Goal: Task Accomplishment & Management: Complete application form

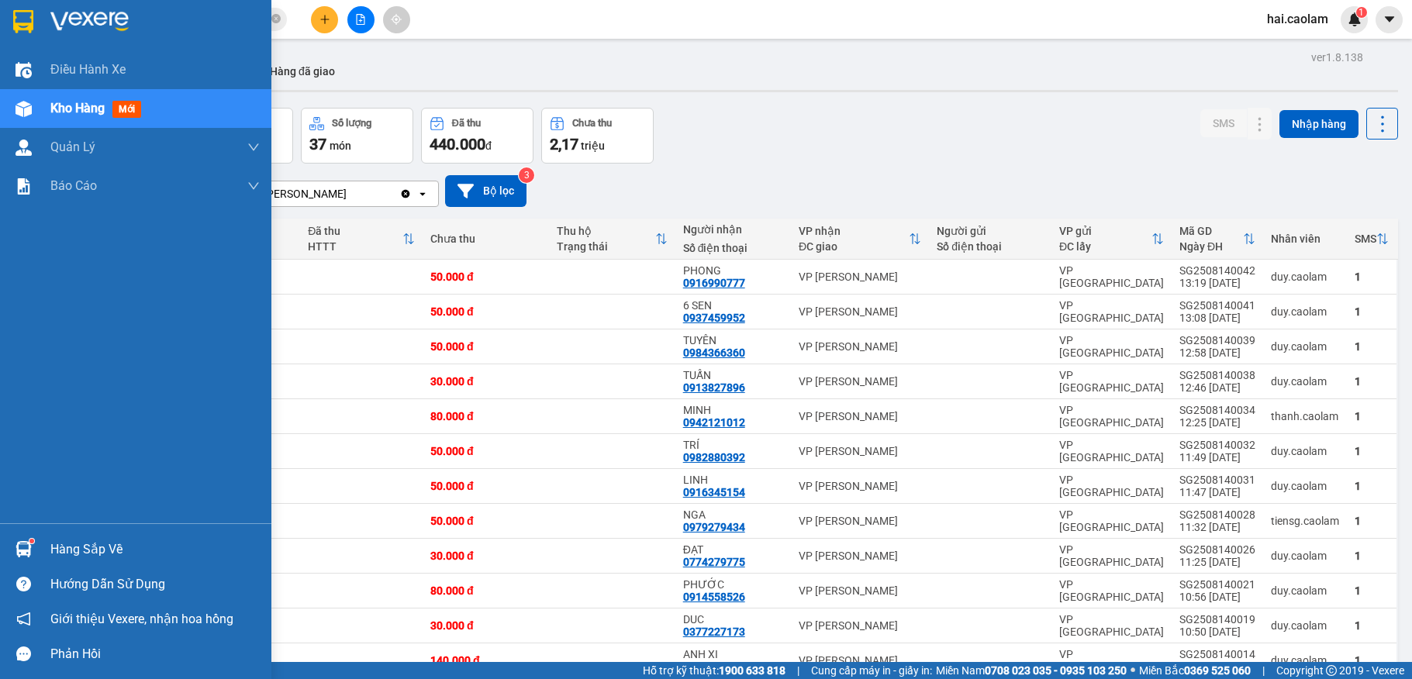
click at [51, 547] on div "Hàng sắp về" at bounding box center [154, 549] width 209 height 23
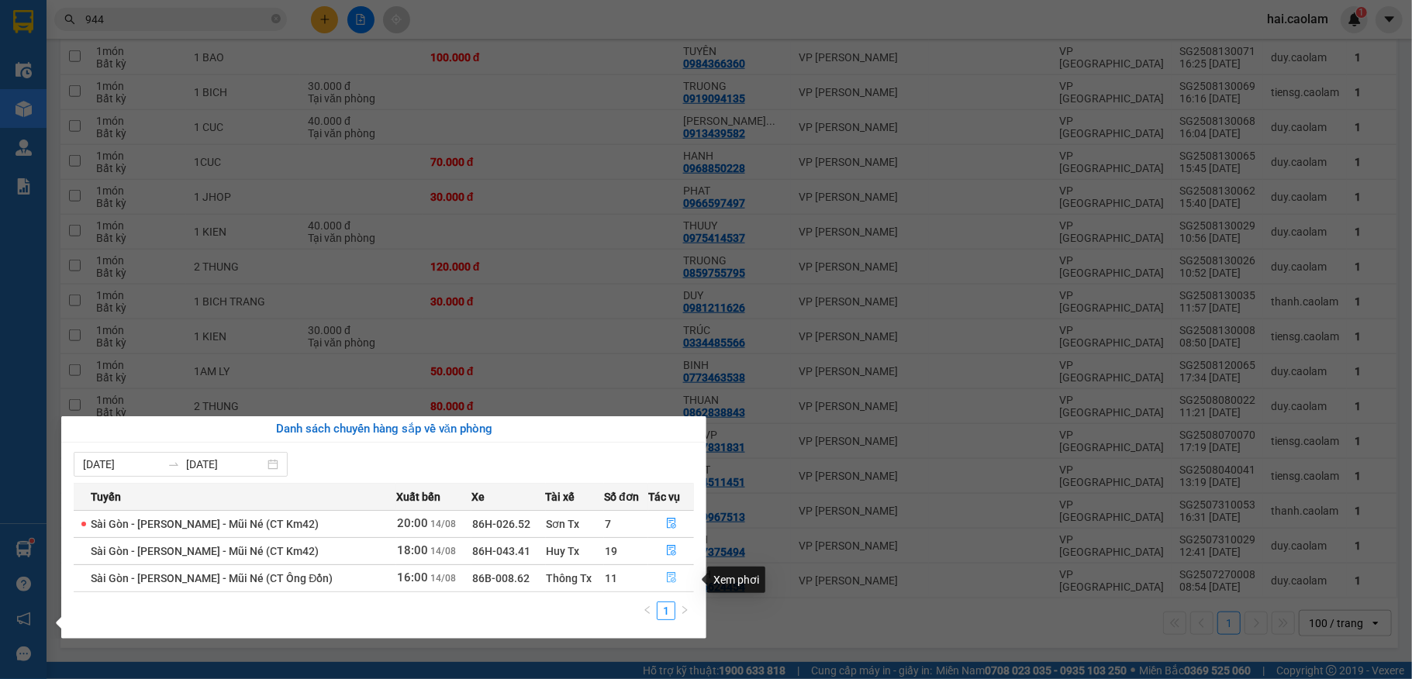
click at [668, 577] on icon "file-done" at bounding box center [671, 578] width 9 height 11
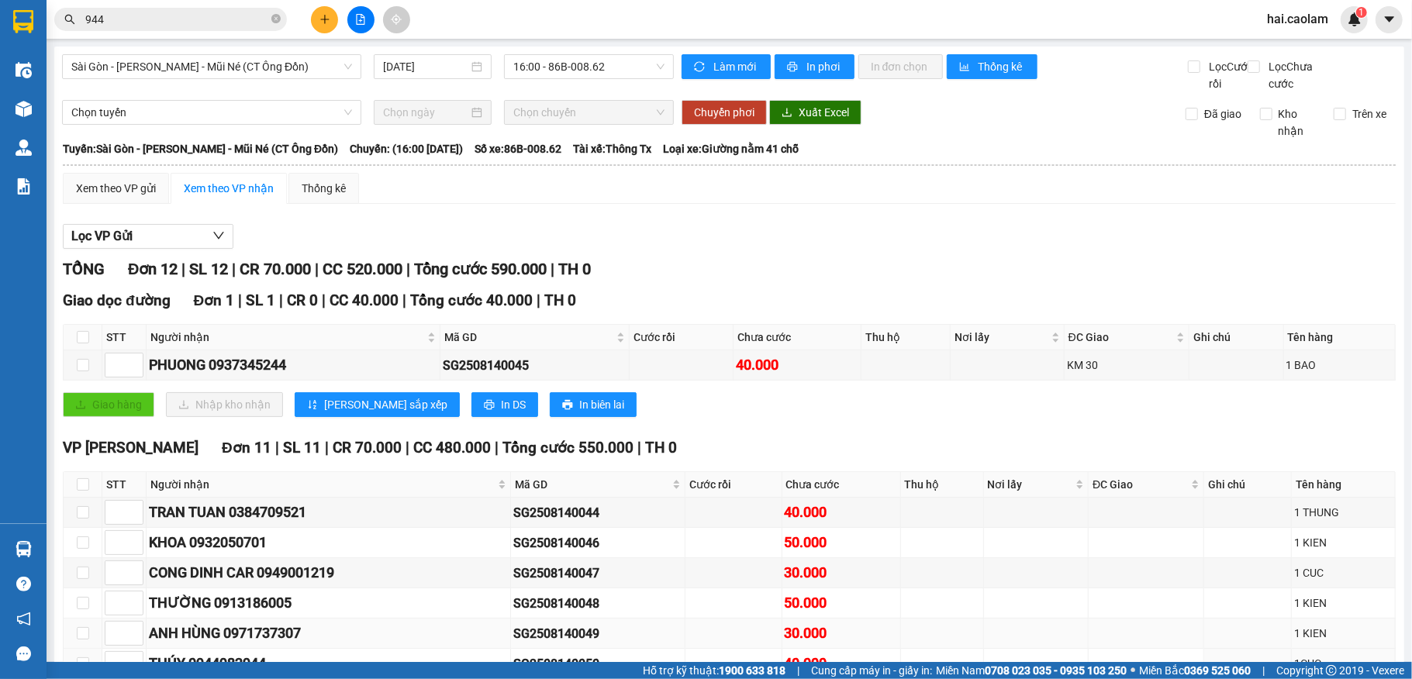
scroll to position [277, 0]
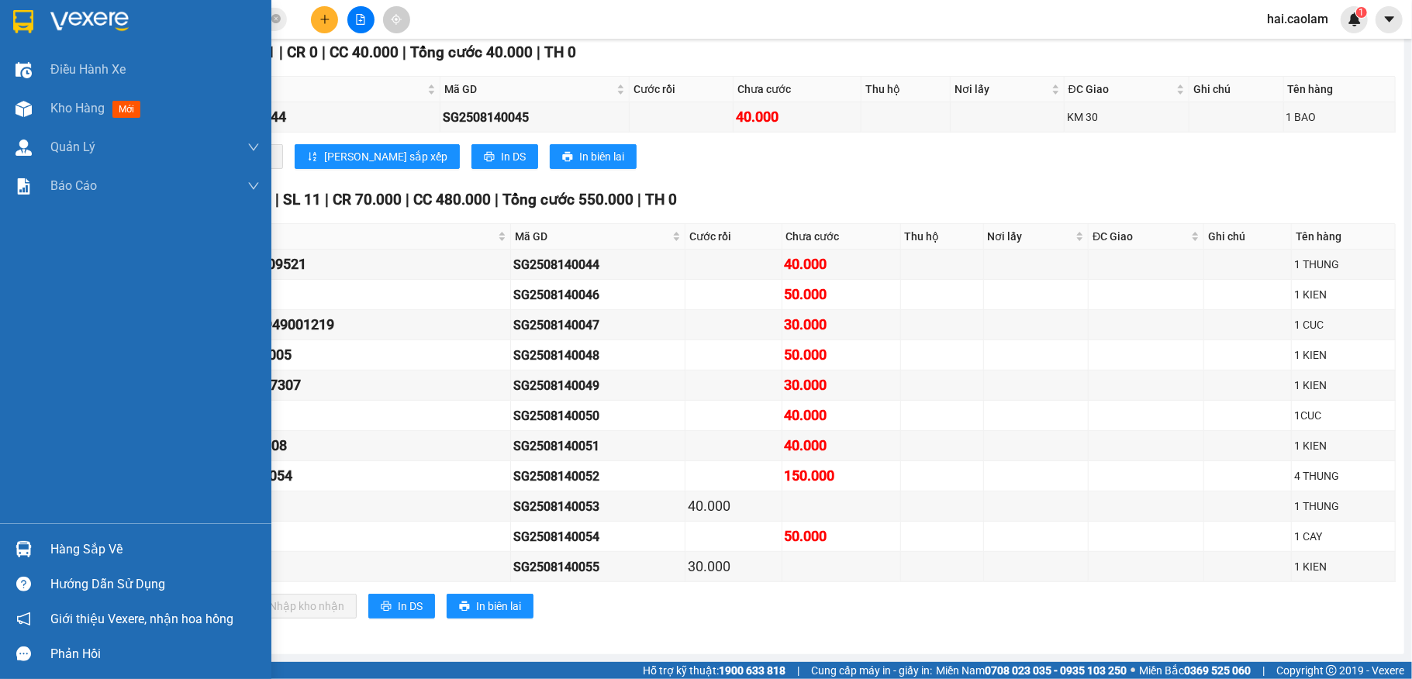
click at [130, 547] on div "Hàng sắp về" at bounding box center [154, 549] width 209 height 23
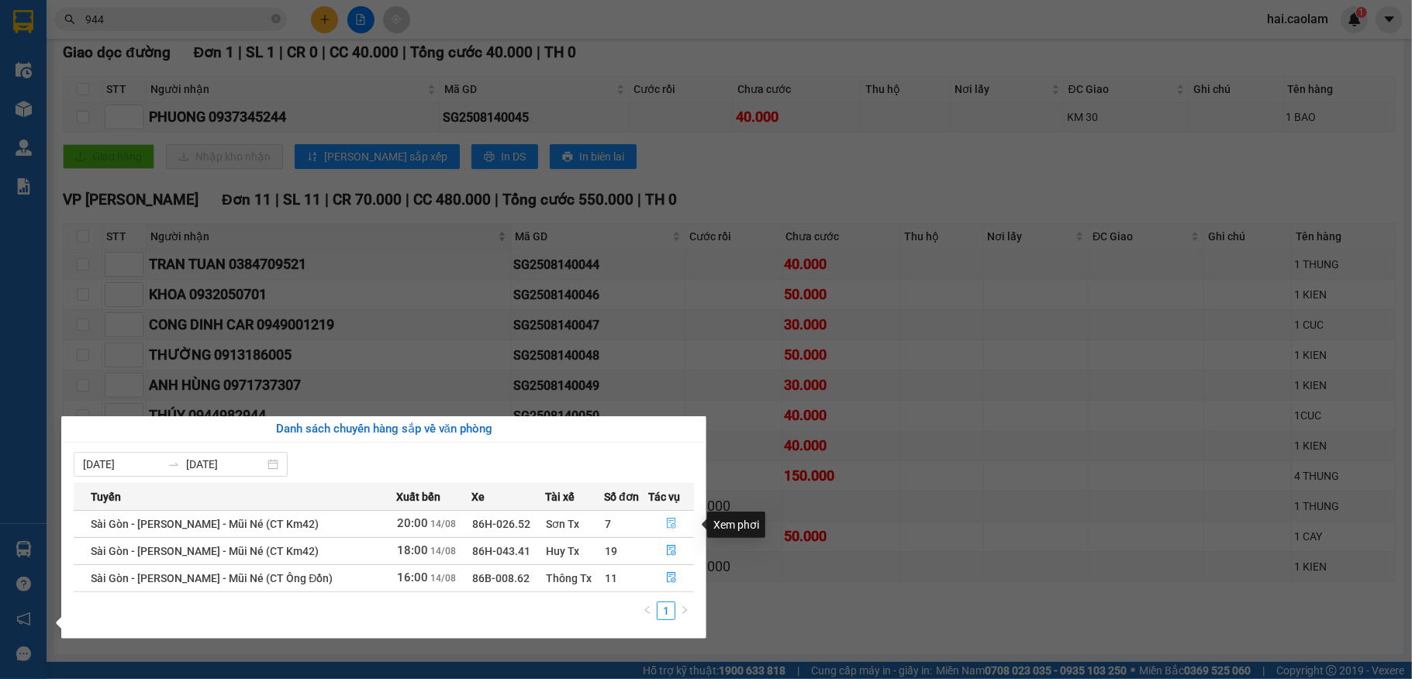
drag, startPoint x: 676, startPoint y: 520, endPoint x: 154, endPoint y: 240, distance: 592.9
click at [675, 521] on button "button" at bounding box center [671, 524] width 45 height 25
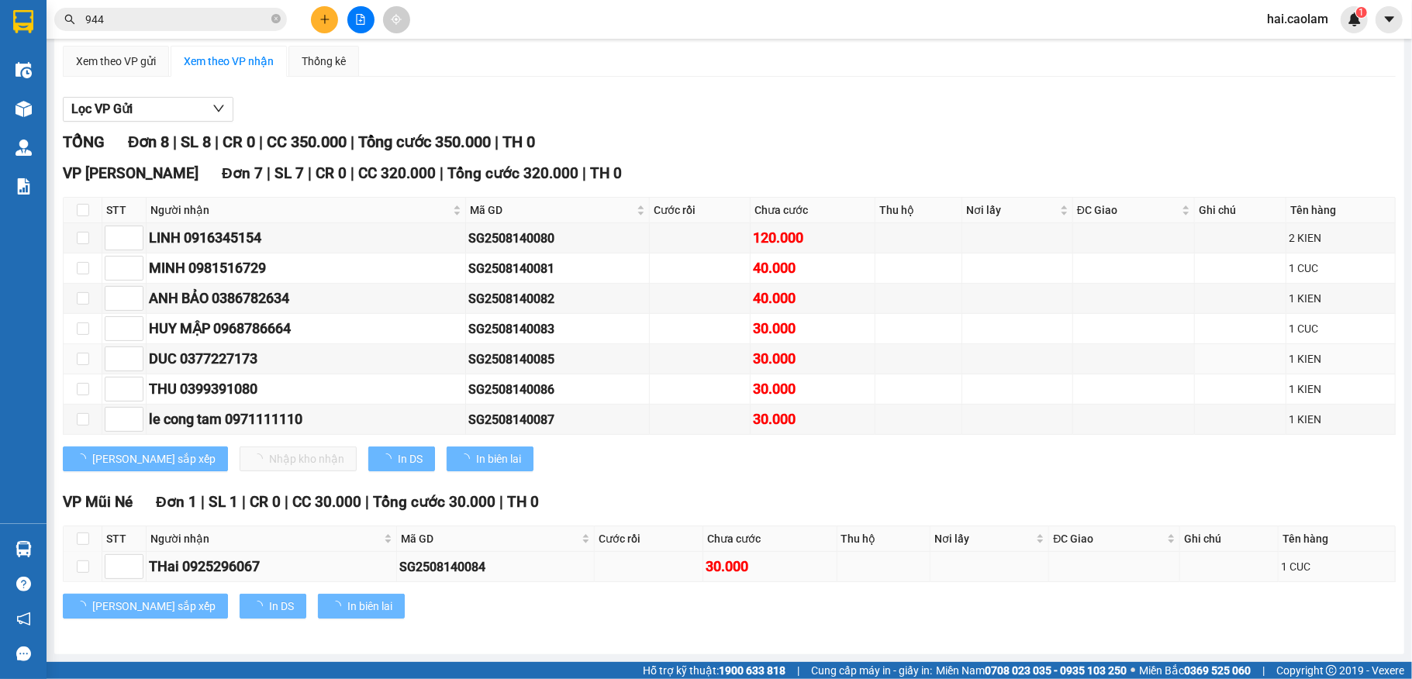
scroll to position [153, 0]
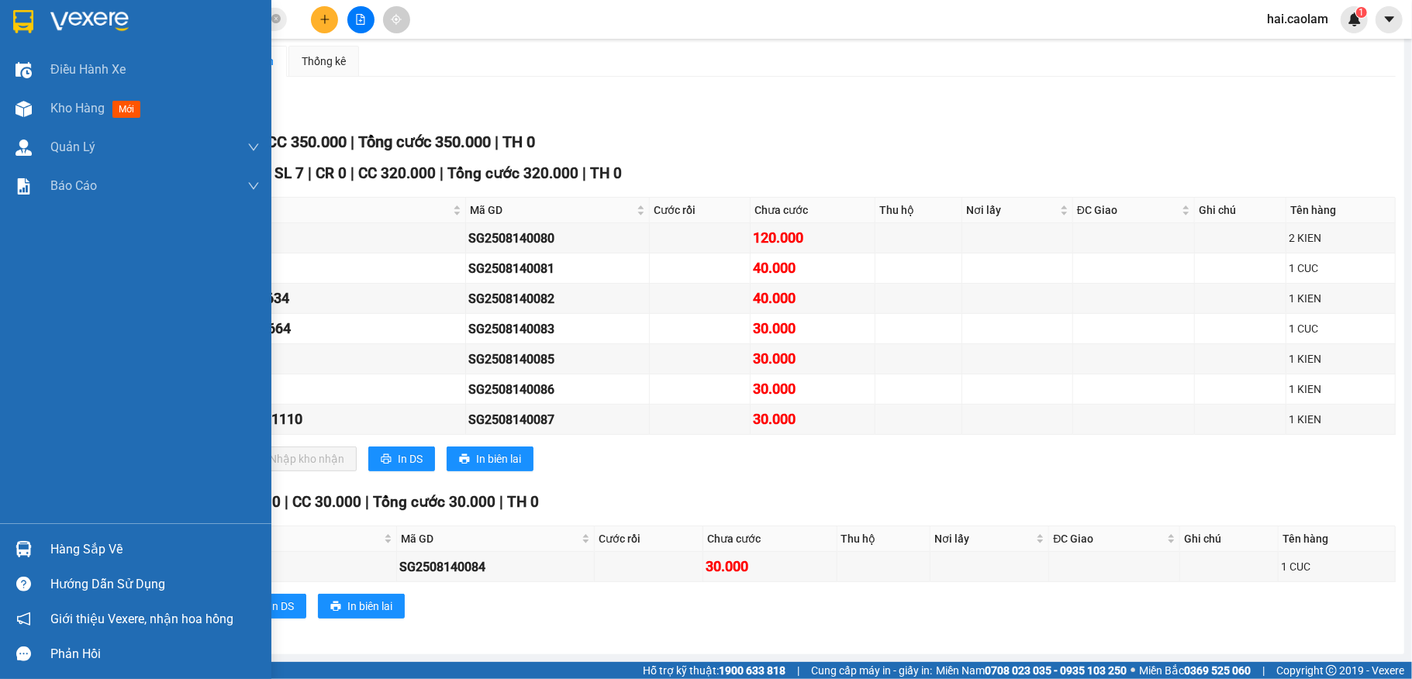
drag, startPoint x: 47, startPoint y: 528, endPoint x: 47, endPoint y: 537, distance: 9.3
click at [47, 534] on div "Hàng sắp về Hướng dẫn sử dụng Giới thiệu Vexere, nhận hoa hồng Phản hồi" at bounding box center [135, 597] width 271 height 148
click at [59, 554] on div "Hàng sắp về" at bounding box center [154, 549] width 209 height 23
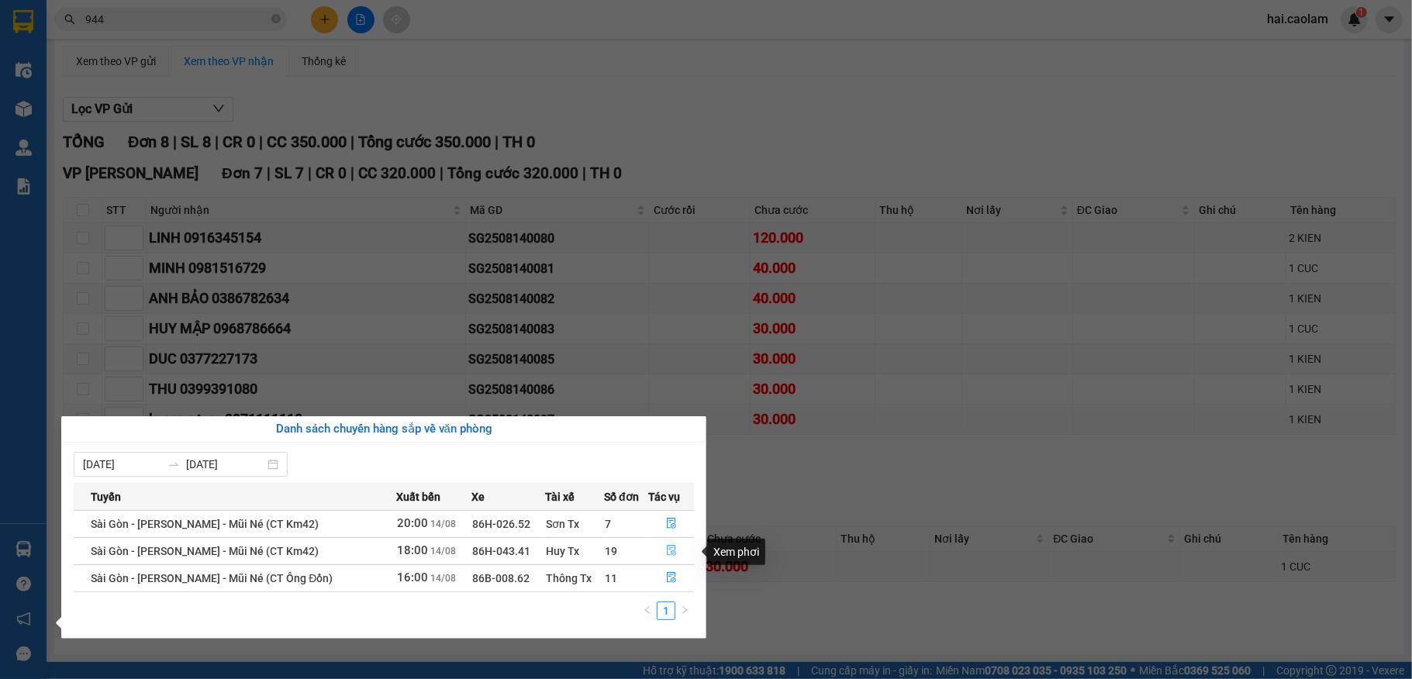
click at [670, 551] on icon "file-done" at bounding box center [671, 550] width 11 height 11
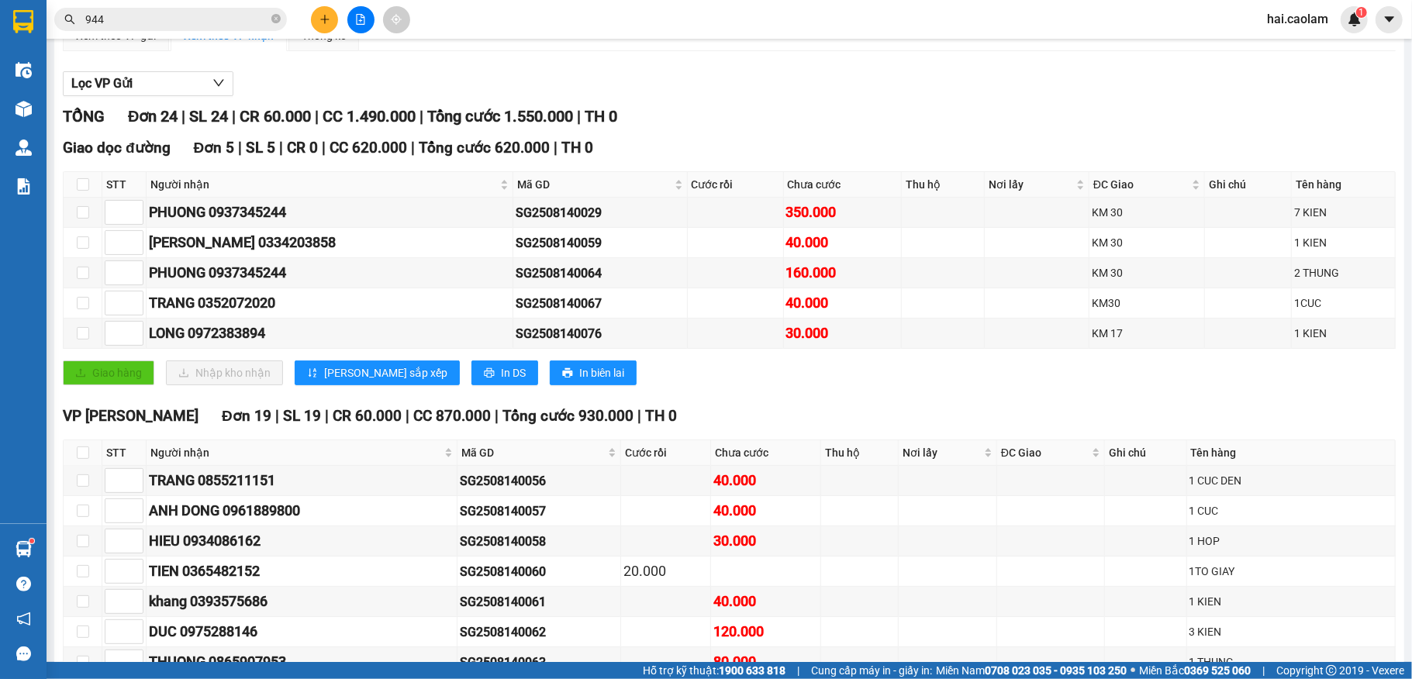
scroll to position [277, 0]
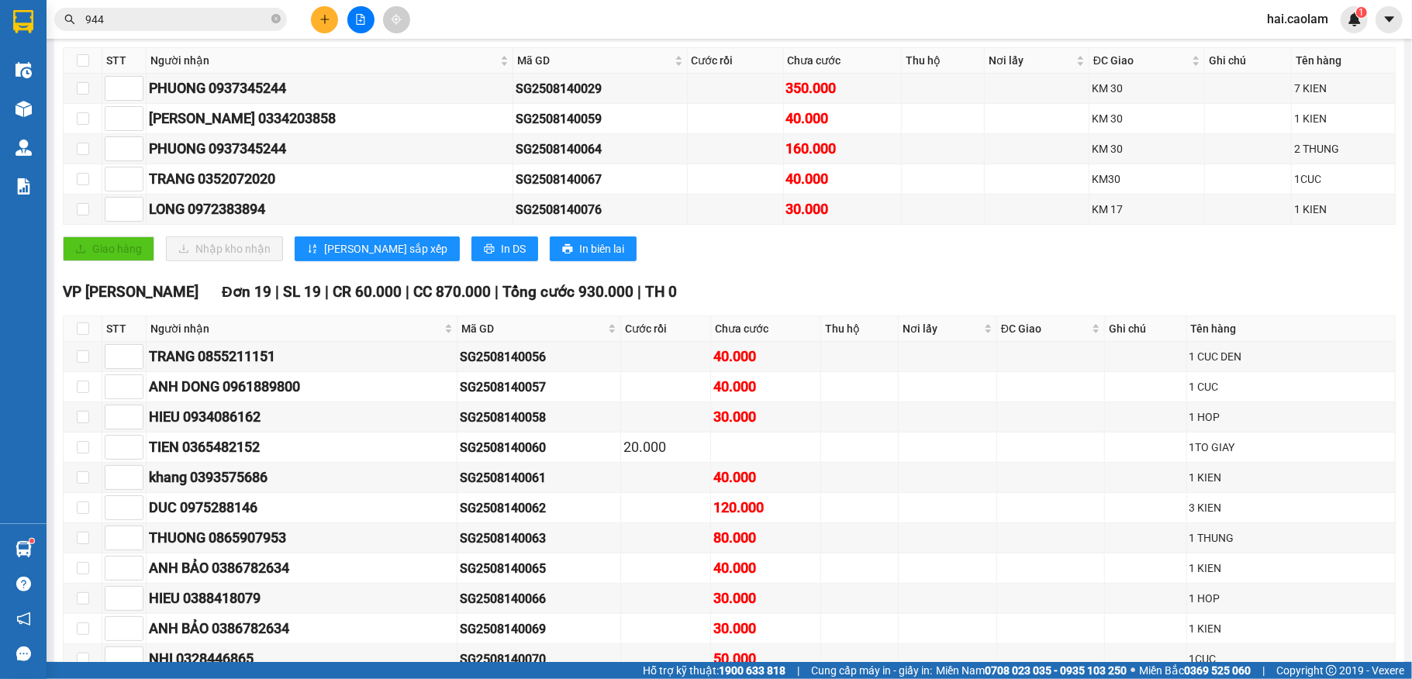
click at [181, 13] on span "944" at bounding box center [170, 19] width 233 height 23
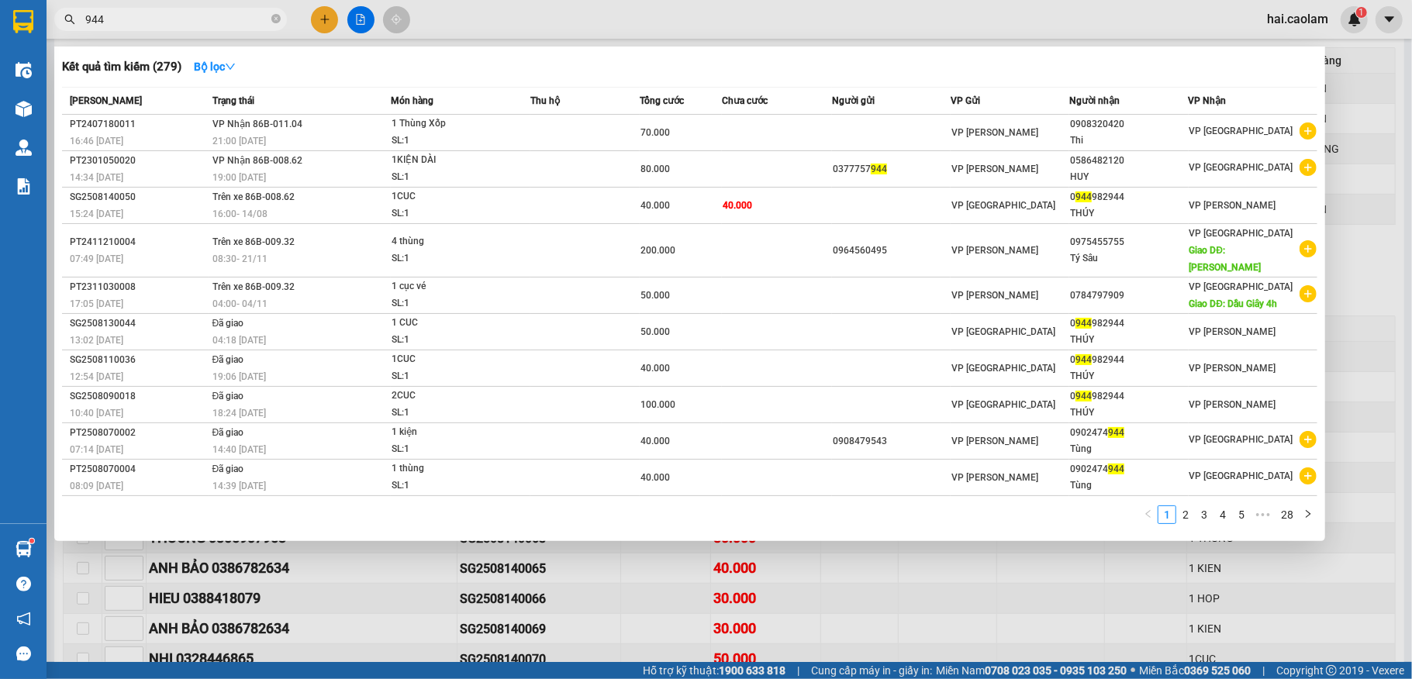
click at [217, 19] on input "944" at bounding box center [176, 19] width 183 height 17
type input "9"
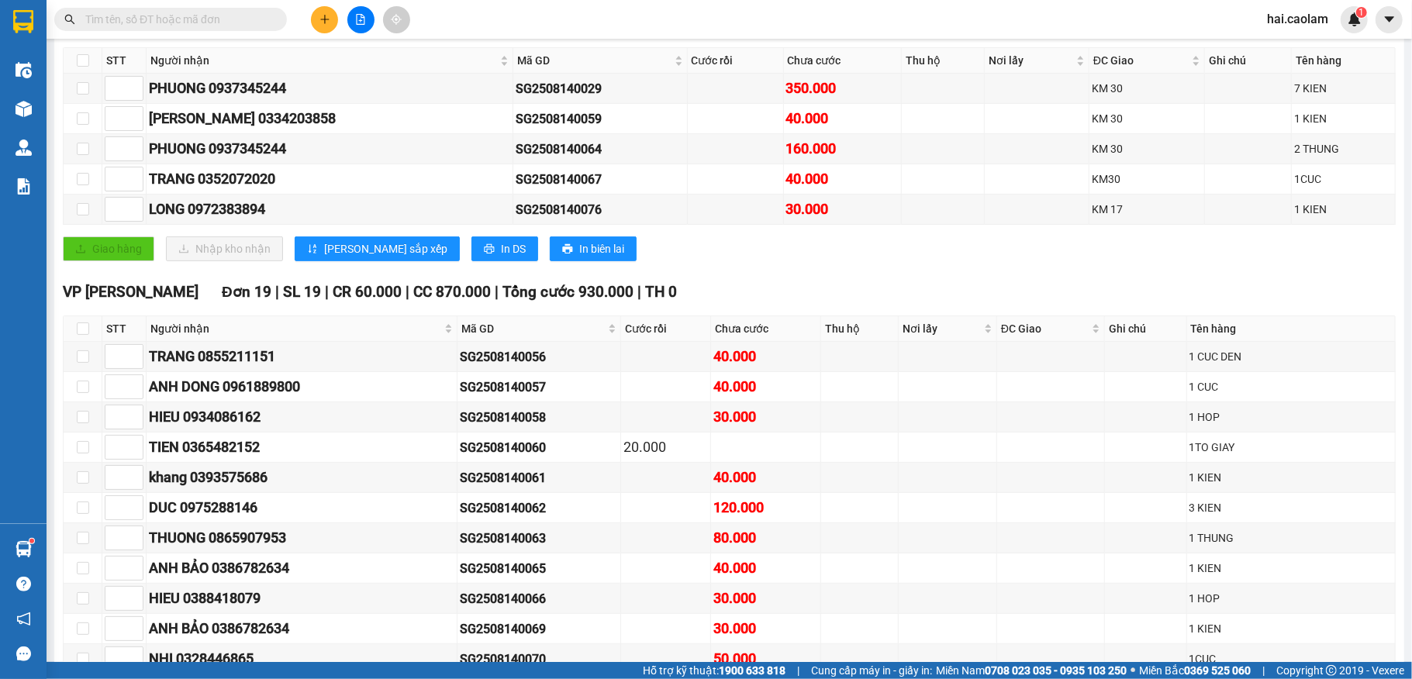
drag, startPoint x: 217, startPoint y: 19, endPoint x: 242, endPoint y: 23, distance: 25.1
click at [242, 23] on input "text" at bounding box center [176, 19] width 183 height 17
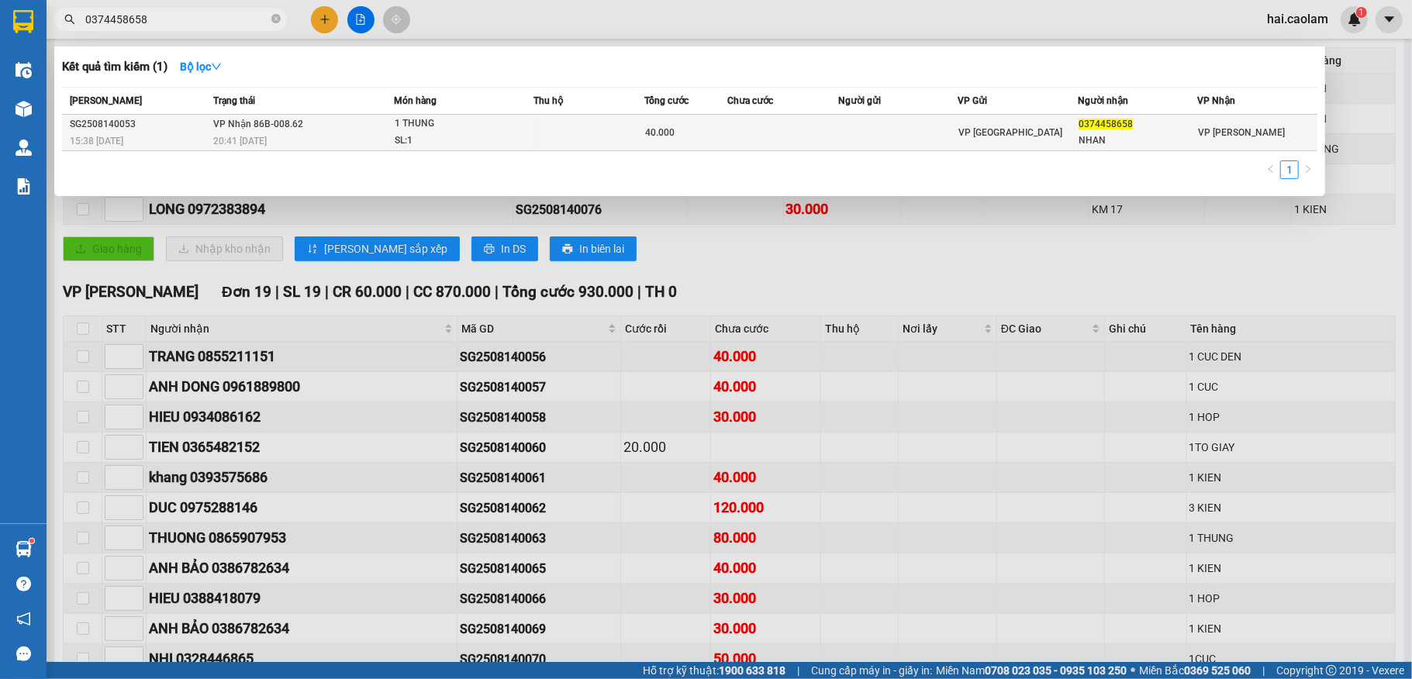
type input "0374458658"
click at [447, 133] on div "SL: 1" at bounding box center [453, 141] width 116 height 17
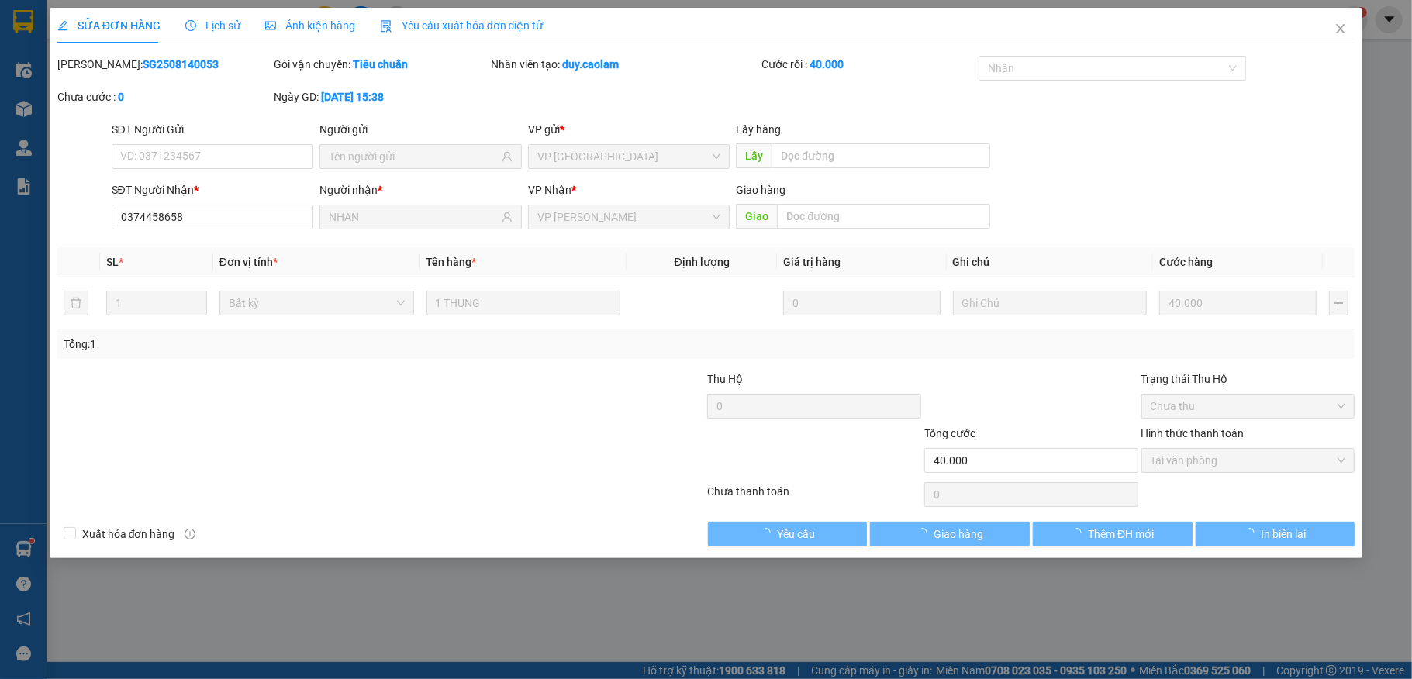
type input "0374458658"
type input "NHAN"
type input "40.000"
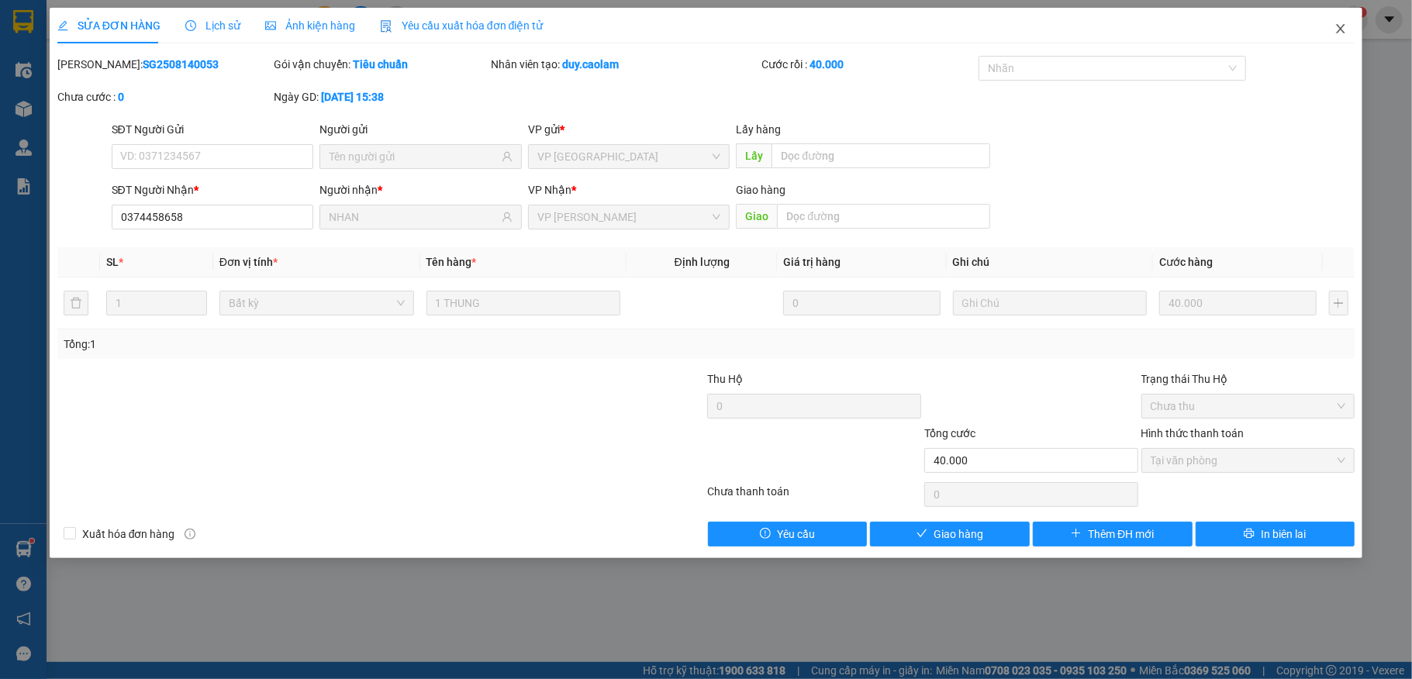
click at [1341, 19] on span "Close" at bounding box center [1340, 29] width 43 height 43
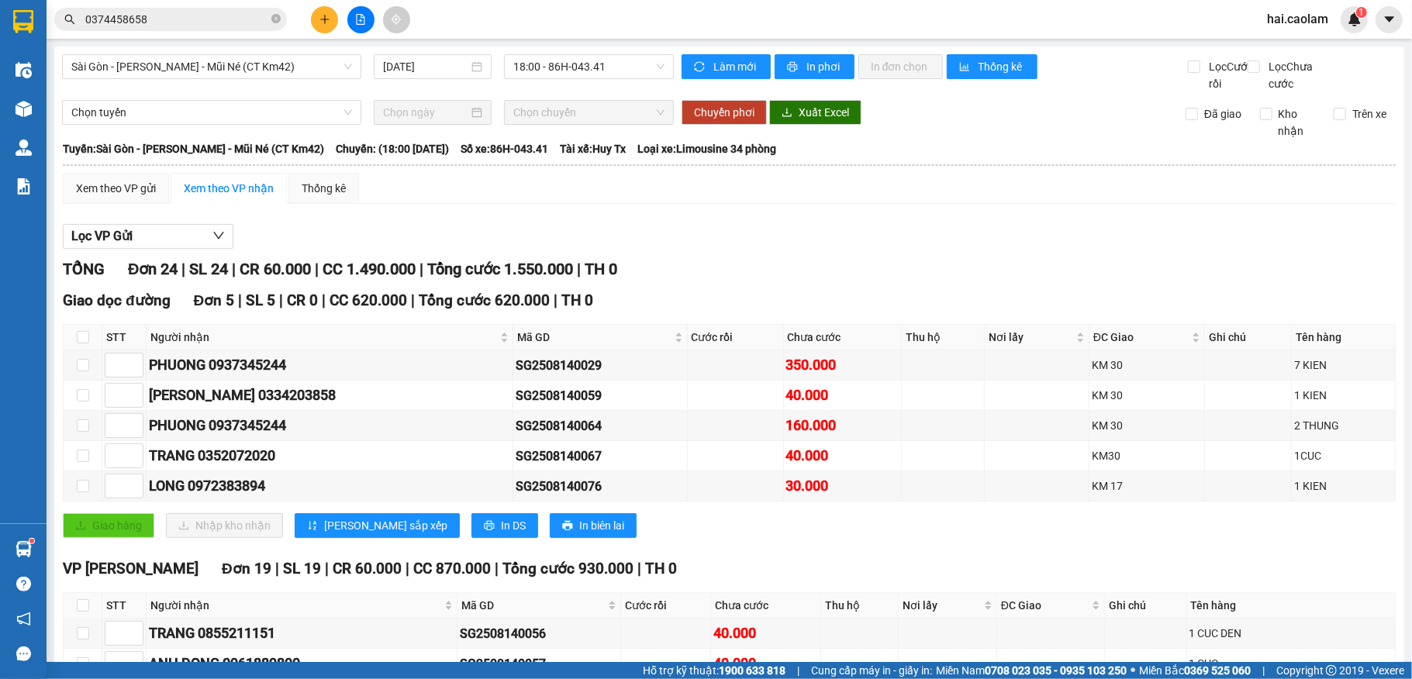
click at [185, 25] on input "0374458658" at bounding box center [176, 19] width 183 height 17
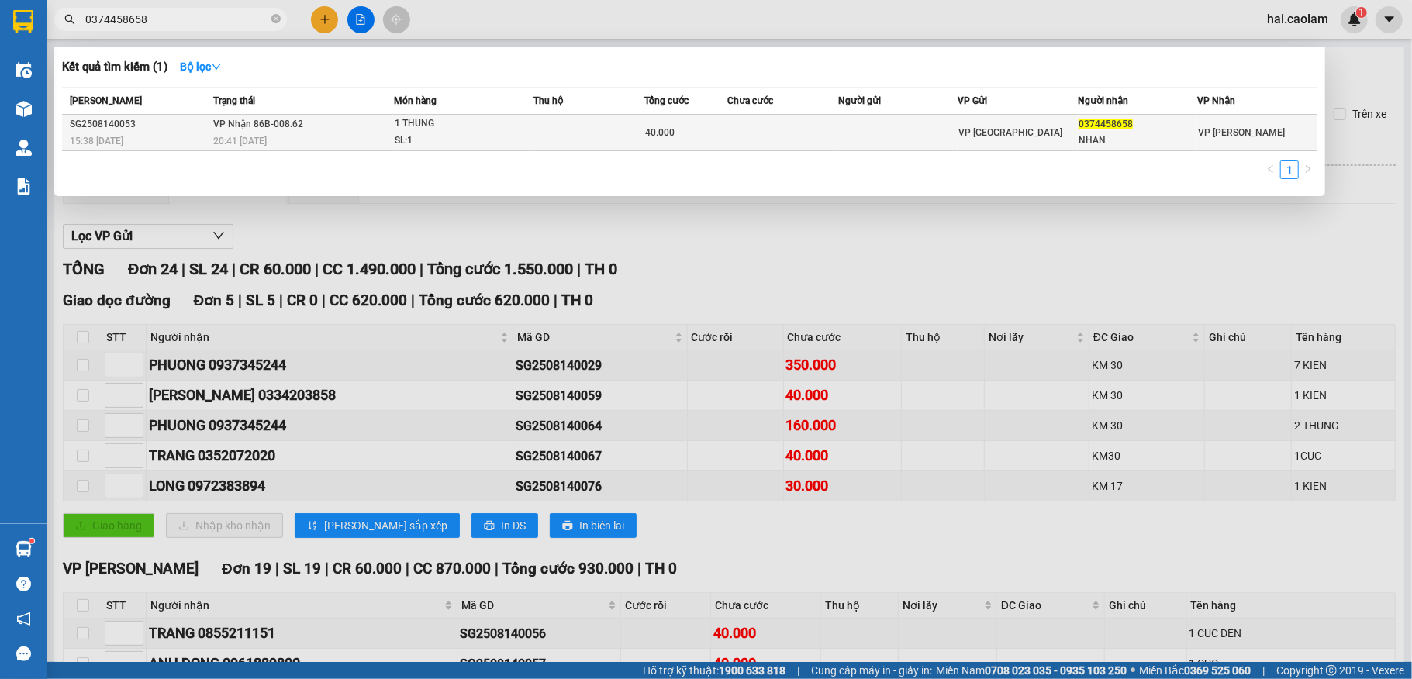
click at [1028, 122] on td "VP [GEOGRAPHIC_DATA]" at bounding box center [1018, 133] width 120 height 36
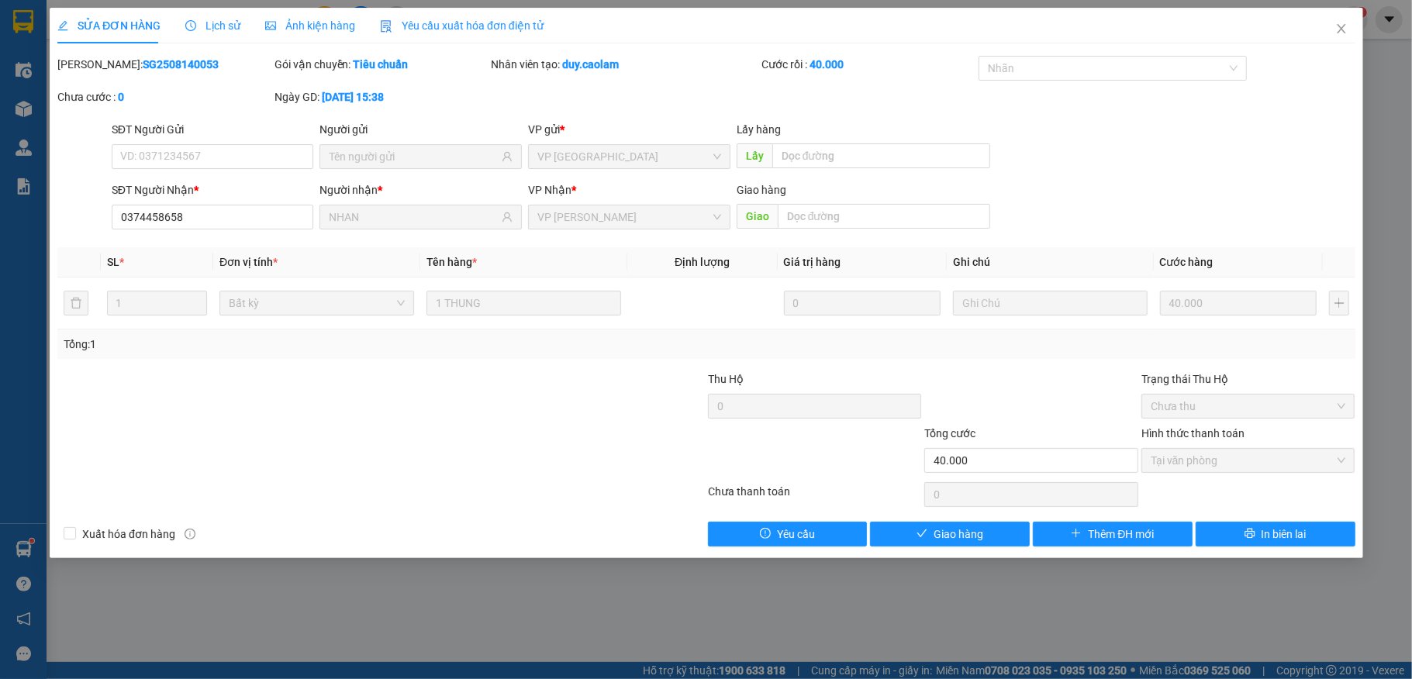
type input "0374458658"
type input "NHAN"
type input "40.000"
click at [938, 537] on span "Giao hàng" at bounding box center [959, 534] width 50 height 17
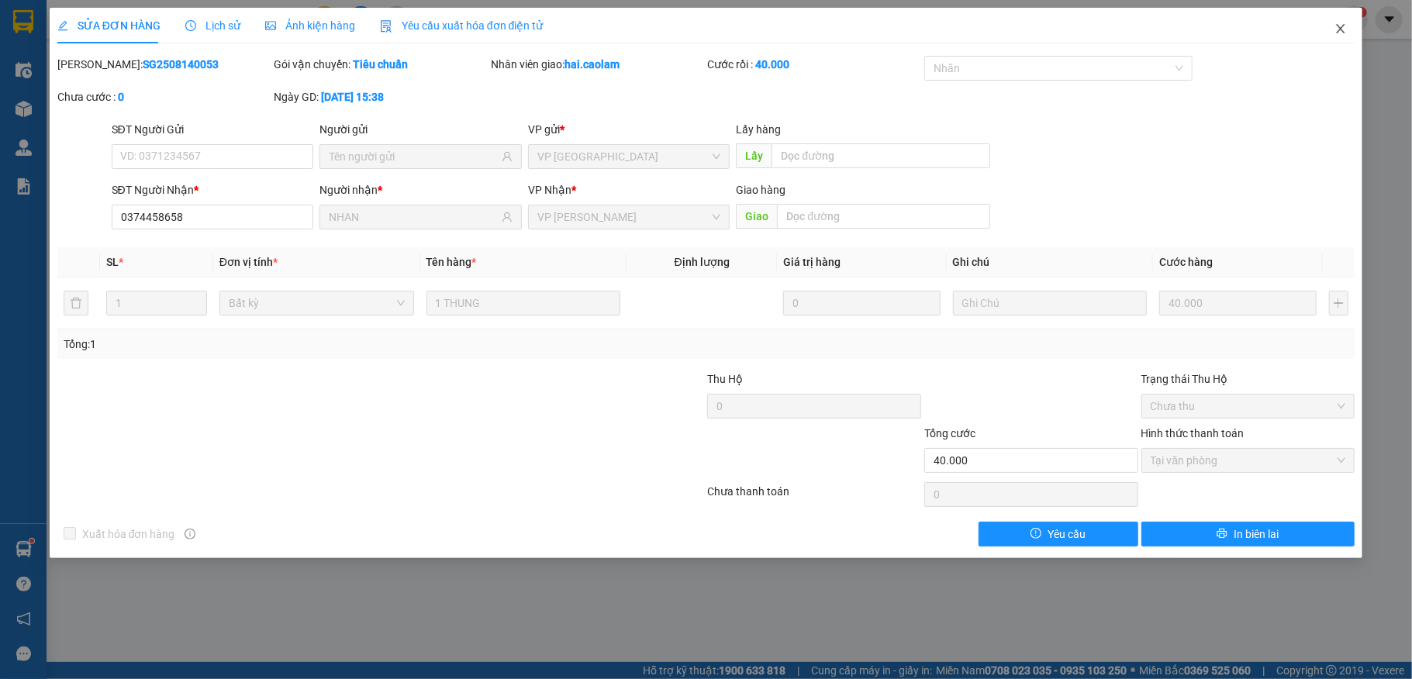
click at [1343, 31] on icon "close" at bounding box center [1341, 28] width 12 height 12
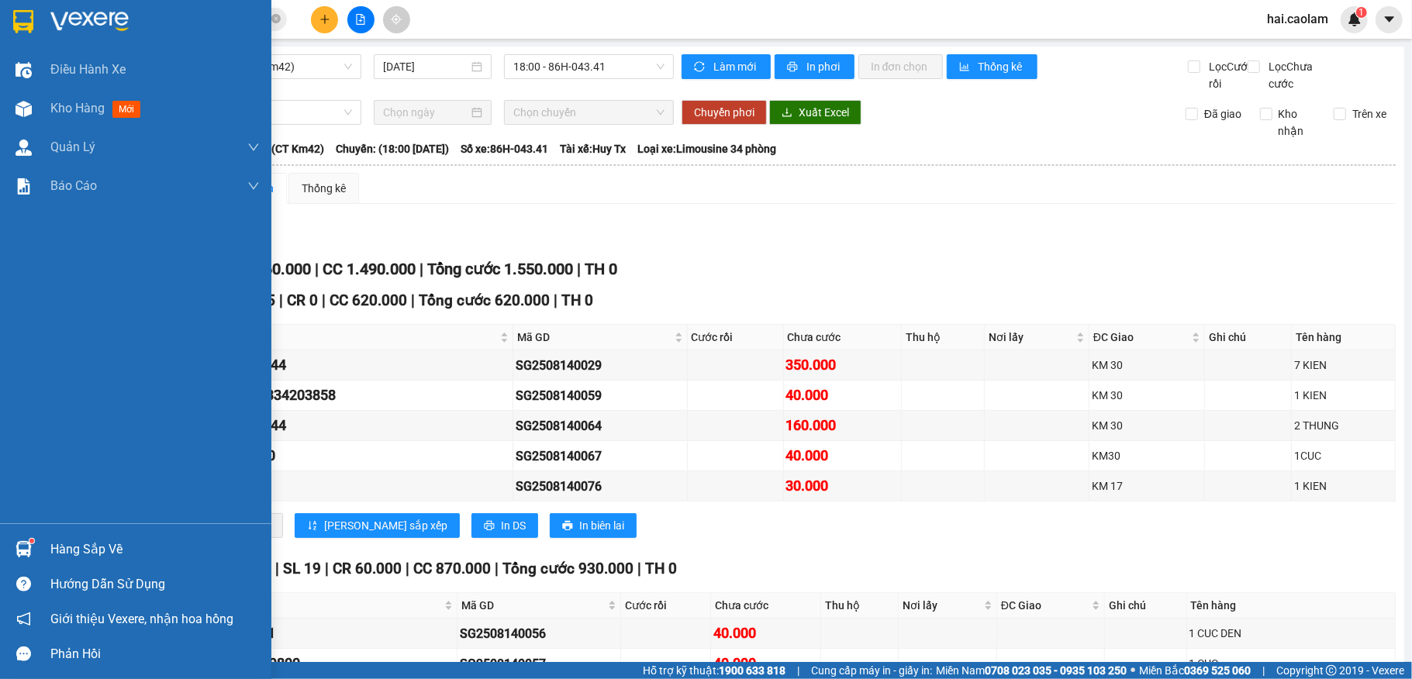
click at [91, 544] on div "Hàng sắp về" at bounding box center [154, 549] width 209 height 23
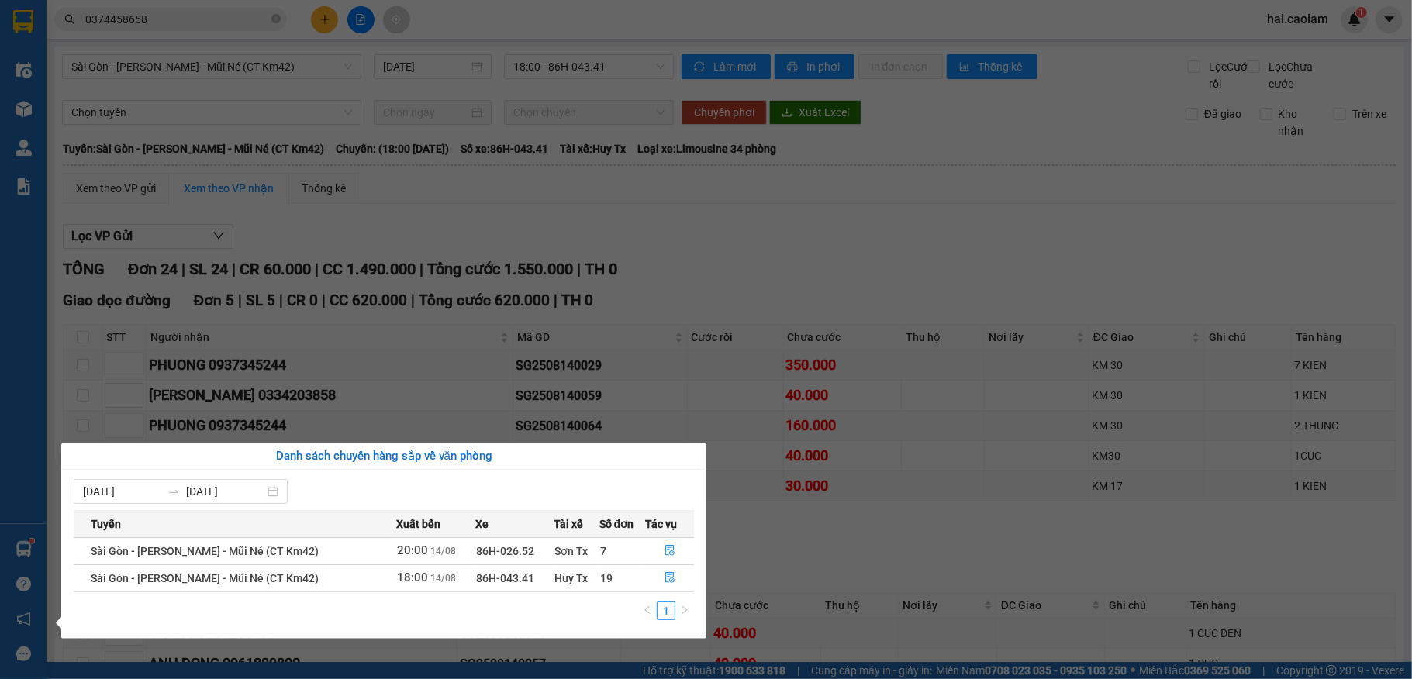
click at [853, 299] on section "Kết quả tìm kiếm ( 1 ) Bộ lọc Mã ĐH Trạng thái Món hàng Thu hộ Tổng cước Chưa c…" at bounding box center [706, 339] width 1412 height 679
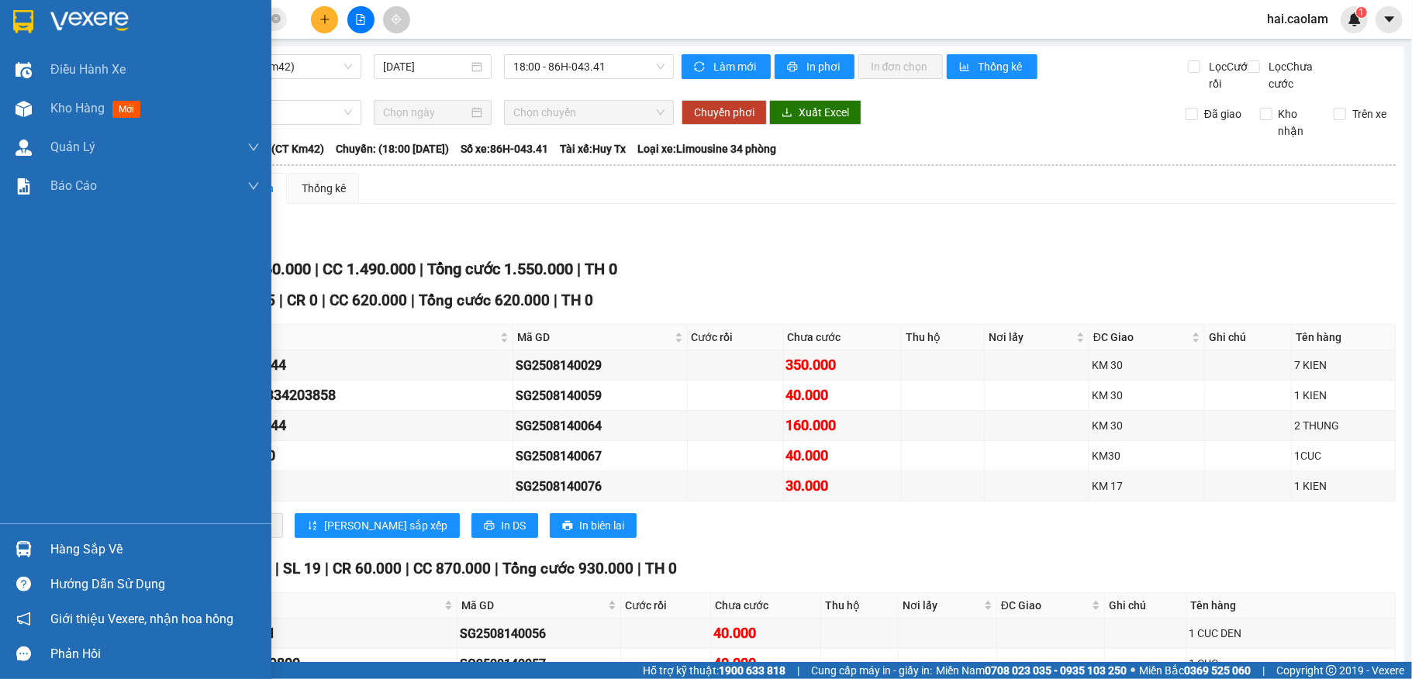
click at [23, 546] on img at bounding box center [24, 549] width 16 height 16
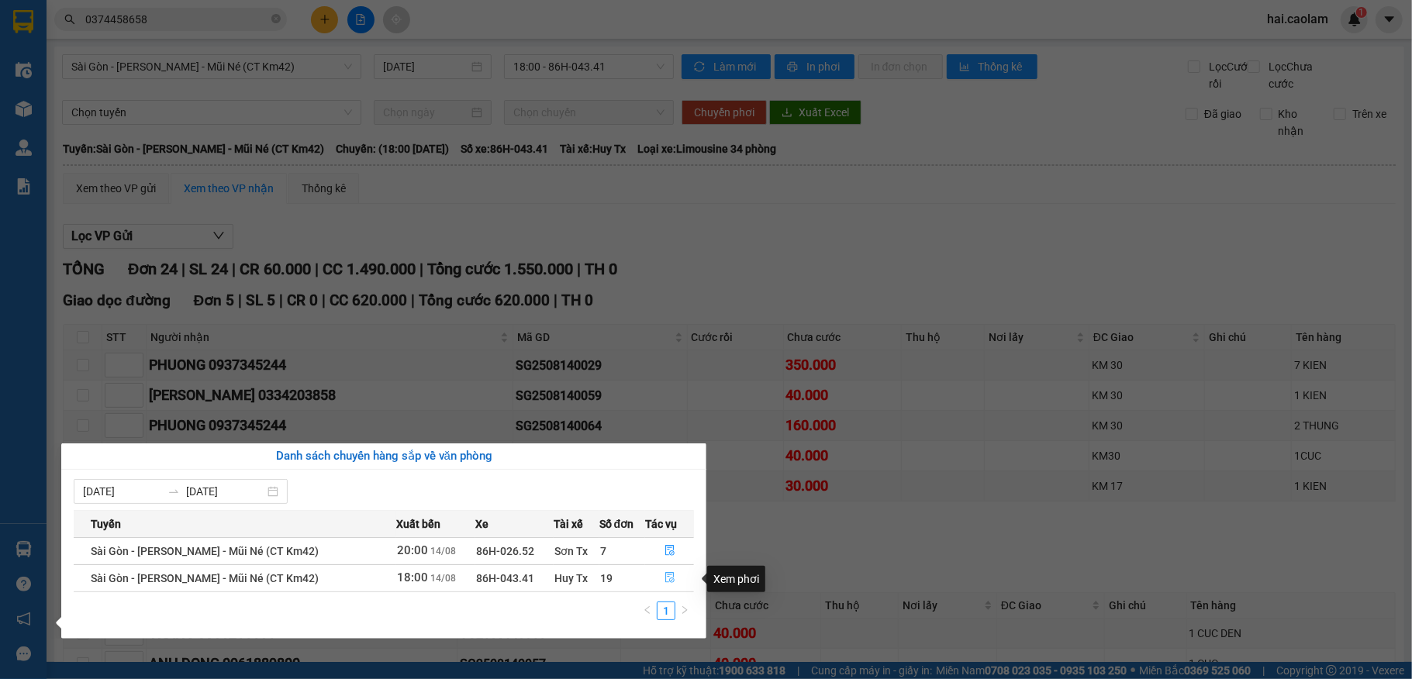
click at [665, 578] on icon "file-done" at bounding box center [670, 577] width 11 height 11
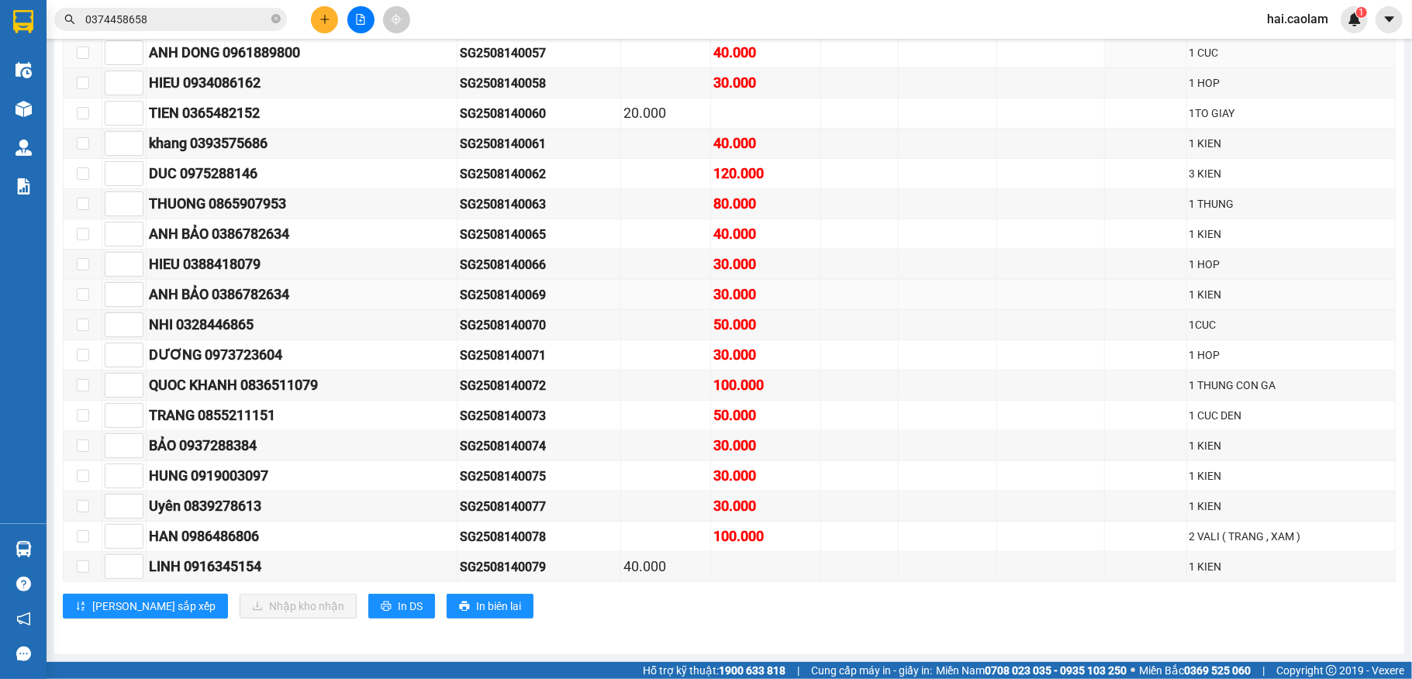
scroll to position [236, 0]
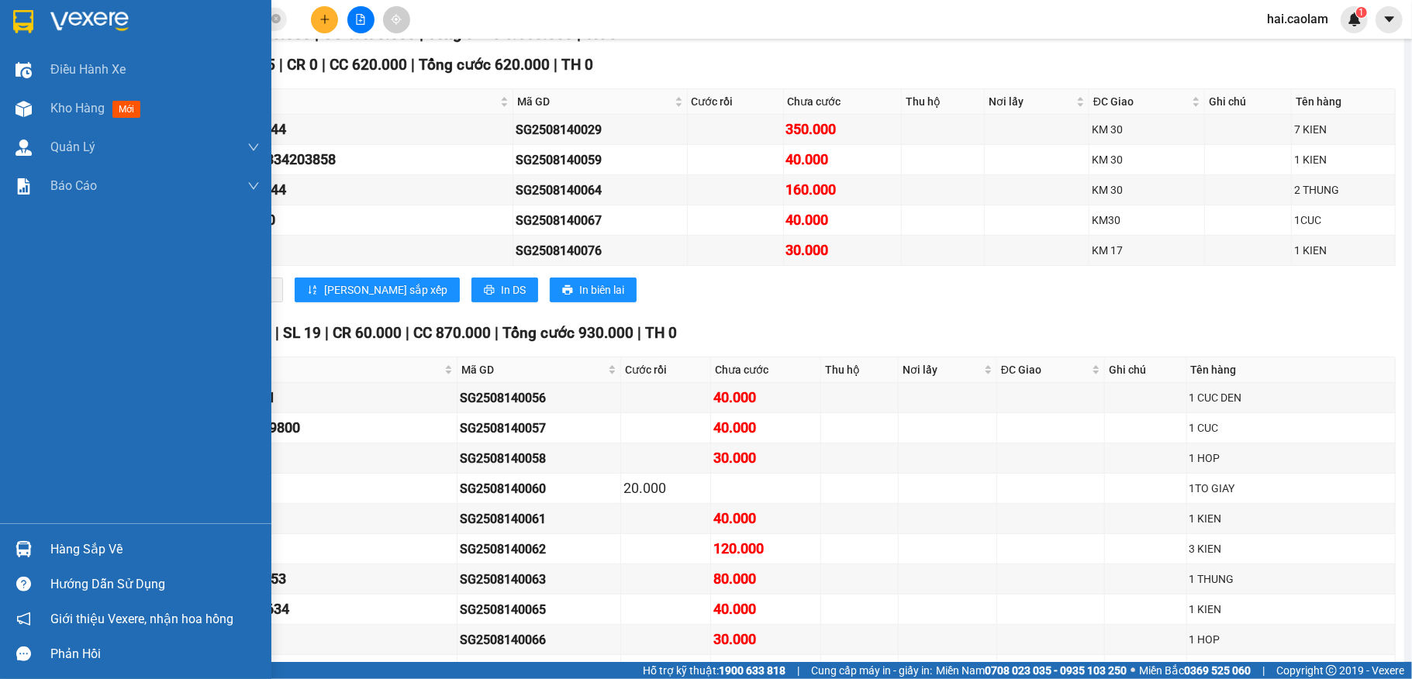
click at [107, 543] on div "Hàng sắp về" at bounding box center [154, 549] width 209 height 23
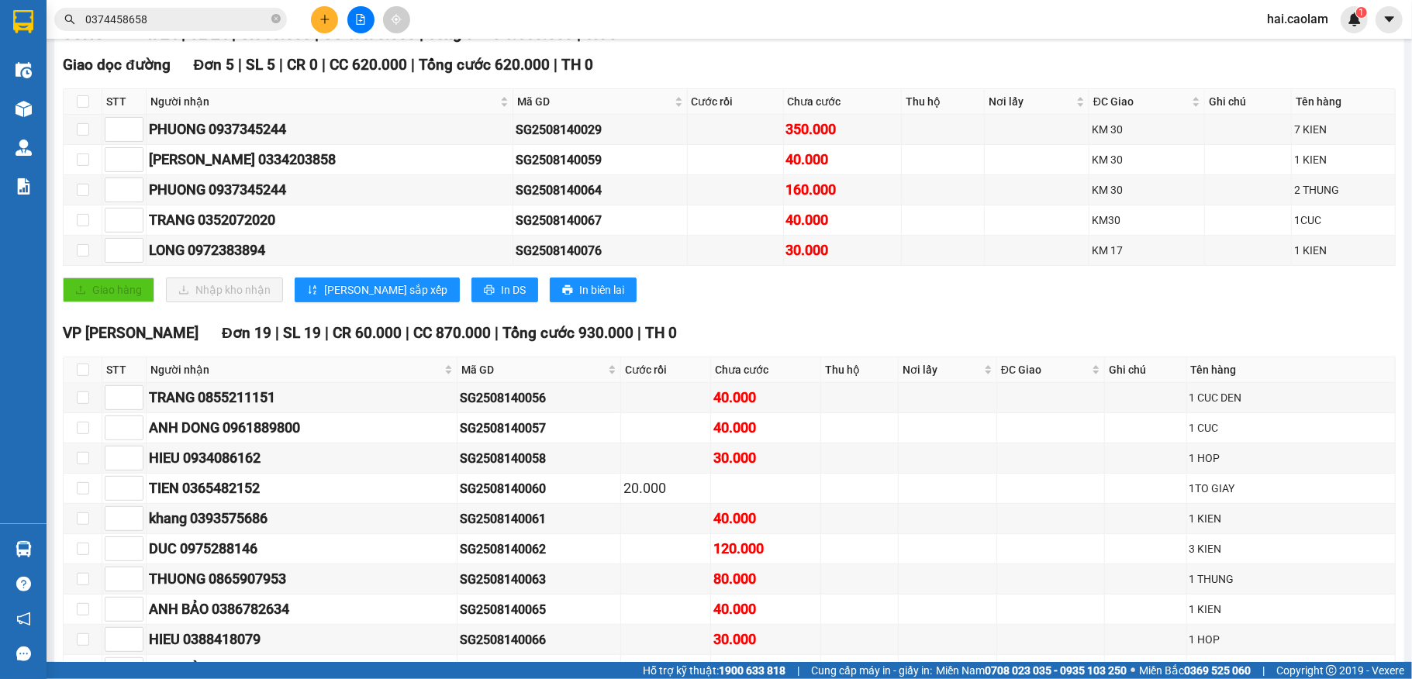
click at [841, 310] on section "Kết quả tìm kiếm ( 1 ) Bộ lọc Mã ĐH Trạng thái Món hàng Thu hộ Tổng cước Chưa c…" at bounding box center [706, 339] width 1412 height 679
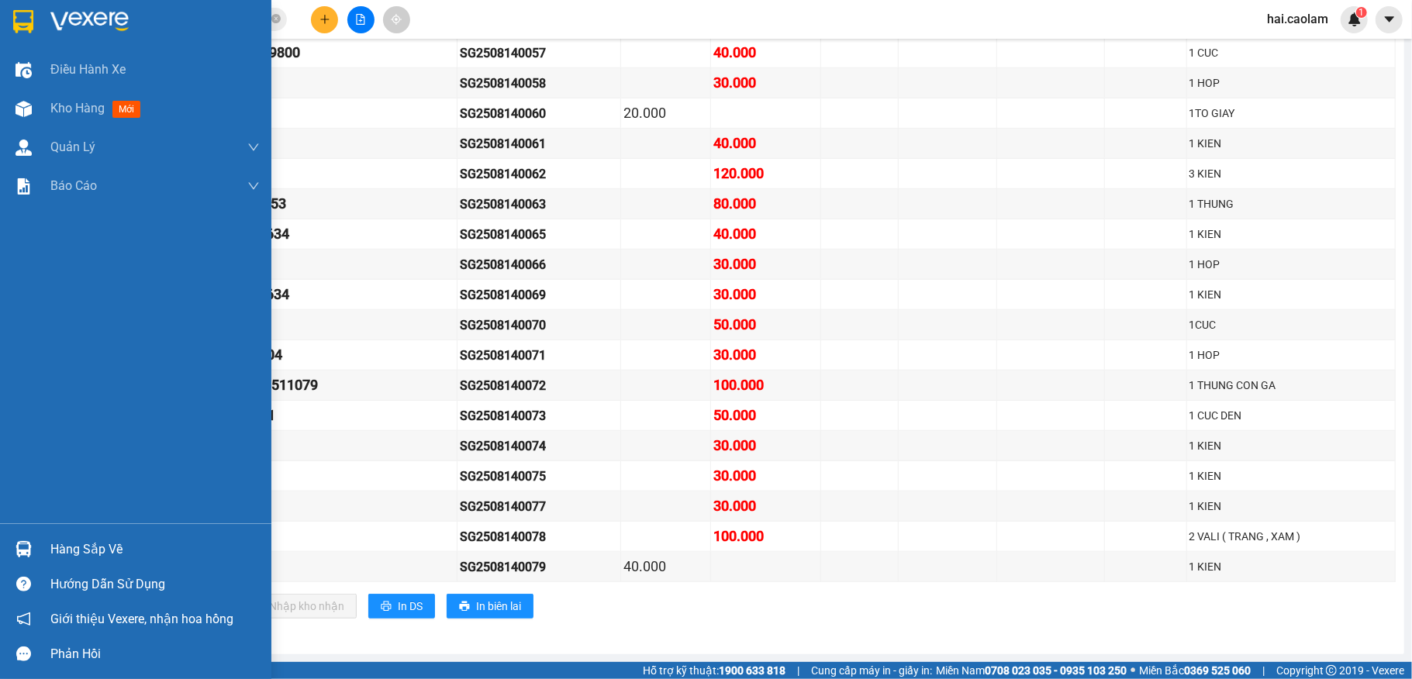
drag, startPoint x: 60, startPoint y: 541, endPoint x: 361, endPoint y: 569, distance: 302.2
click at [59, 544] on div "Hàng sắp về" at bounding box center [154, 549] width 209 height 23
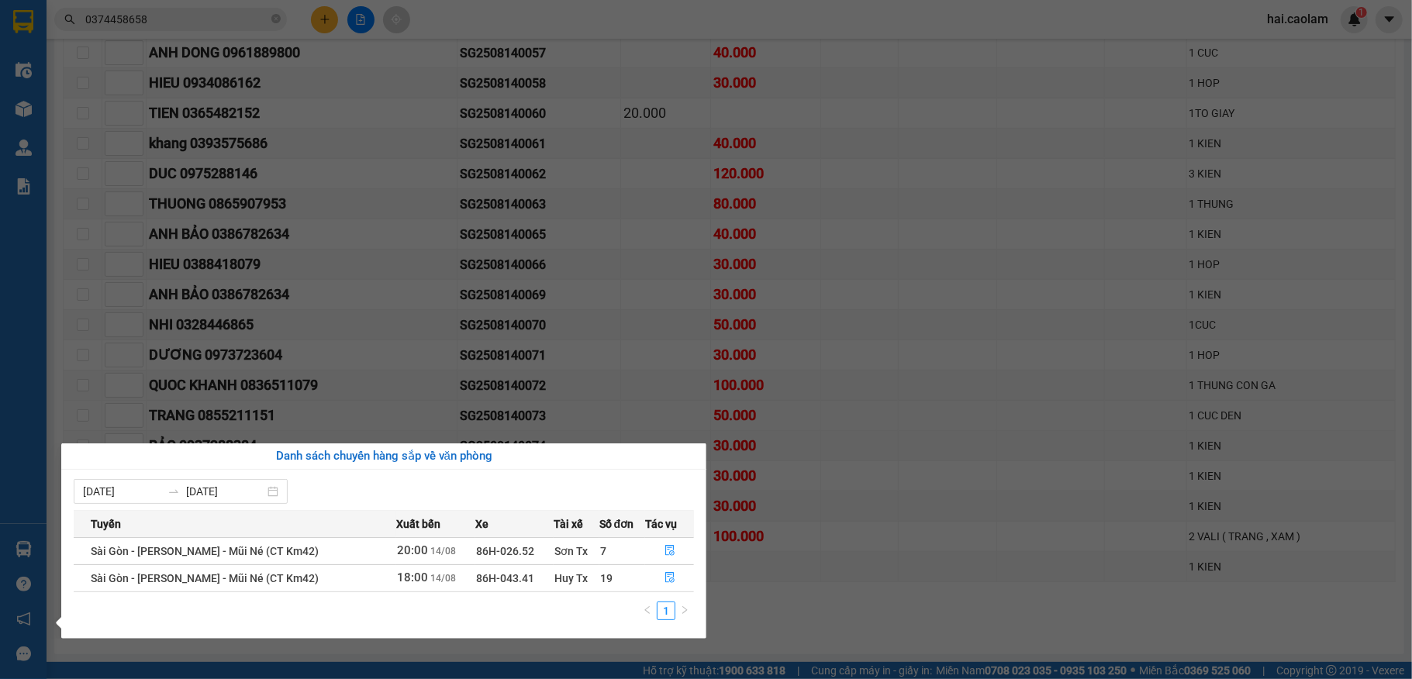
click at [865, 429] on section "Kết quả tìm kiếm ( 1 ) Bộ lọc Mã ĐH Trạng thái Món hàng Thu hộ Tổng cước Chưa c…" at bounding box center [706, 339] width 1412 height 679
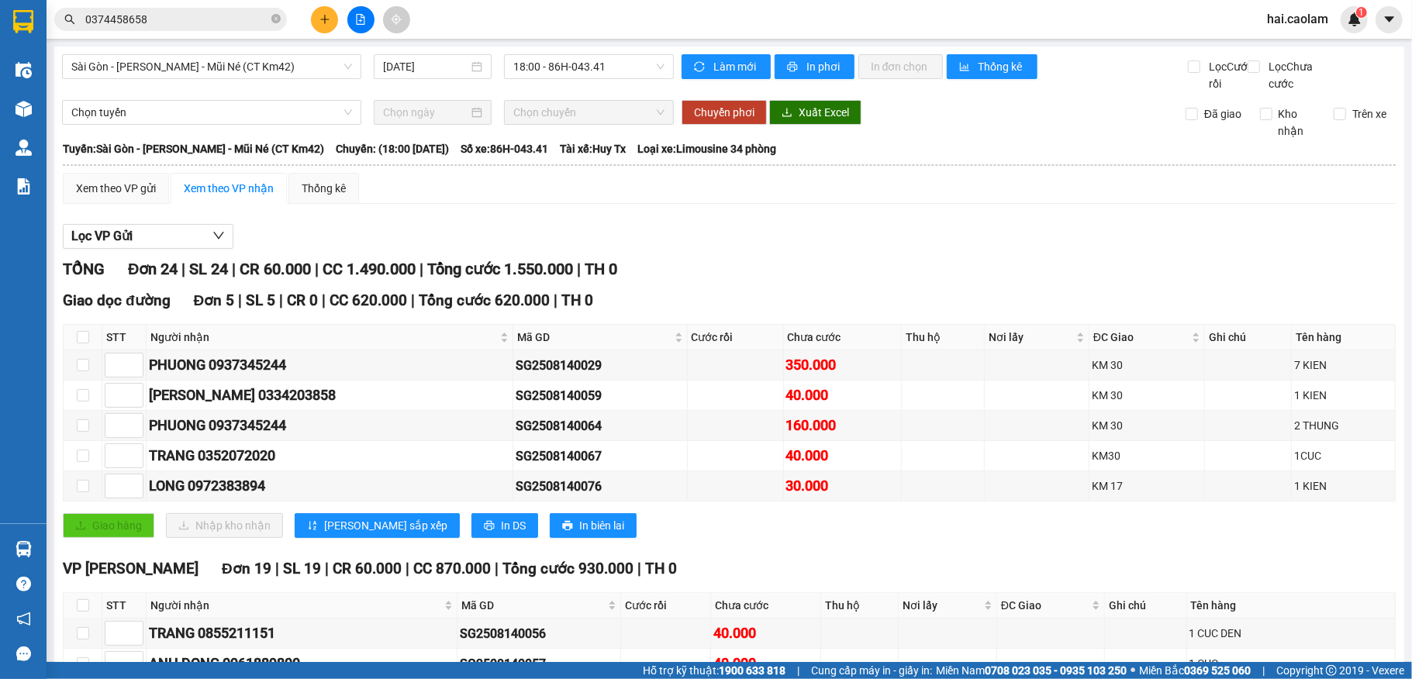
scroll to position [413, 0]
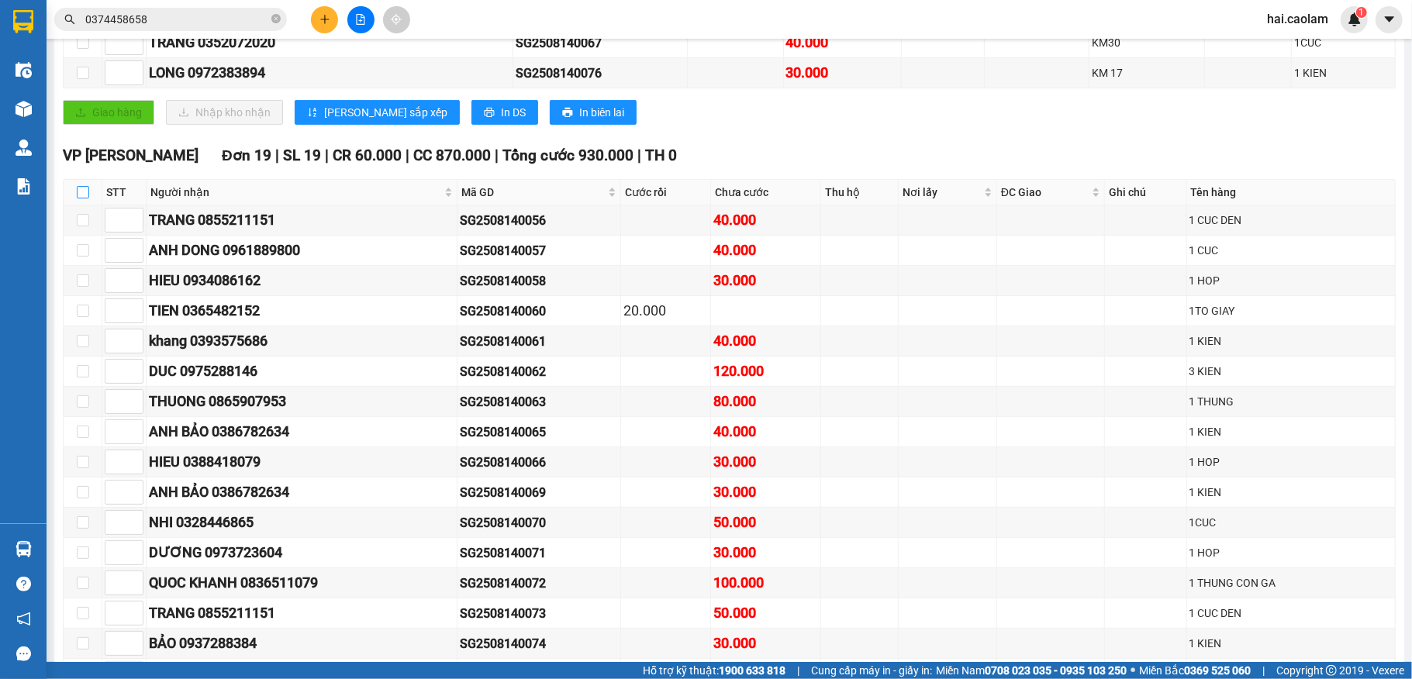
click at [82, 199] on input "checkbox" at bounding box center [83, 192] width 12 height 12
checkbox input "true"
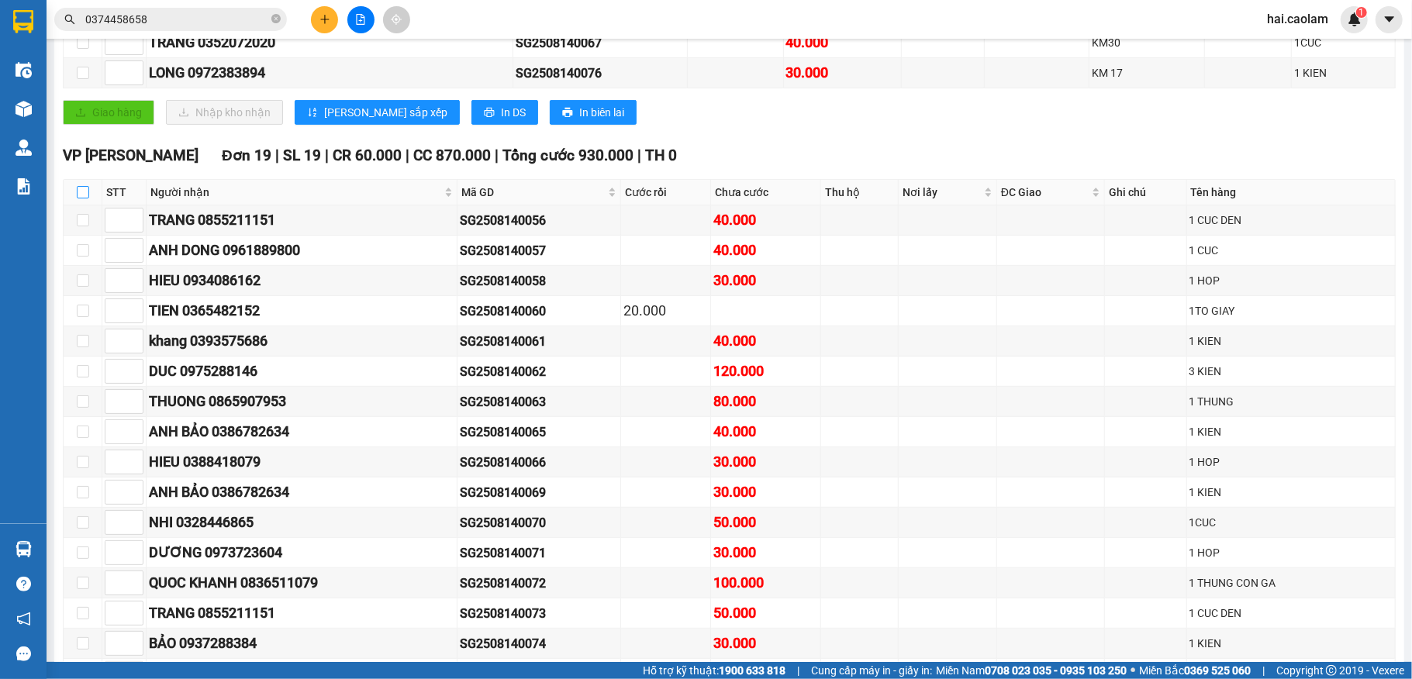
checkbox input "true"
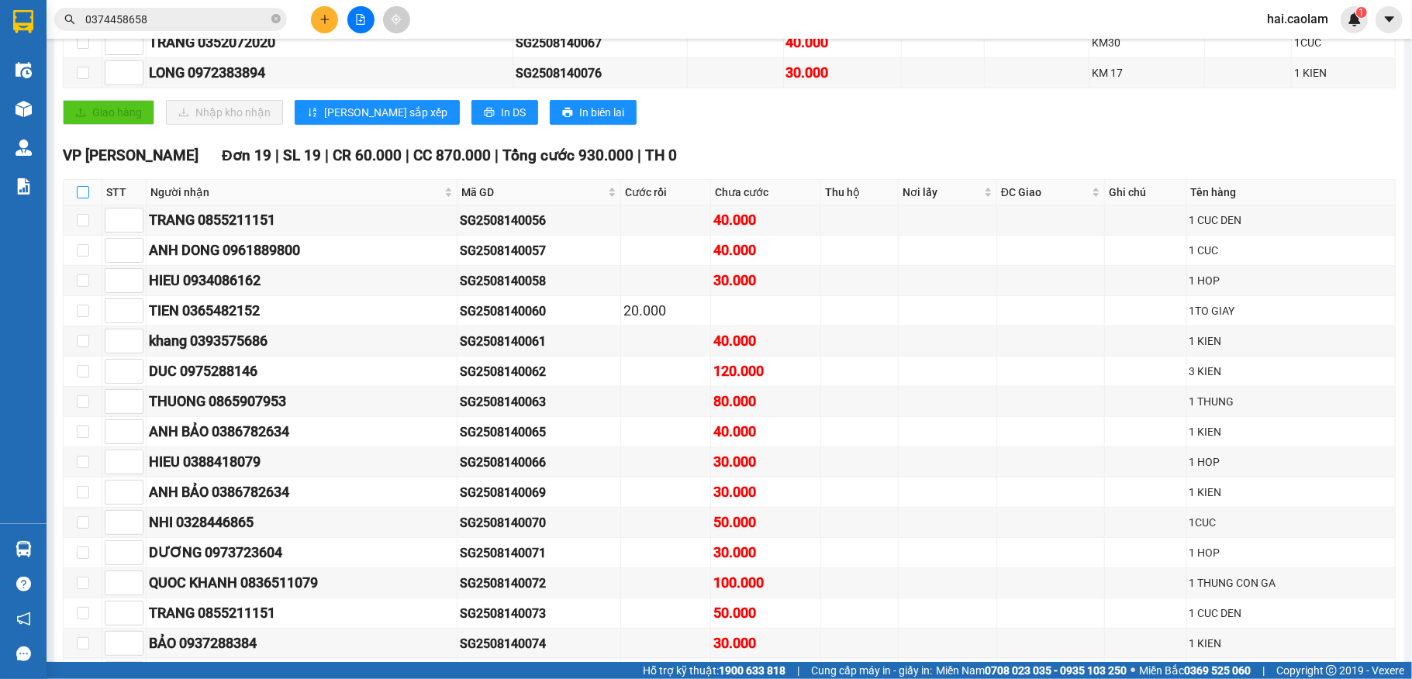
checkbox input "true"
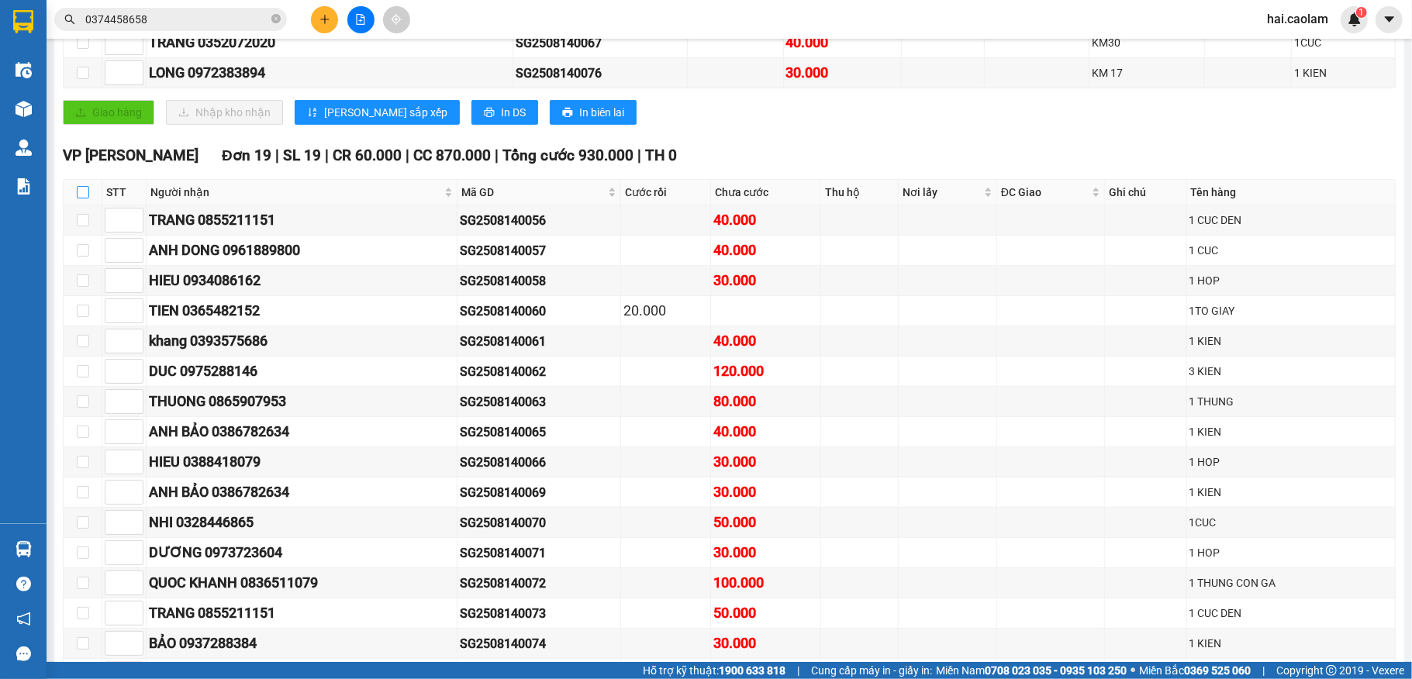
checkbox input "true"
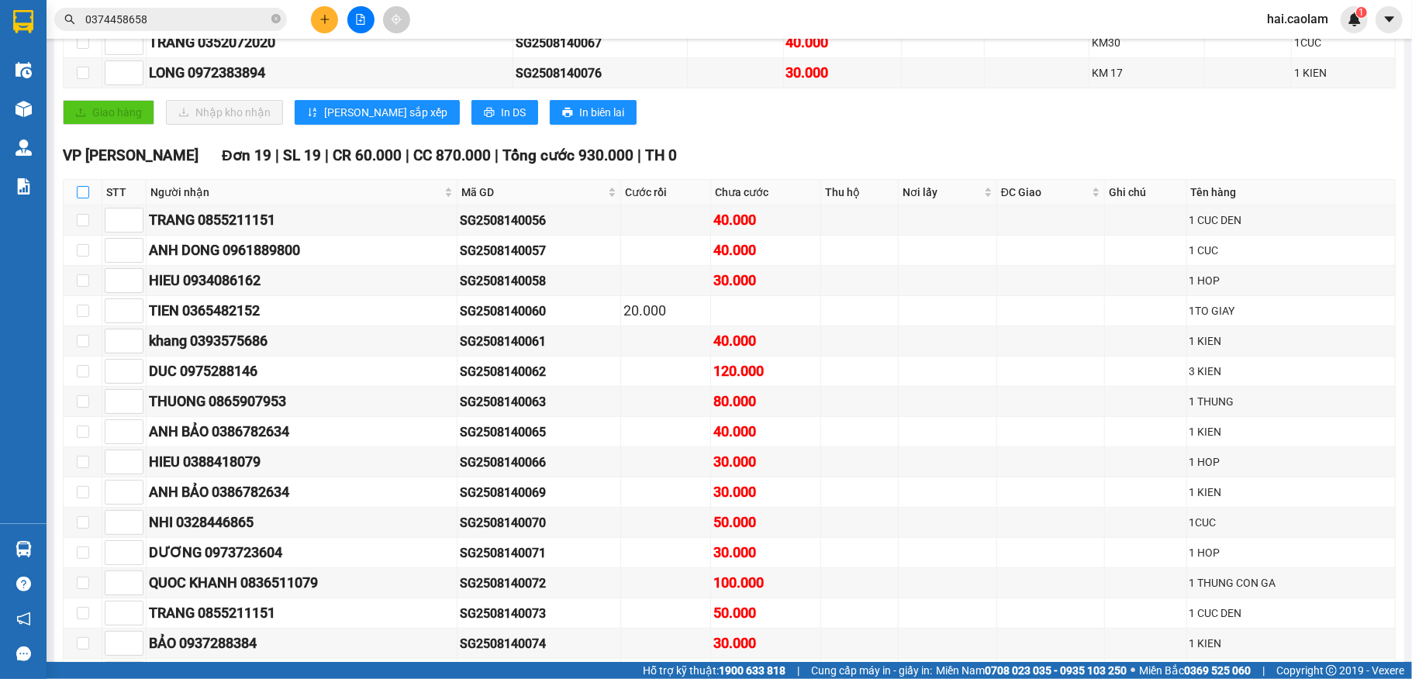
checkbox input "true"
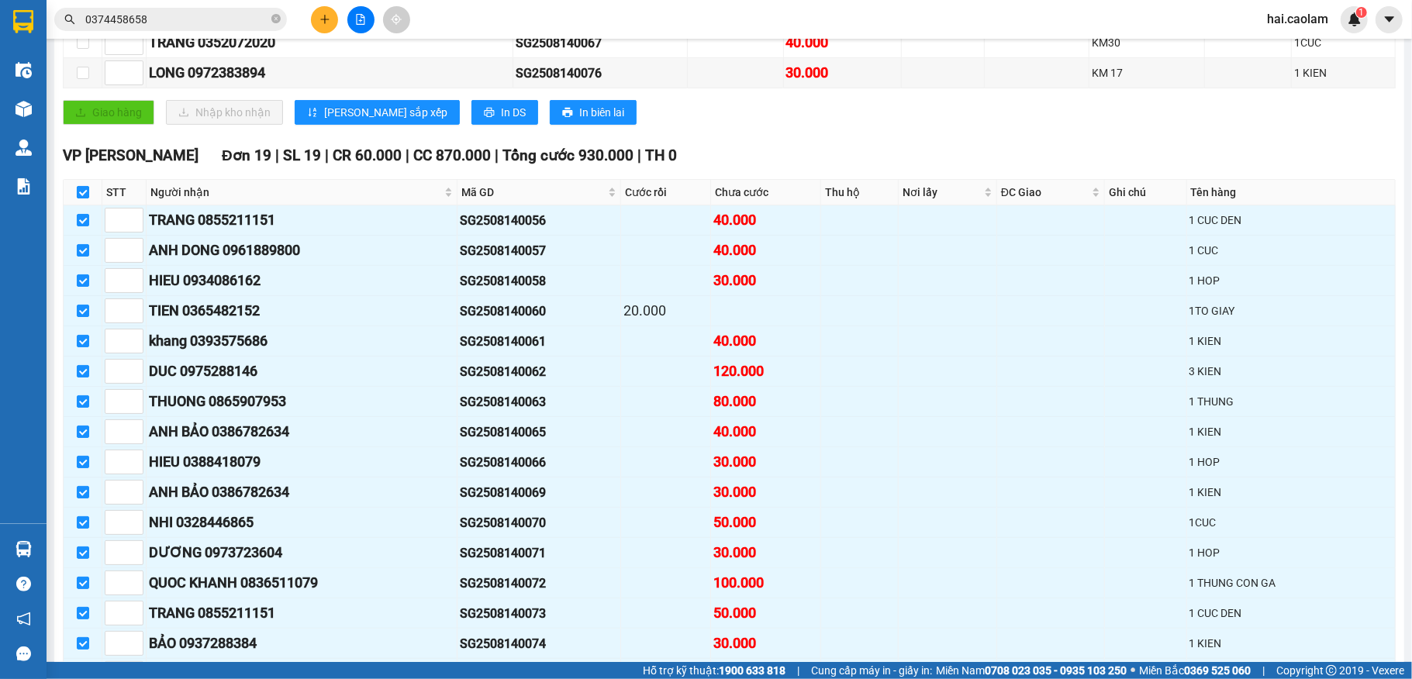
scroll to position [0, 0]
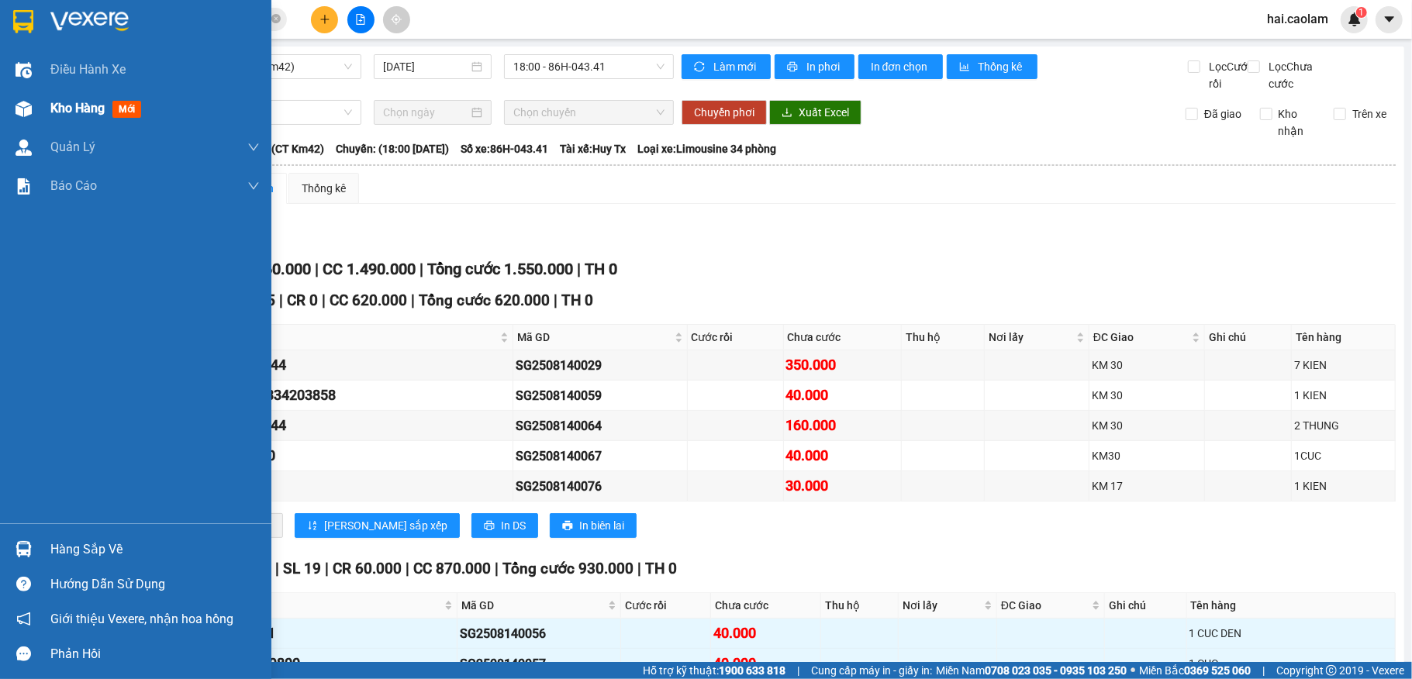
click at [26, 107] on img at bounding box center [24, 109] width 16 height 16
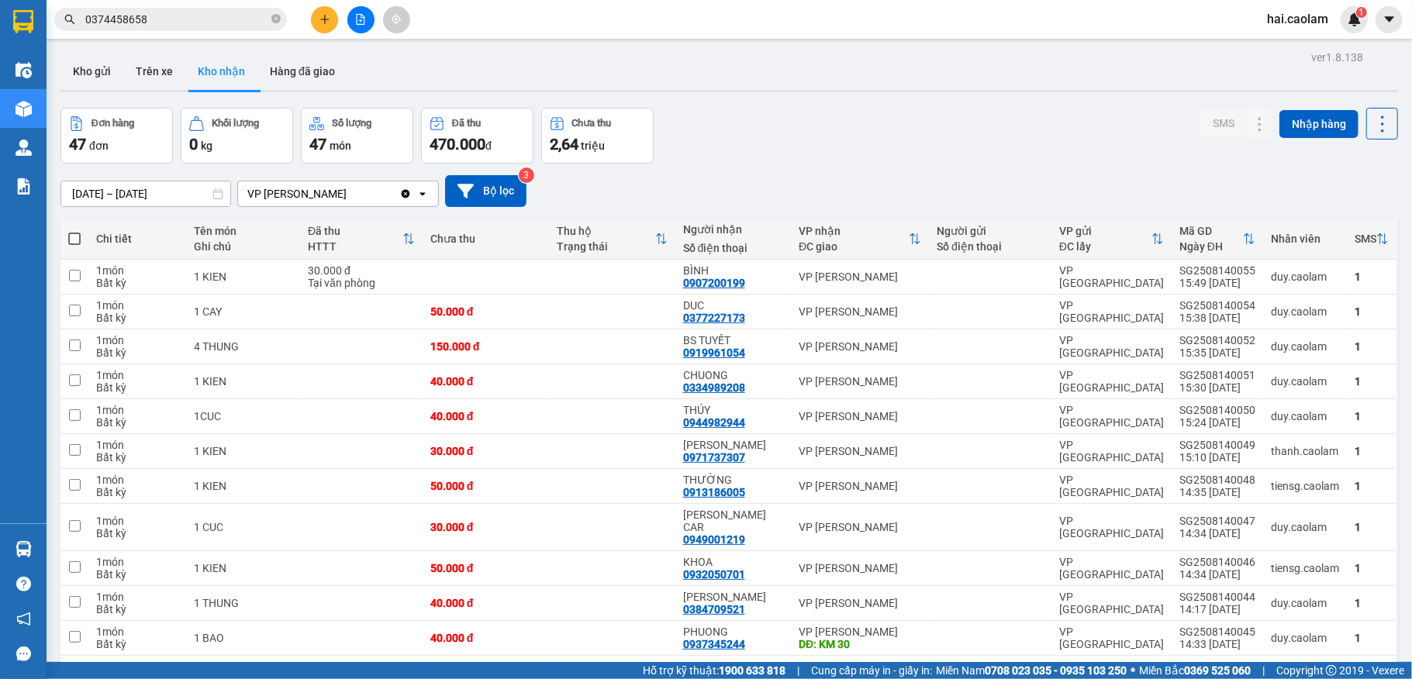
click at [175, 19] on input "0374458658" at bounding box center [176, 19] width 183 height 17
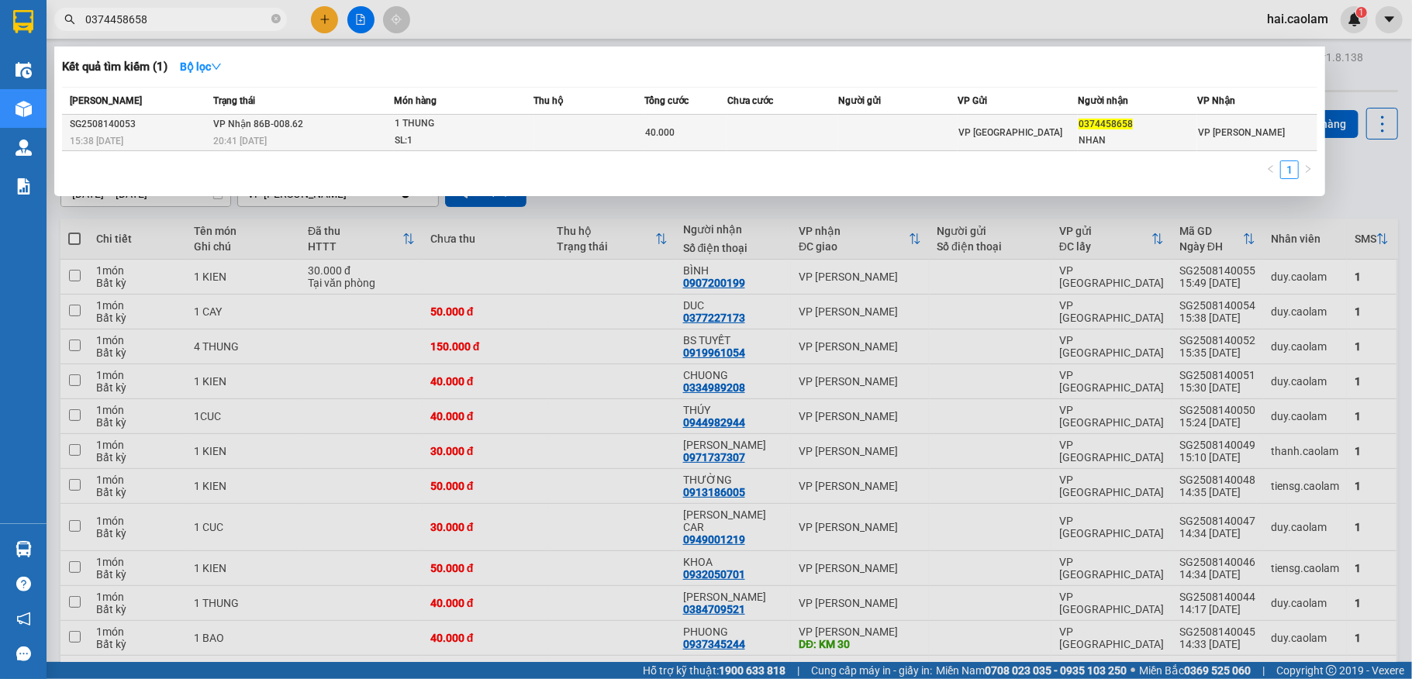
click at [730, 134] on td at bounding box center [782, 133] width 111 height 36
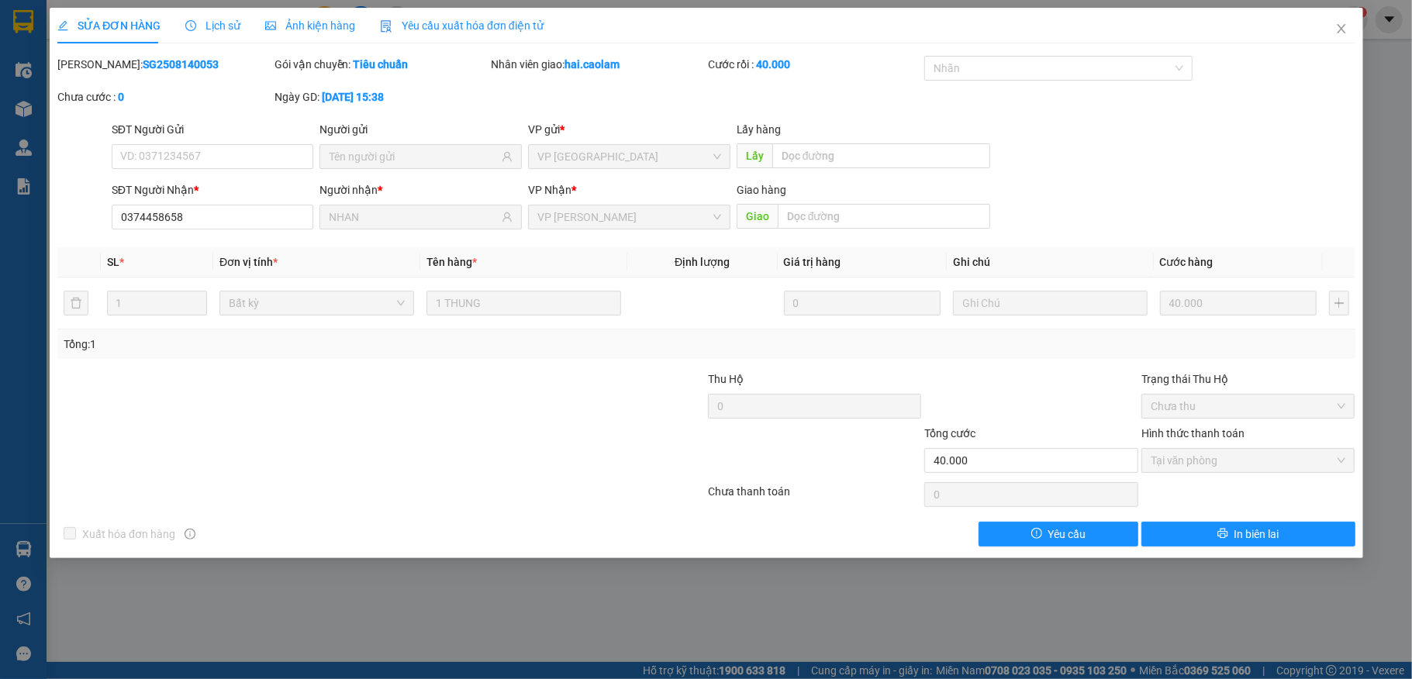
type input "0374458658"
type input "NHAN"
type input "40.000"
click at [1343, 32] on icon "close" at bounding box center [1341, 28] width 9 height 9
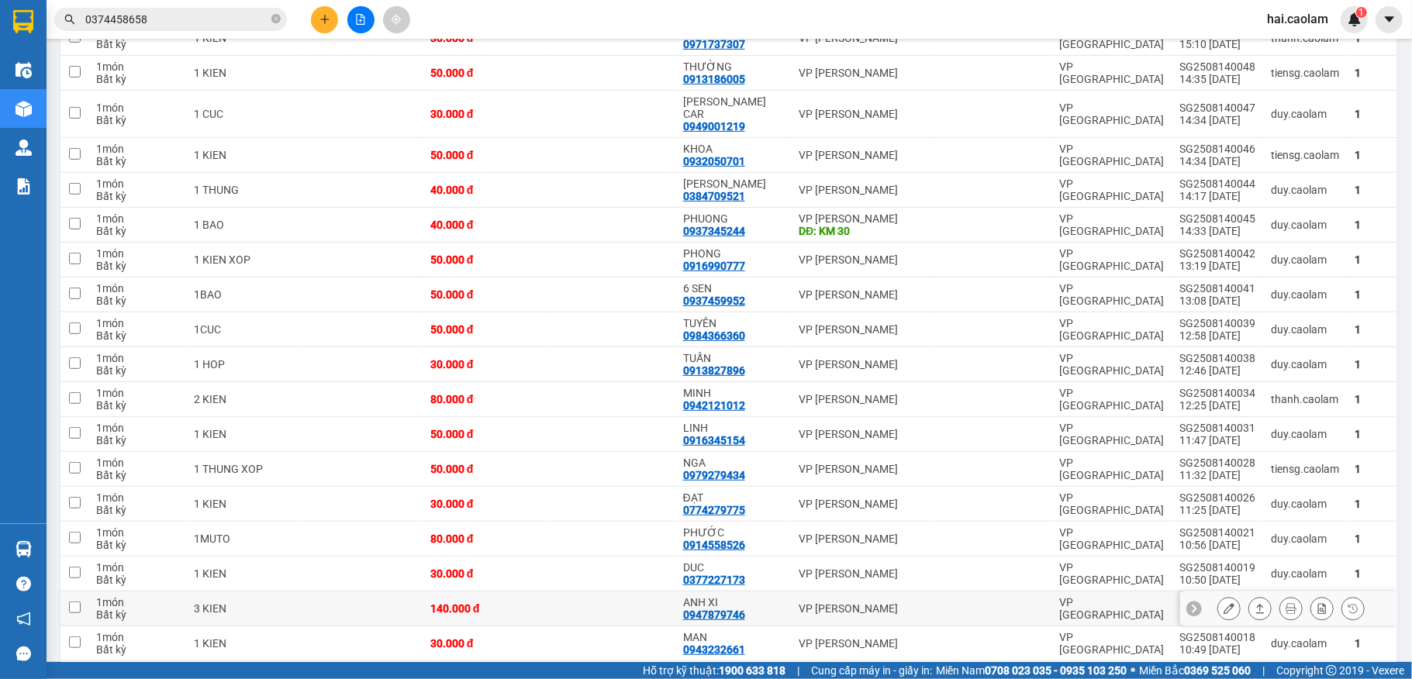
scroll to position [620, 0]
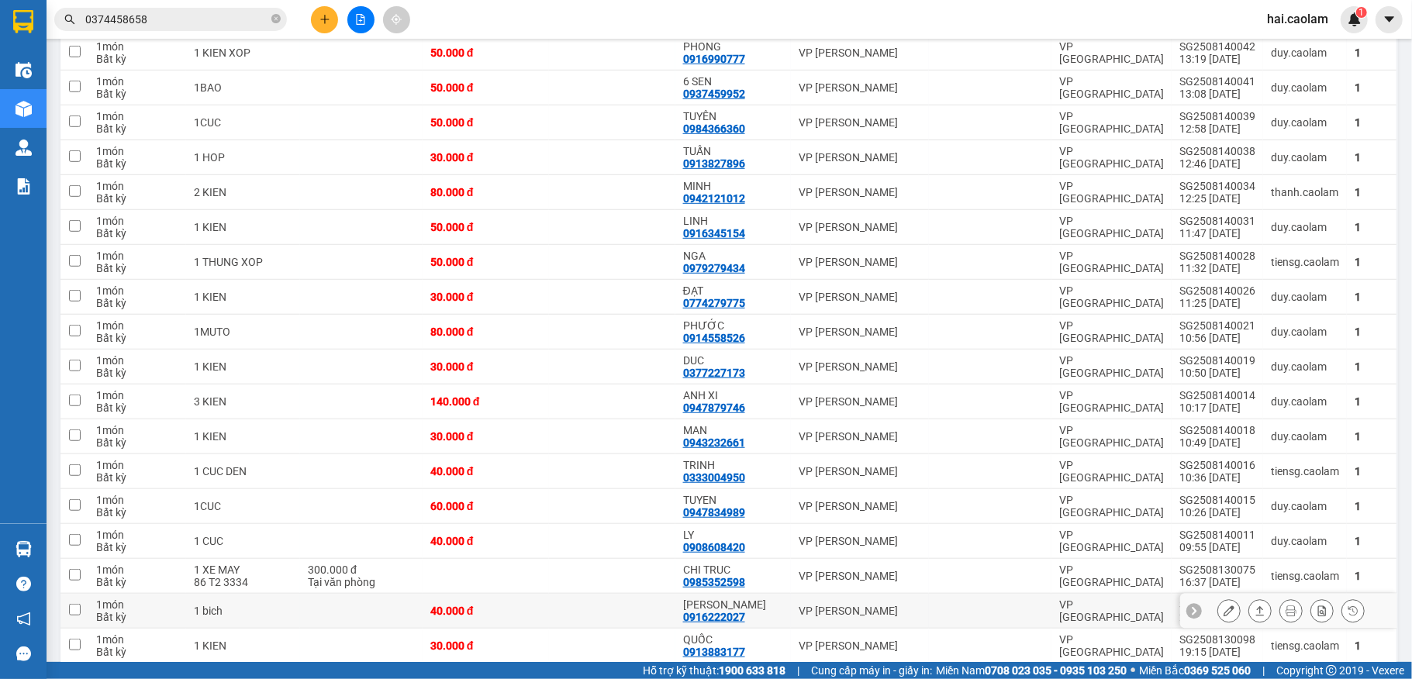
click at [742, 600] on div "[PERSON_NAME]" at bounding box center [733, 605] width 100 height 12
checkbox input "true"
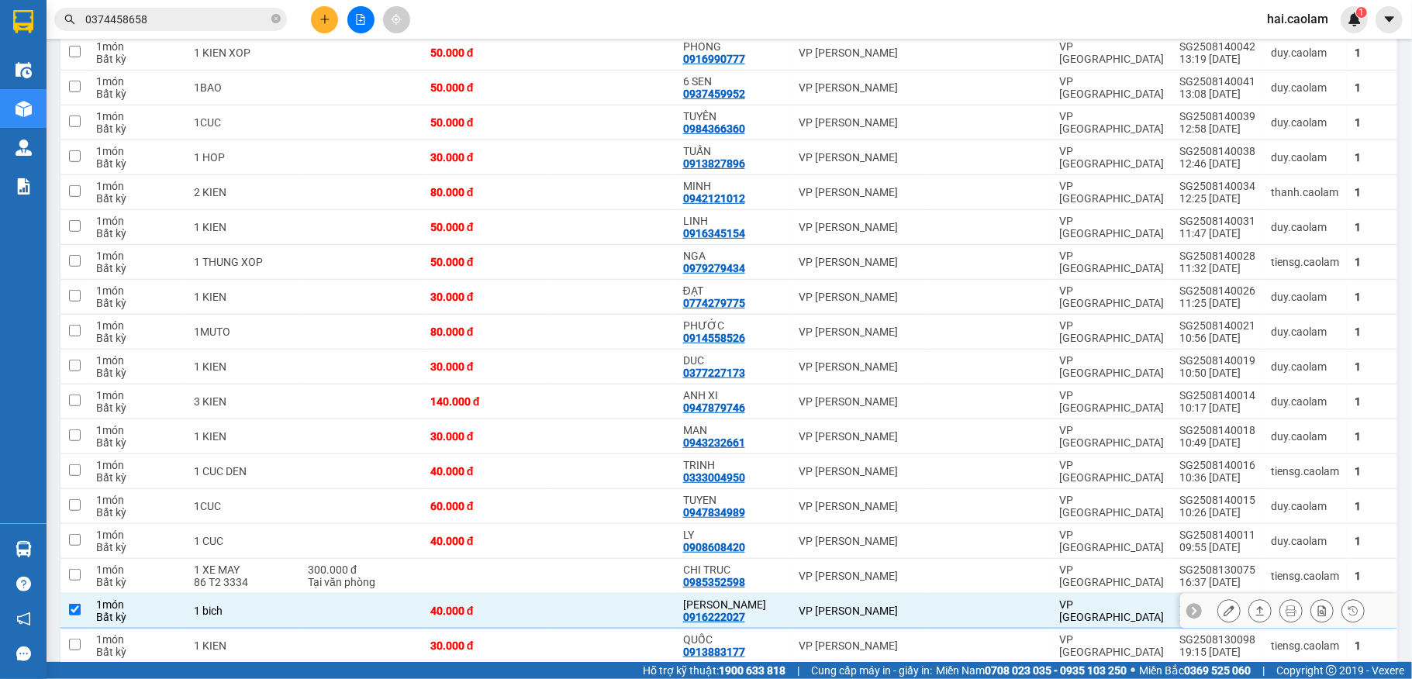
click at [1224, 606] on icon at bounding box center [1229, 611] width 11 height 11
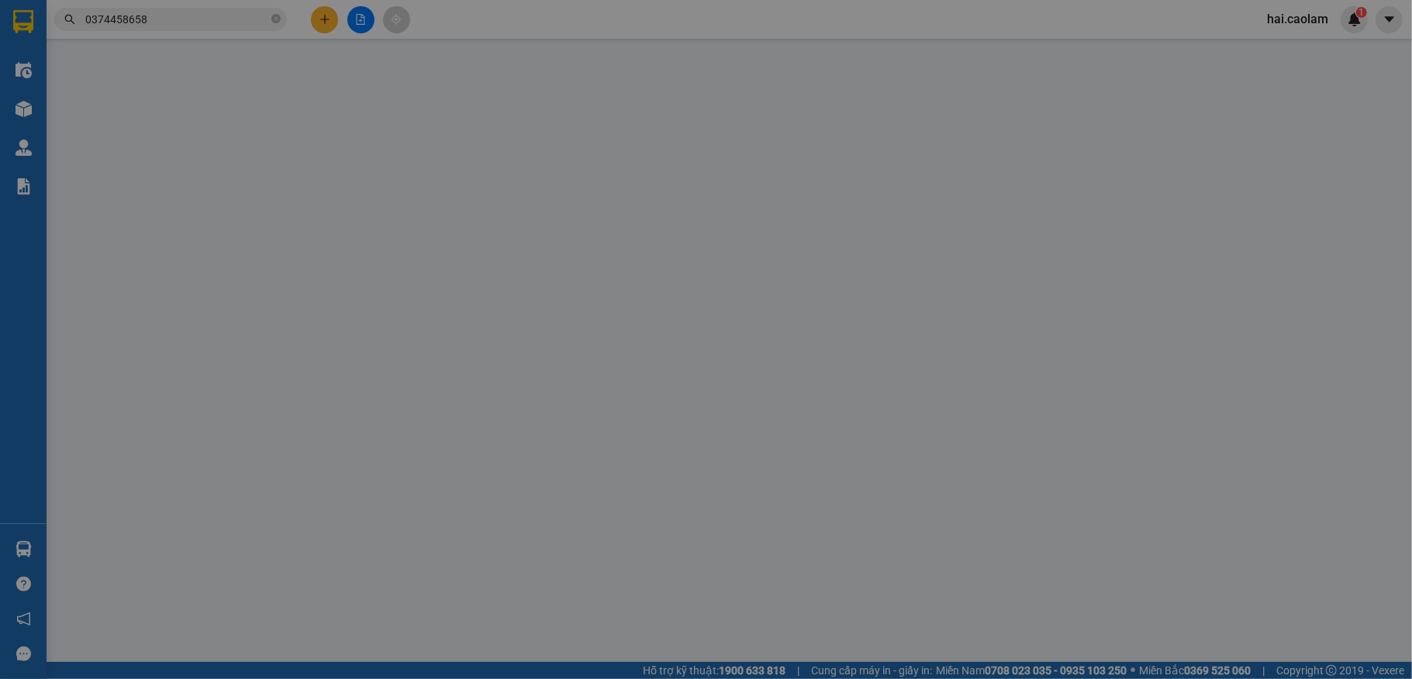
type input "0916222027"
type input "[PERSON_NAME]"
type input "40.000"
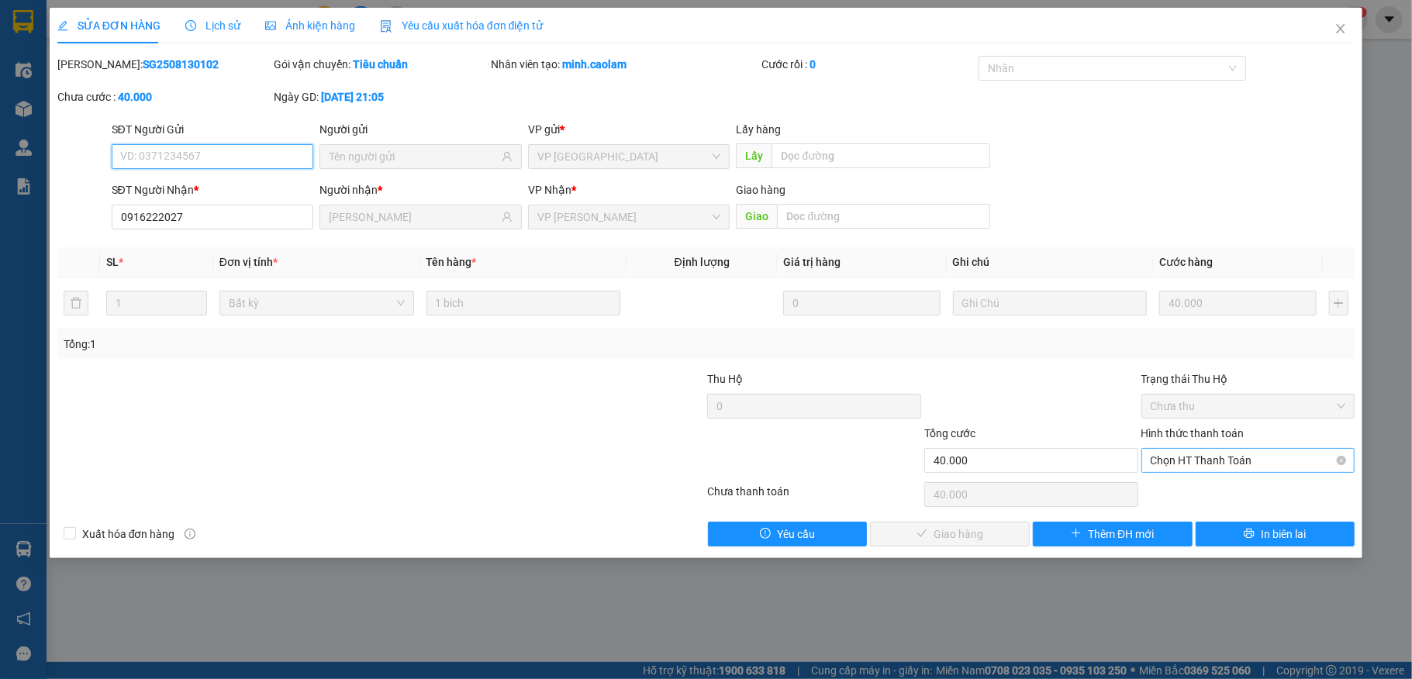
drag, startPoint x: 1182, startPoint y: 472, endPoint x: 1191, endPoint y: 464, distance: 12.6
click at [1186, 469] on span "Chọn HT Thanh Toán" at bounding box center [1248, 460] width 195 height 23
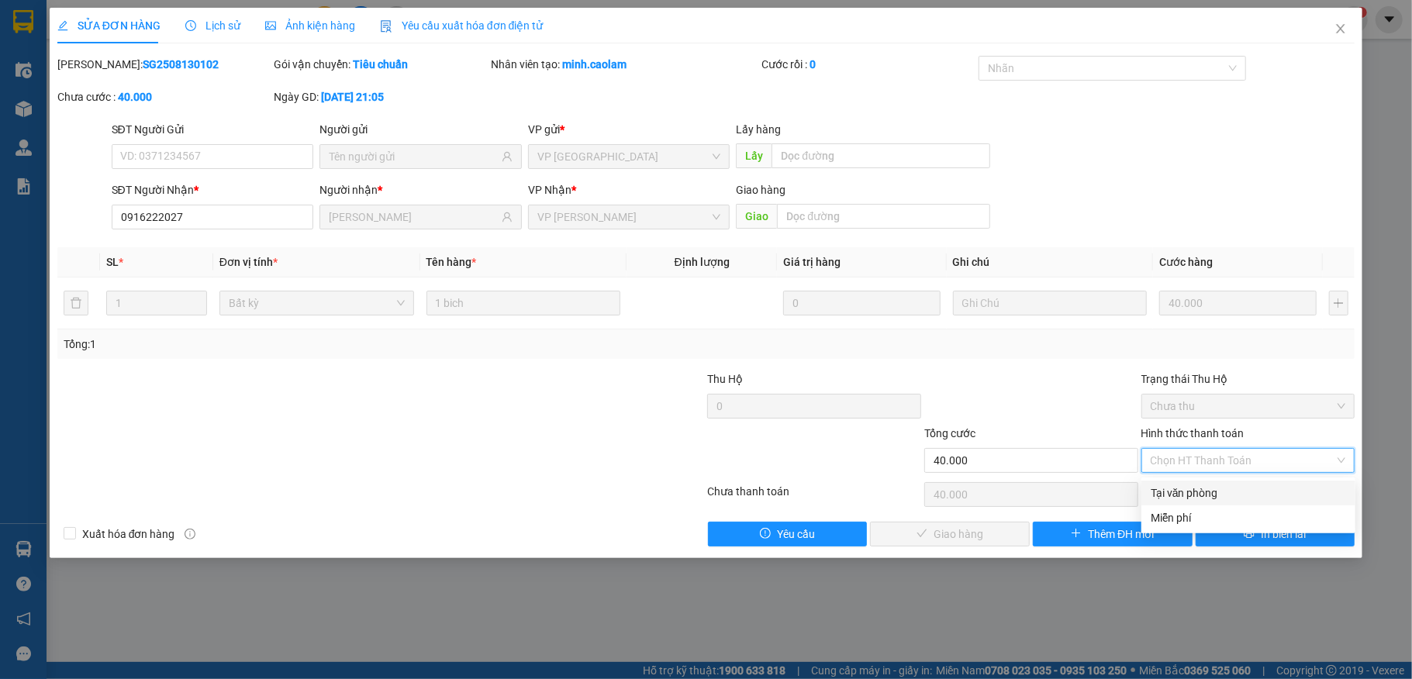
click at [1185, 491] on div "Tại văn phòng" at bounding box center [1248, 493] width 195 height 17
type input "0"
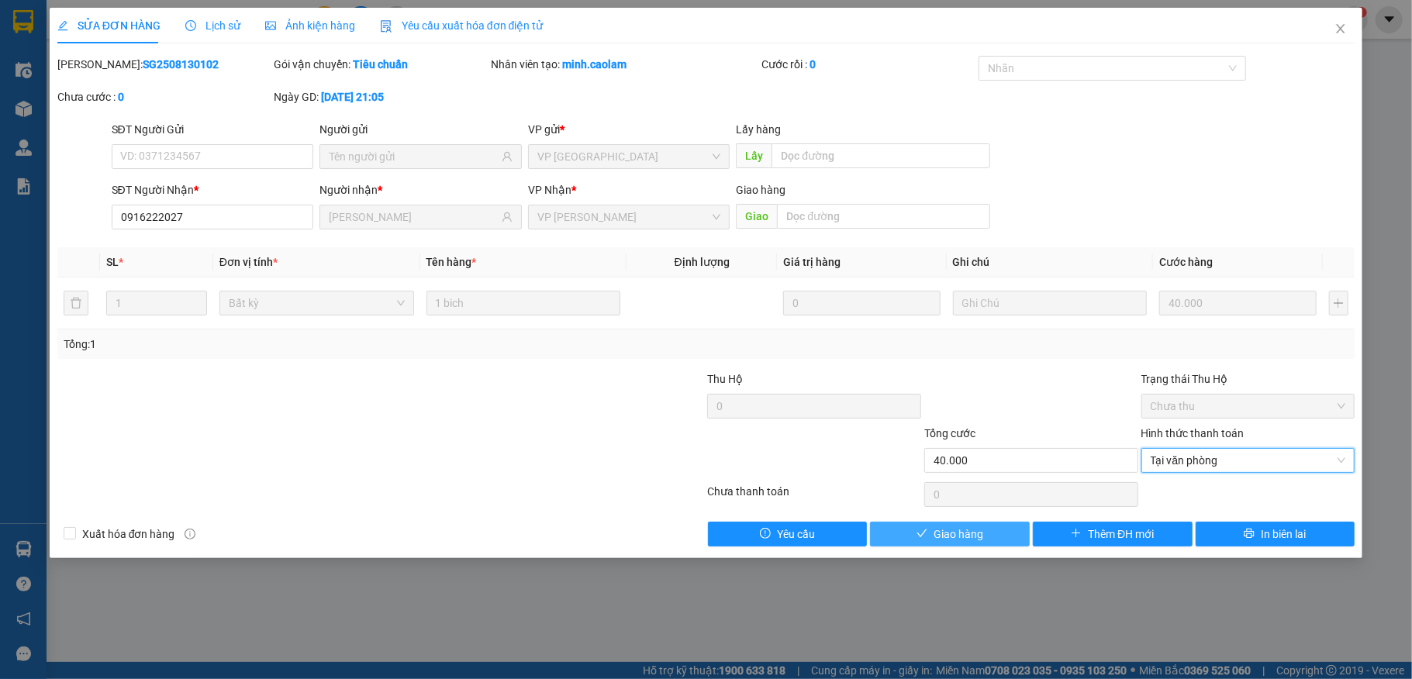
click at [943, 532] on span "Giao hàng" at bounding box center [959, 534] width 50 height 17
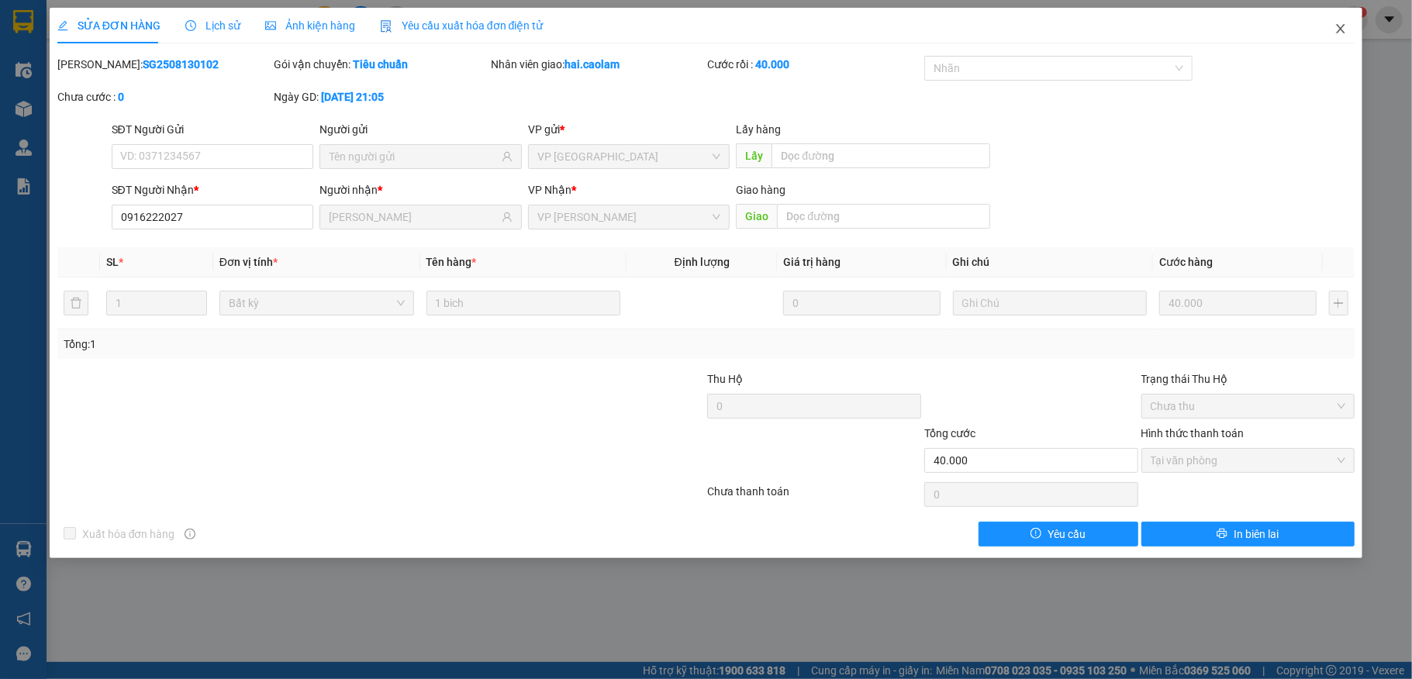
click at [1341, 33] on icon "close" at bounding box center [1341, 28] width 12 height 12
click at [1338, 28] on span "hai.caolam" at bounding box center [1298, 18] width 86 height 19
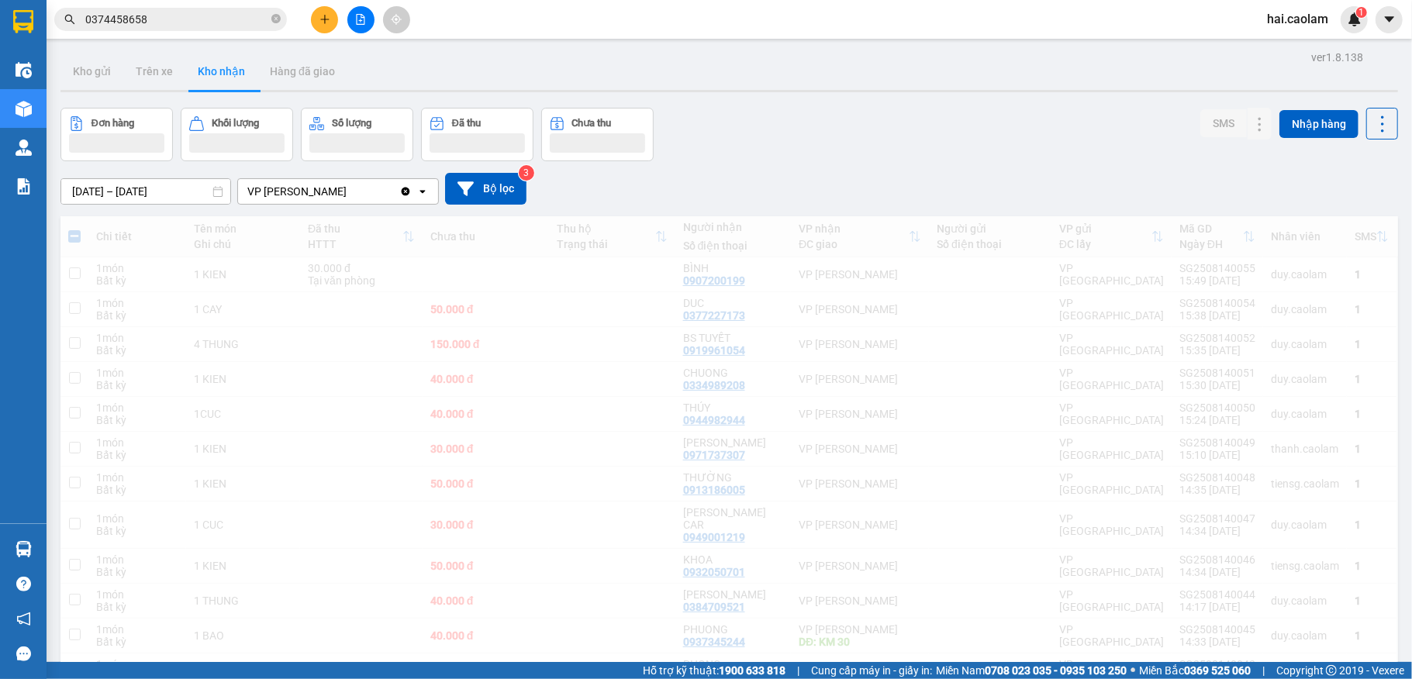
click at [169, 23] on input "0374458658" at bounding box center [176, 19] width 183 height 17
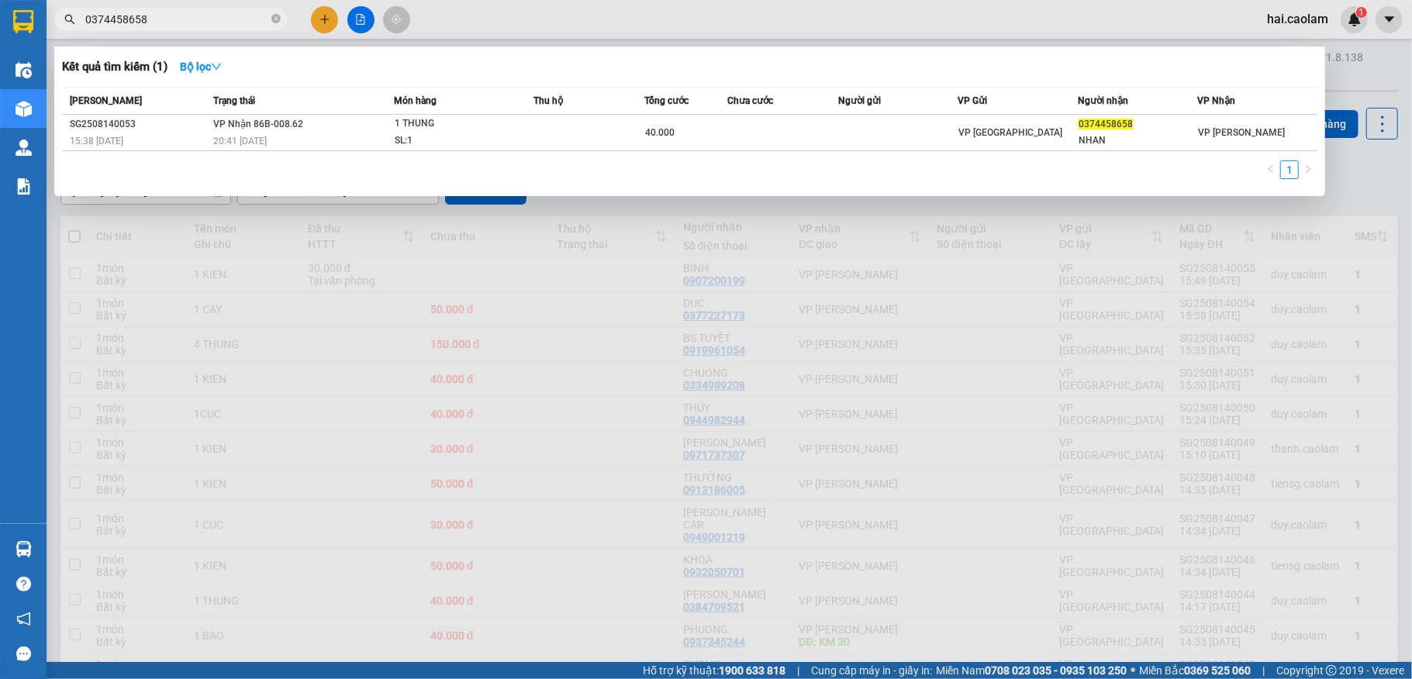
click at [180, 17] on input "0374458658" at bounding box center [176, 19] width 183 height 17
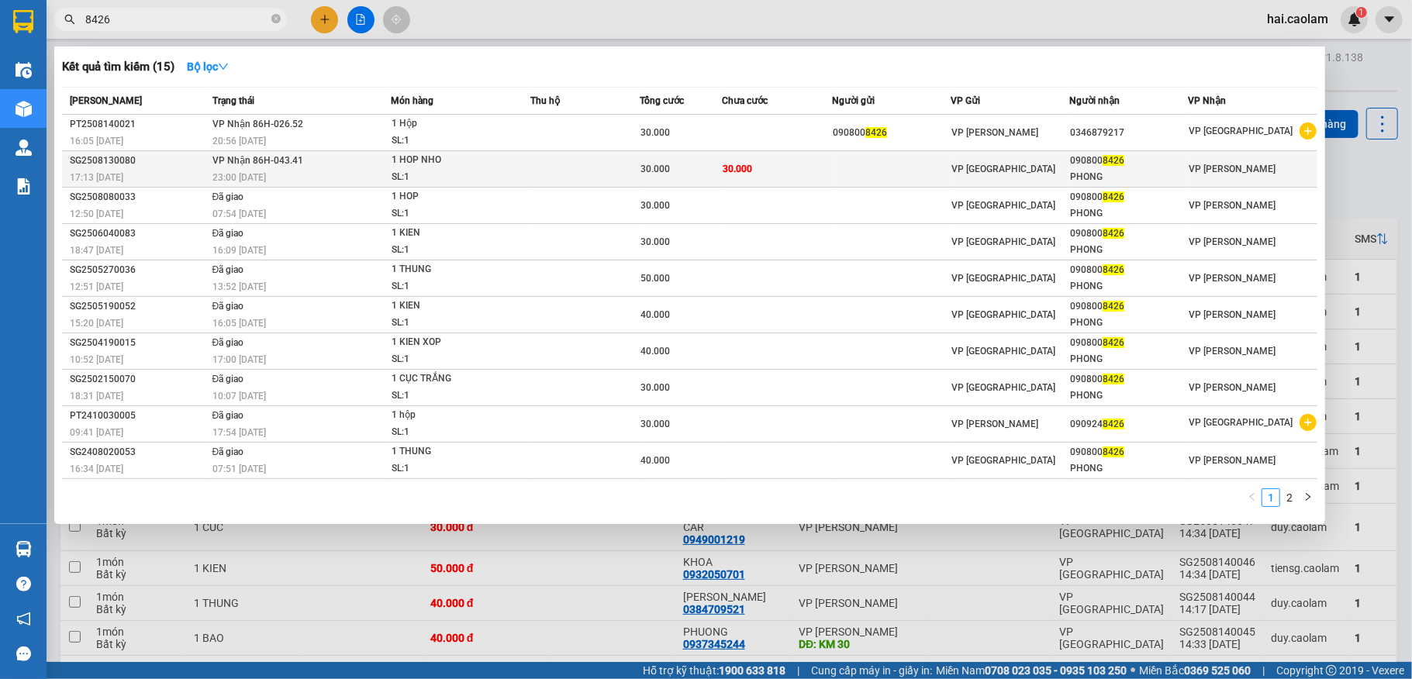
type input "8426"
click at [654, 169] on span "30.000" at bounding box center [655, 169] width 29 height 11
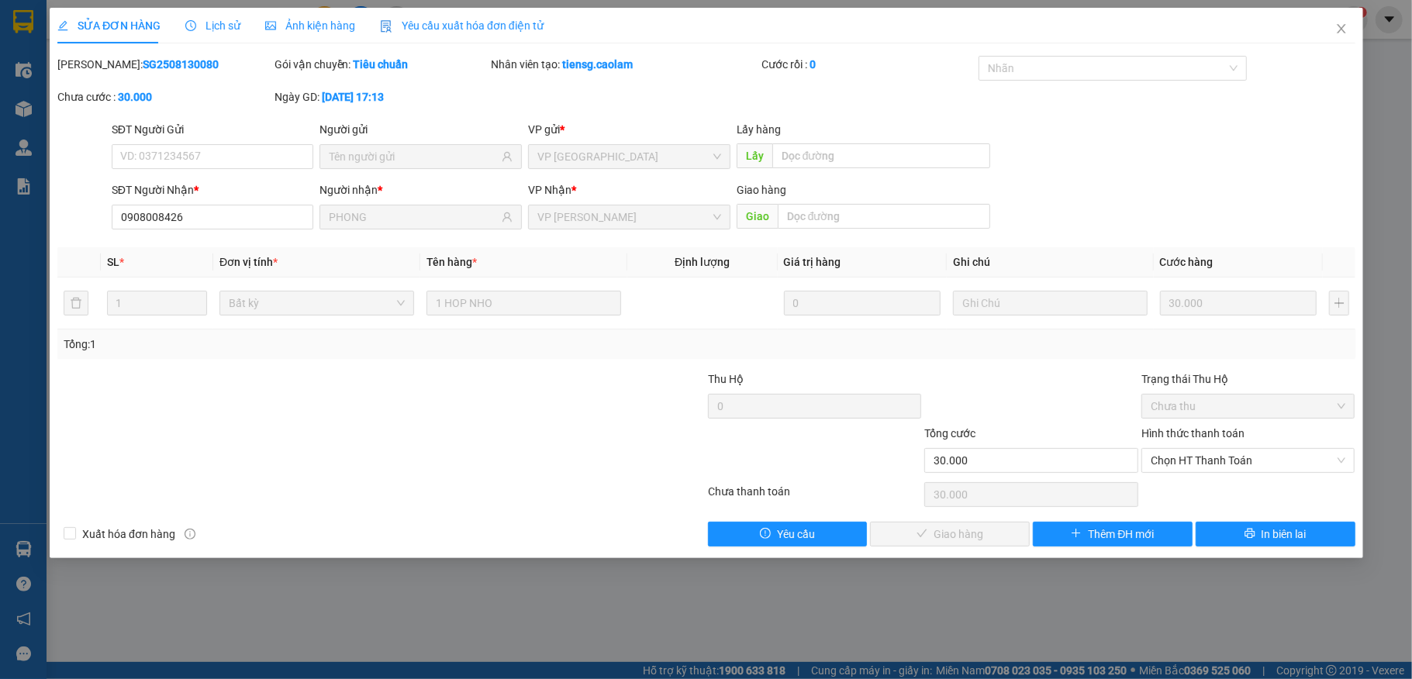
type input "0908008426"
type input "PHONG"
type input "30.000"
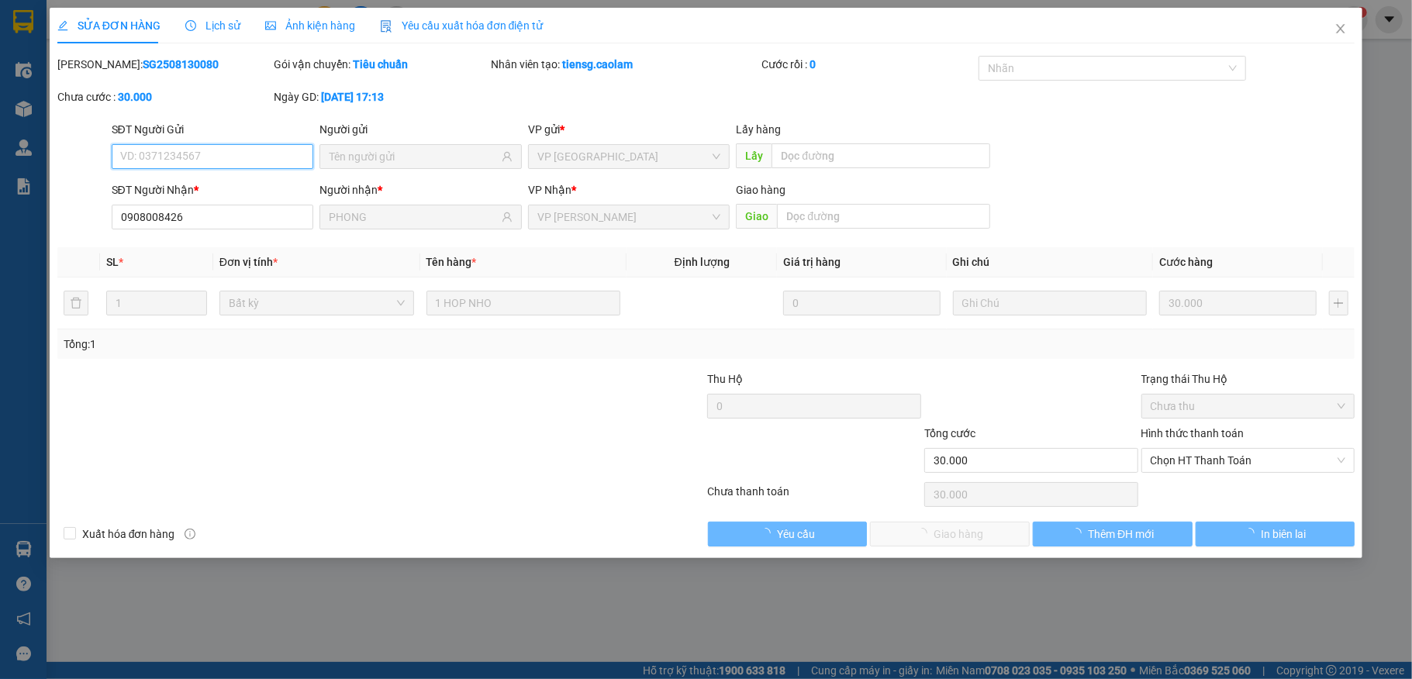
click at [1231, 465] on span "Chọn HT Thanh Toán" at bounding box center [1248, 460] width 195 height 23
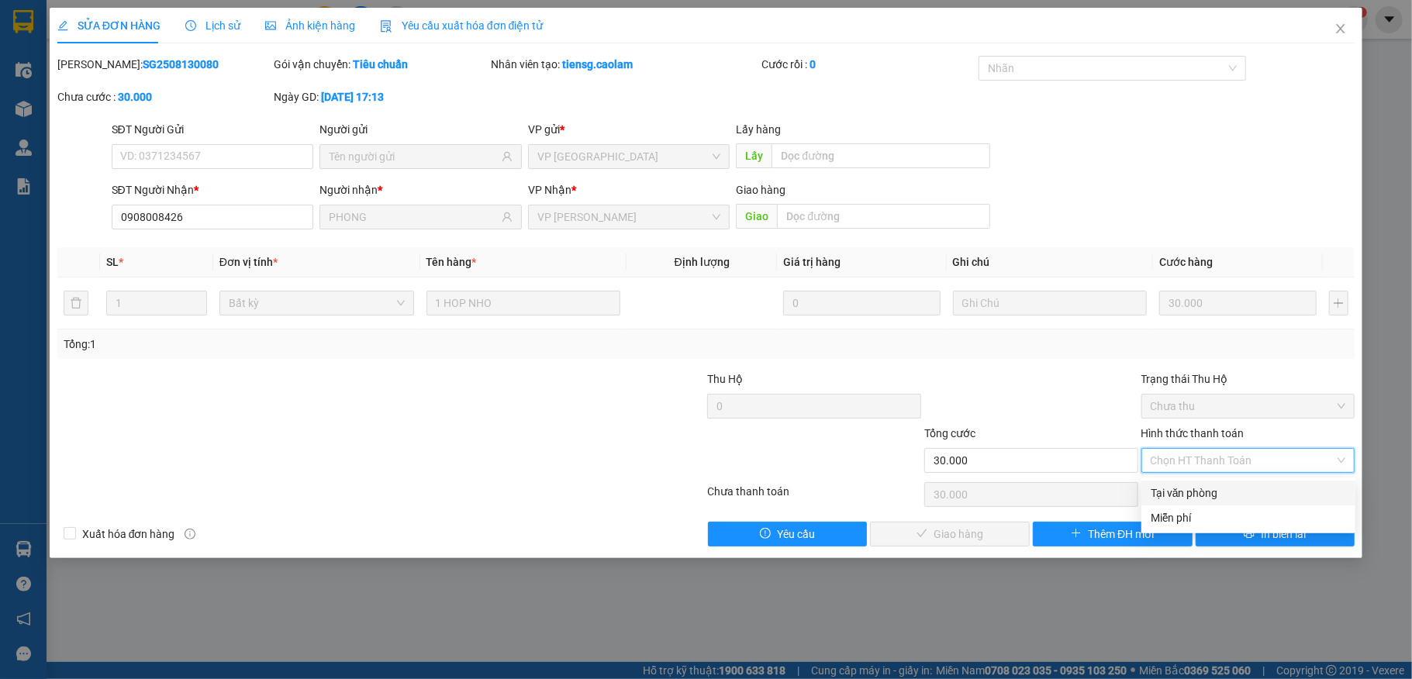
drag, startPoint x: 1222, startPoint y: 488, endPoint x: 1214, endPoint y: 489, distance: 7.8
click at [1222, 489] on div "Tại văn phòng" at bounding box center [1248, 493] width 195 height 17
type input "0"
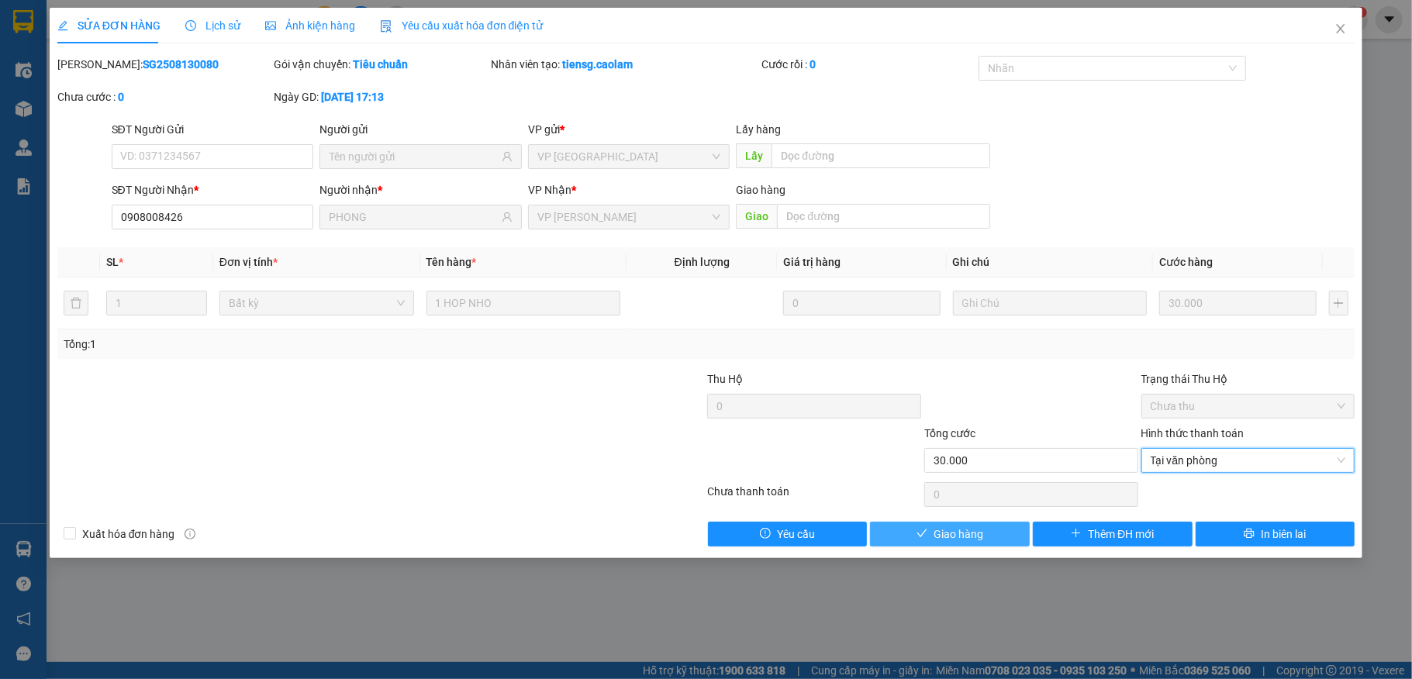
click at [924, 532] on icon "check" at bounding box center [922, 533] width 11 height 11
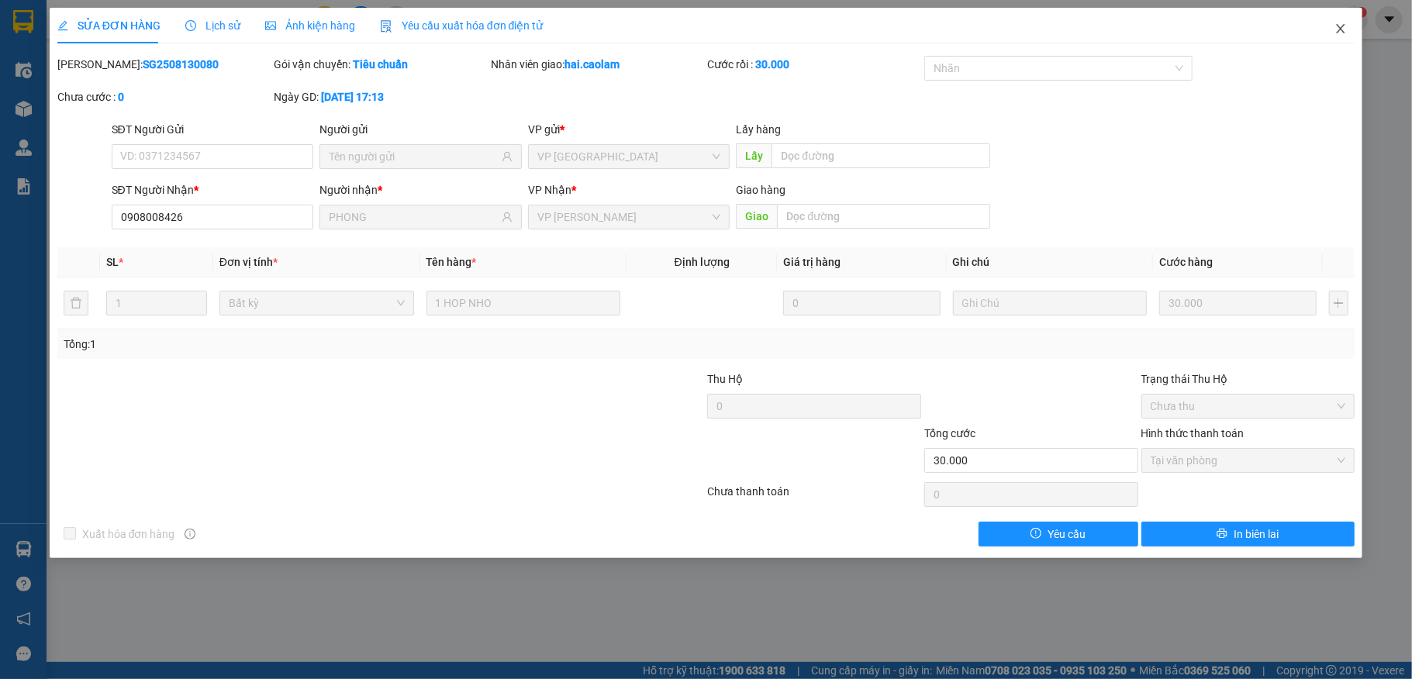
click at [1343, 29] on icon "close" at bounding box center [1341, 28] width 12 height 12
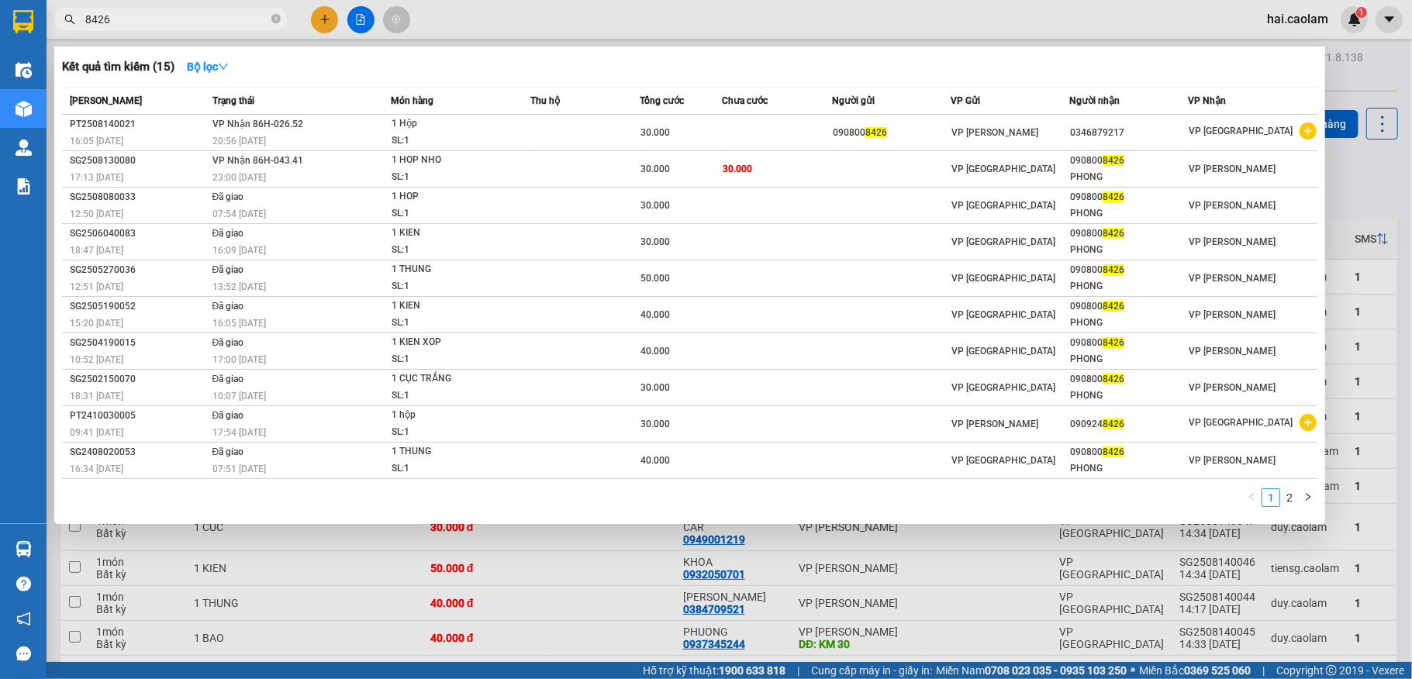
click at [181, 22] on input "8426" at bounding box center [176, 19] width 183 height 17
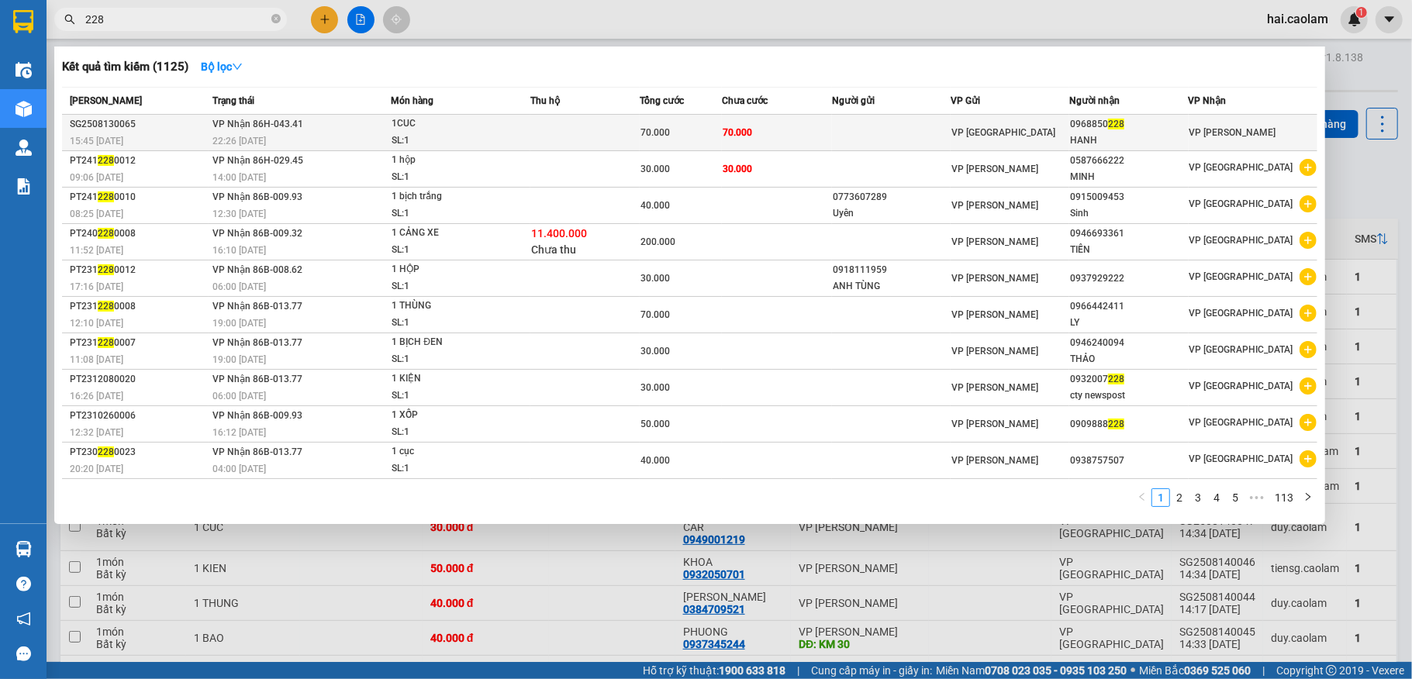
type input "228"
click at [729, 127] on span "70.000" at bounding box center [737, 132] width 29 height 11
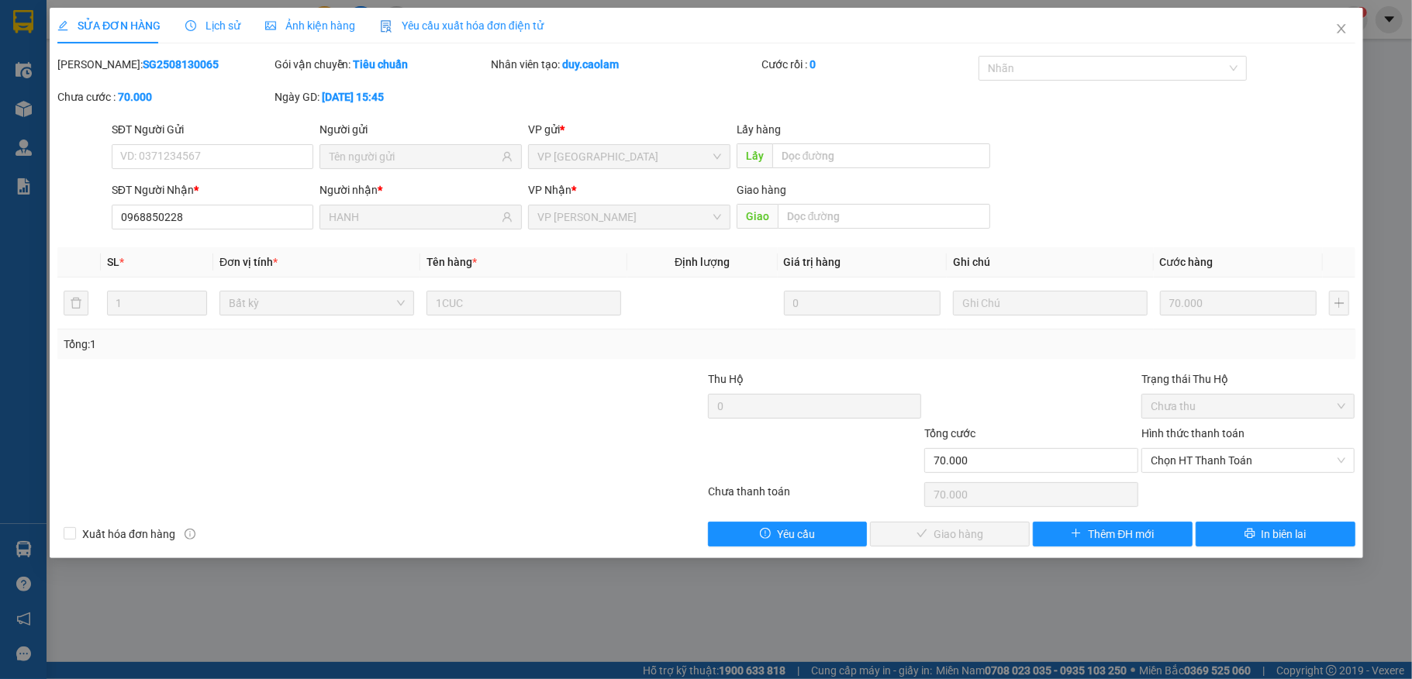
type input "0968850228"
type input "HANH"
type input "70.000"
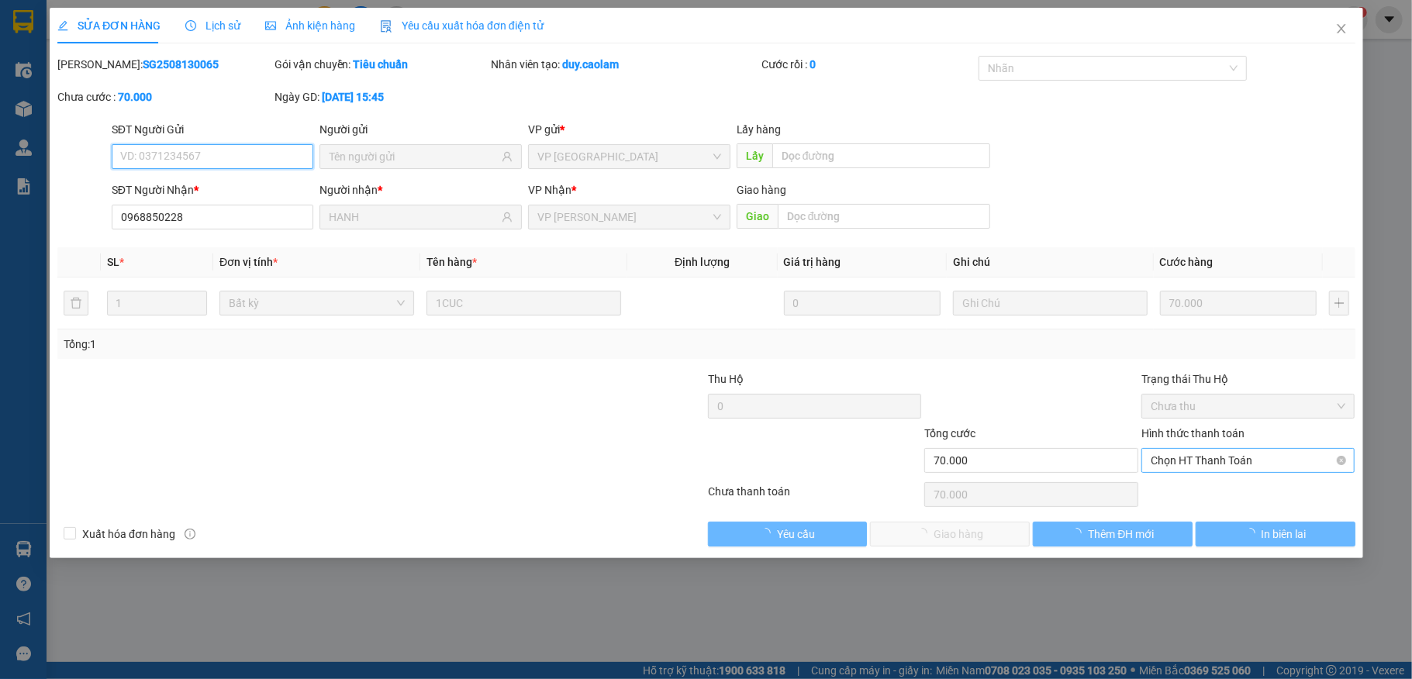
click at [1214, 462] on span "Chọn HT Thanh Toán" at bounding box center [1248, 460] width 195 height 23
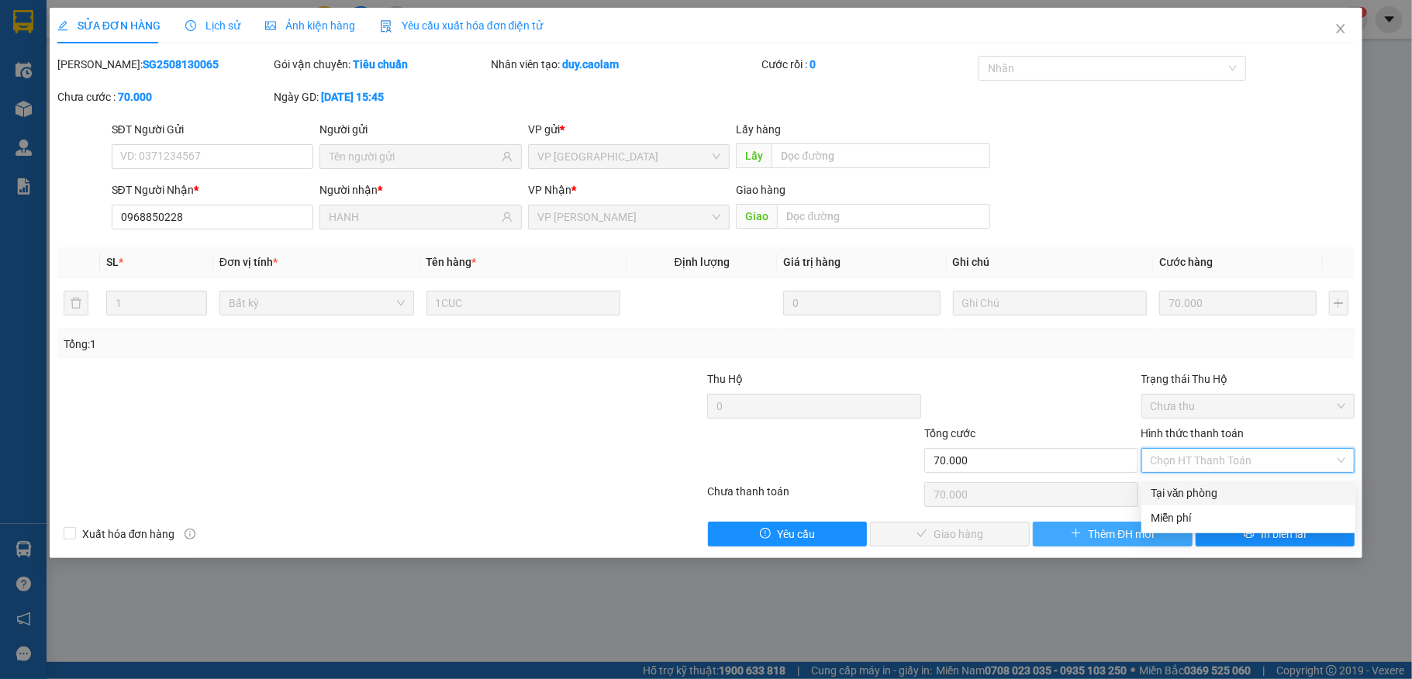
click at [1205, 487] on div "Tại văn phòng" at bounding box center [1248, 493] width 195 height 17
type input "0"
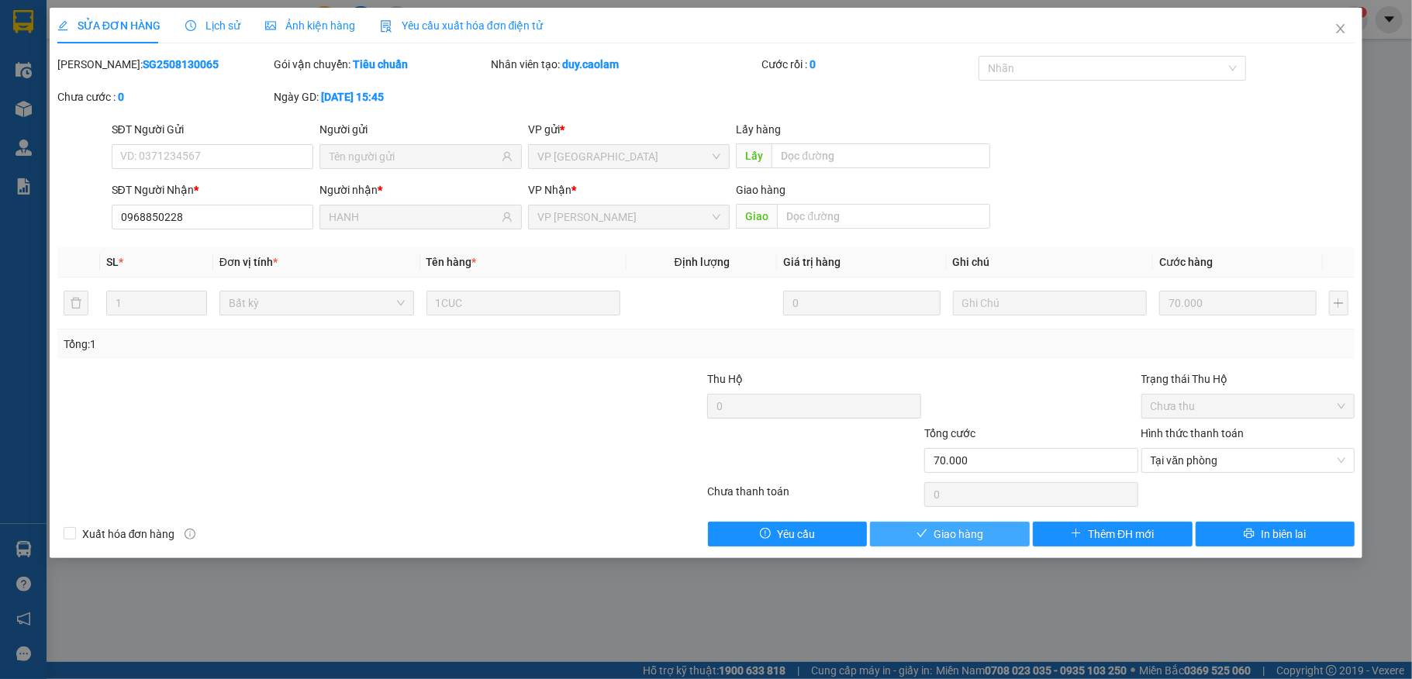
click at [923, 534] on icon "check" at bounding box center [922, 533] width 11 height 11
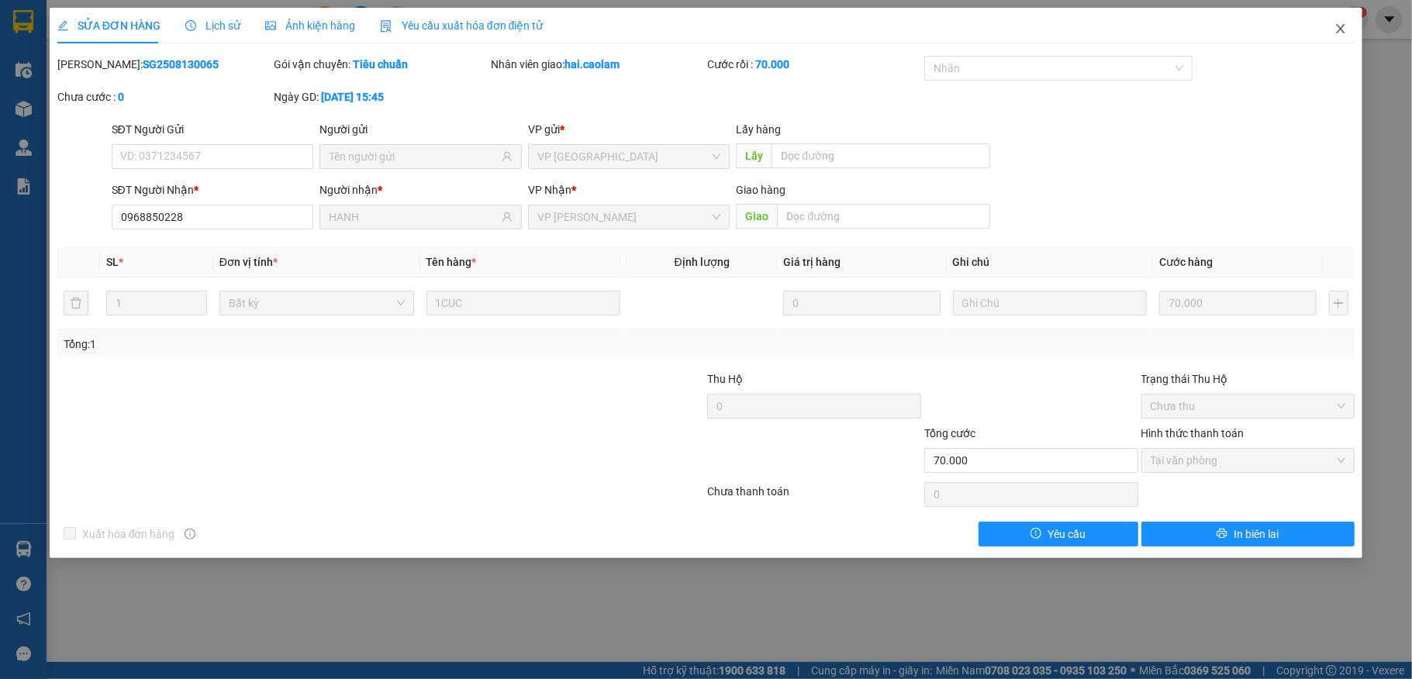
click at [1337, 19] on span "Close" at bounding box center [1340, 29] width 43 height 43
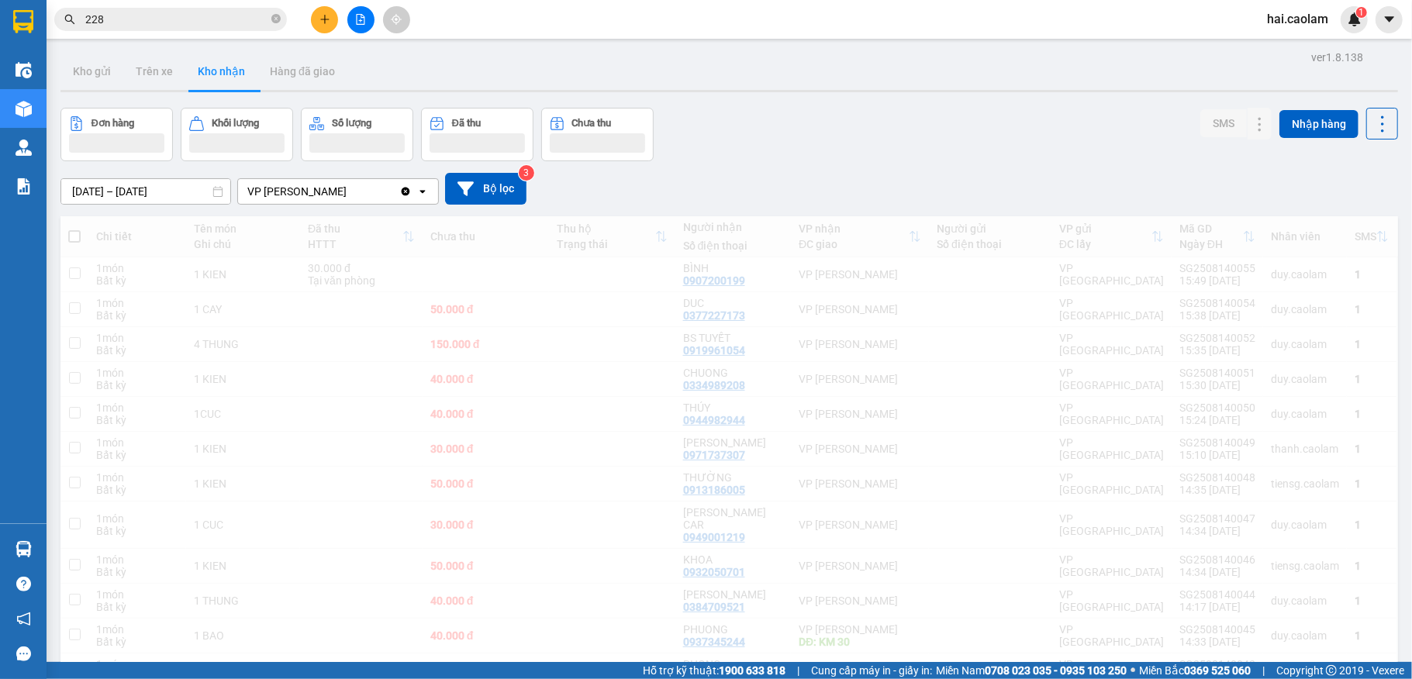
drag, startPoint x: 209, startPoint y: 26, endPoint x: 216, endPoint y: 16, distance: 11.8
click at [217, 22] on input "228" at bounding box center [176, 19] width 183 height 17
click at [220, 8] on span "228" at bounding box center [170, 19] width 233 height 23
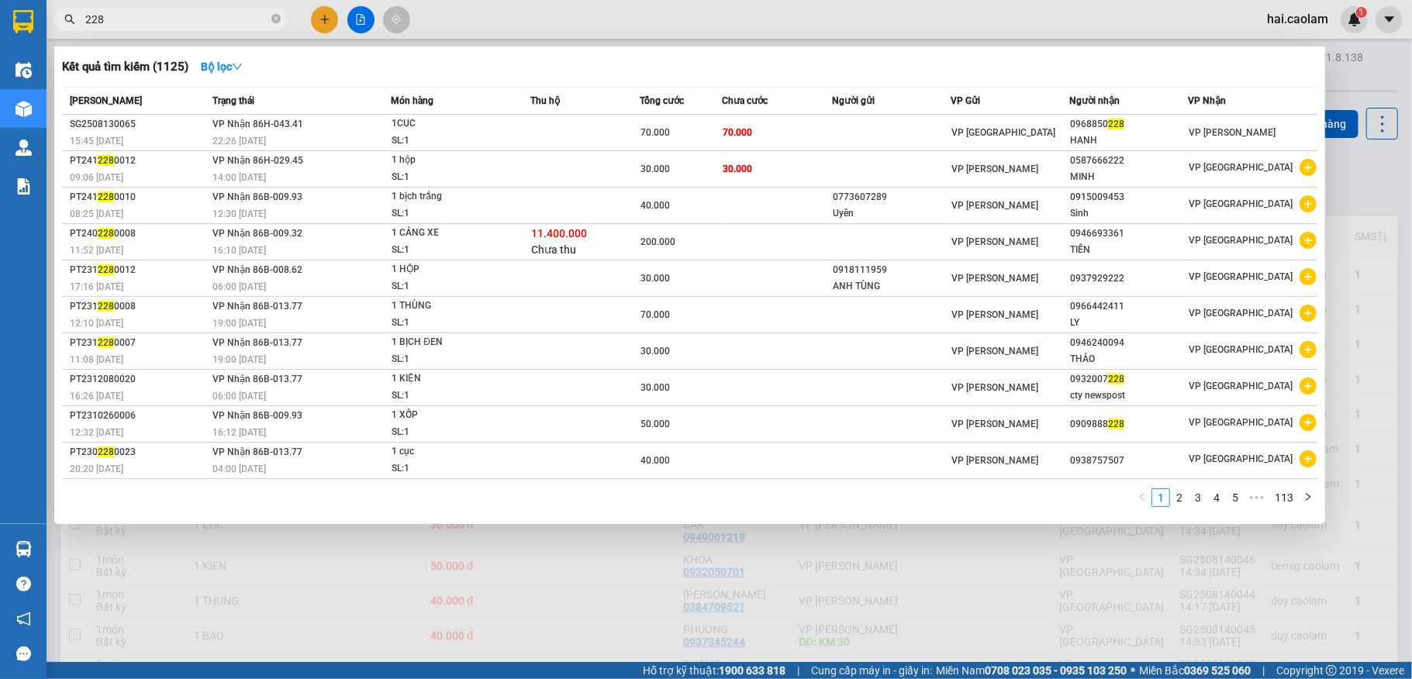
click at [216, 16] on input "228" at bounding box center [176, 19] width 183 height 17
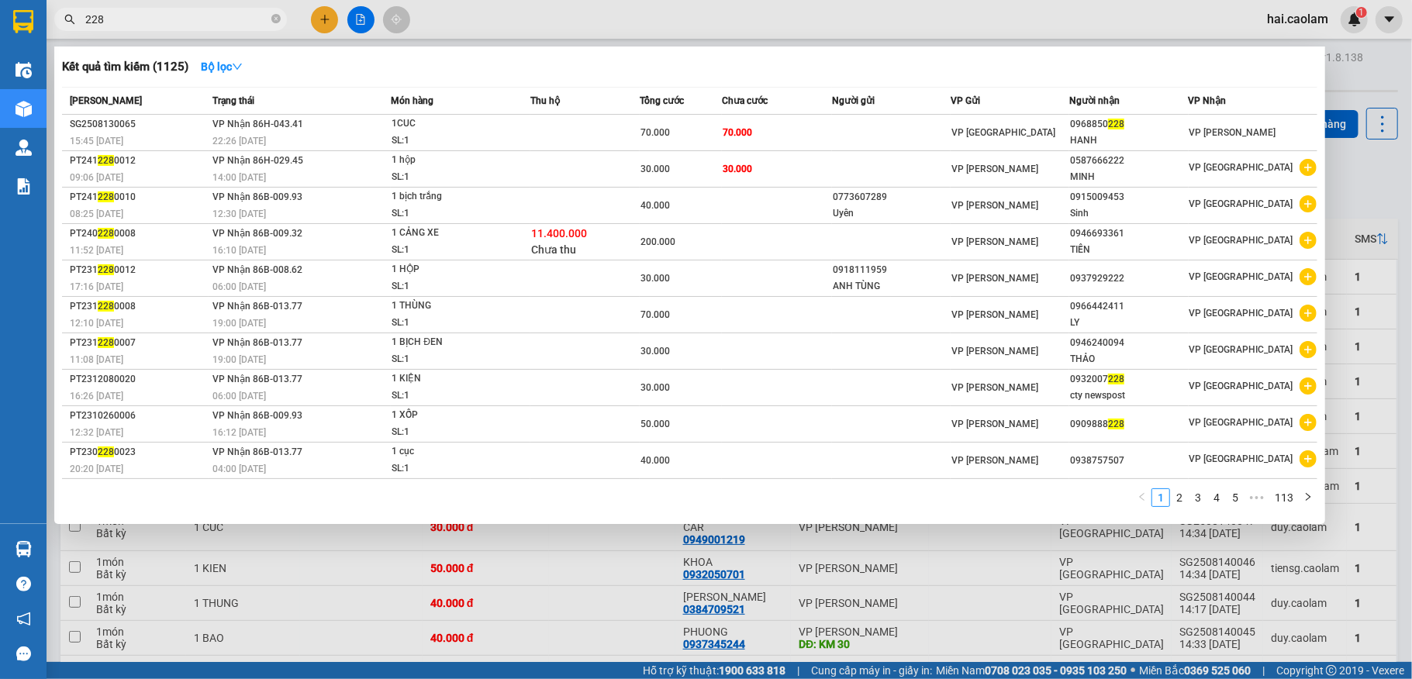
click at [216, 16] on input "228" at bounding box center [176, 19] width 183 height 17
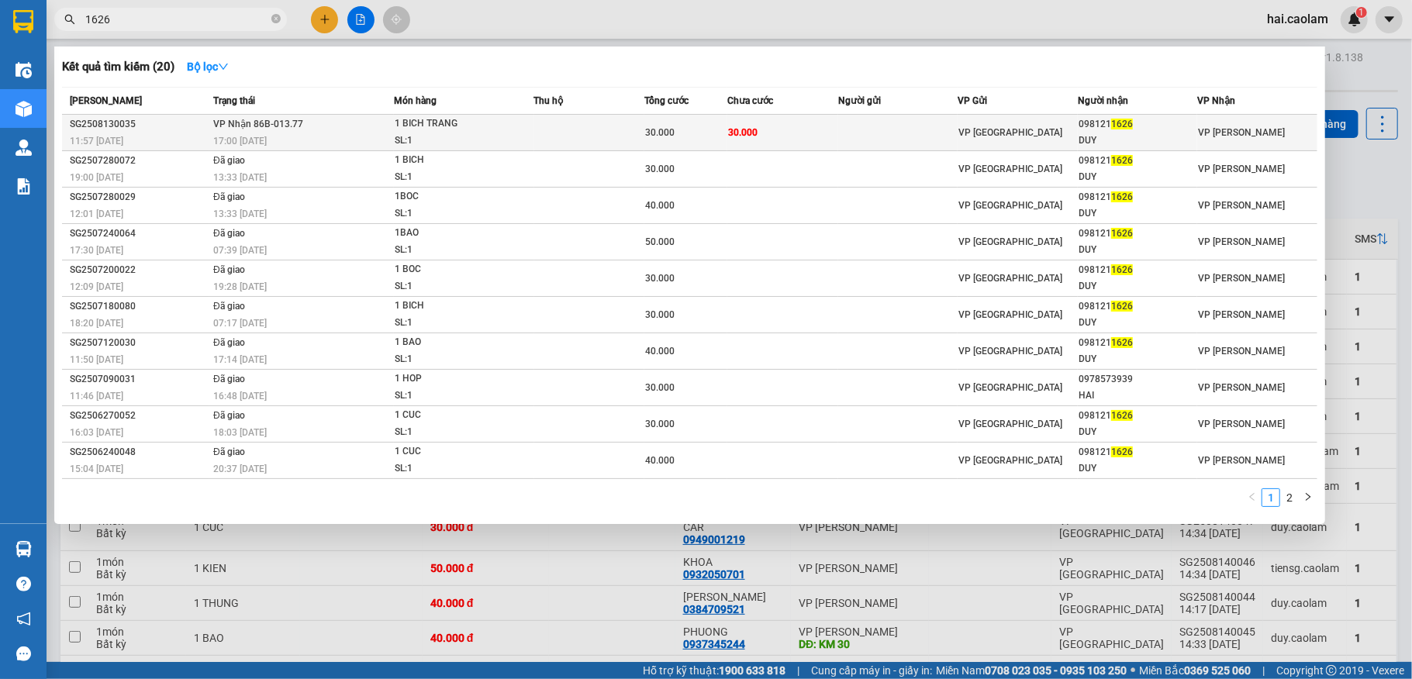
type input "1626"
click at [835, 138] on td "30.000" at bounding box center [782, 133] width 111 height 36
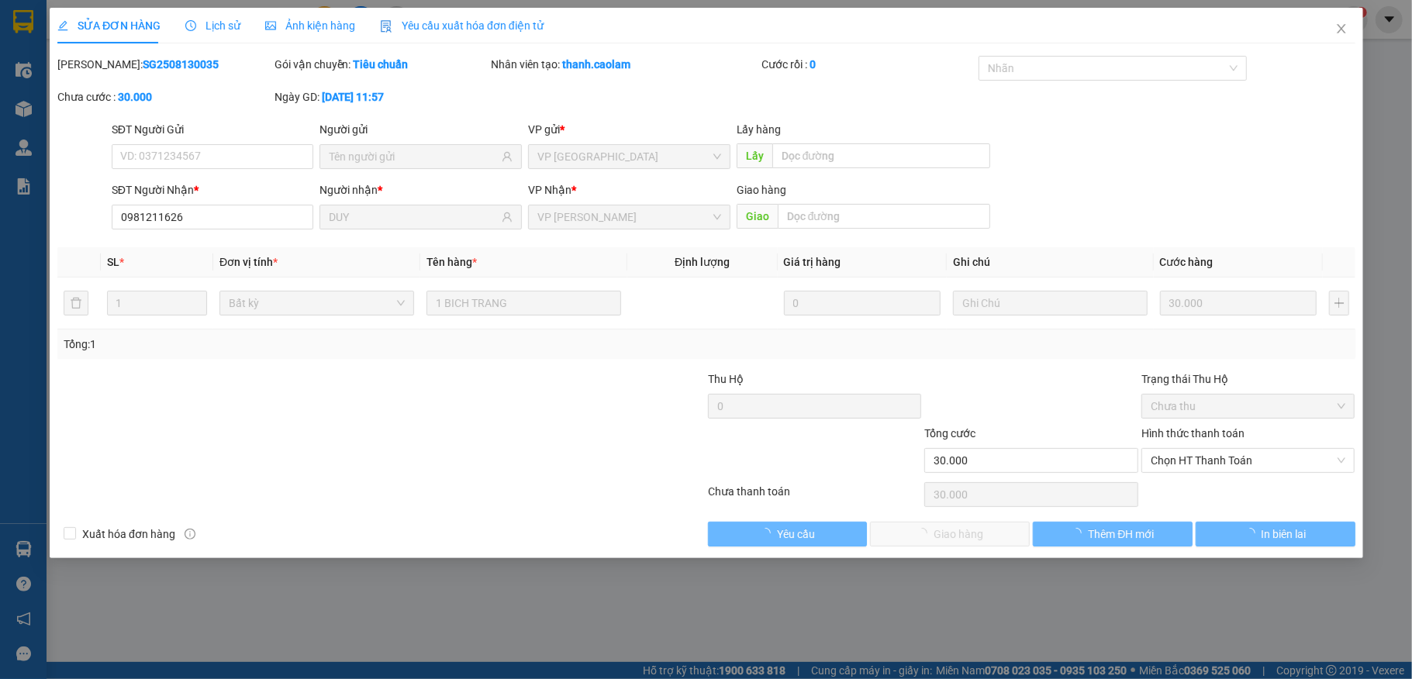
type input "0981211626"
type input "DUY"
type input "30.000"
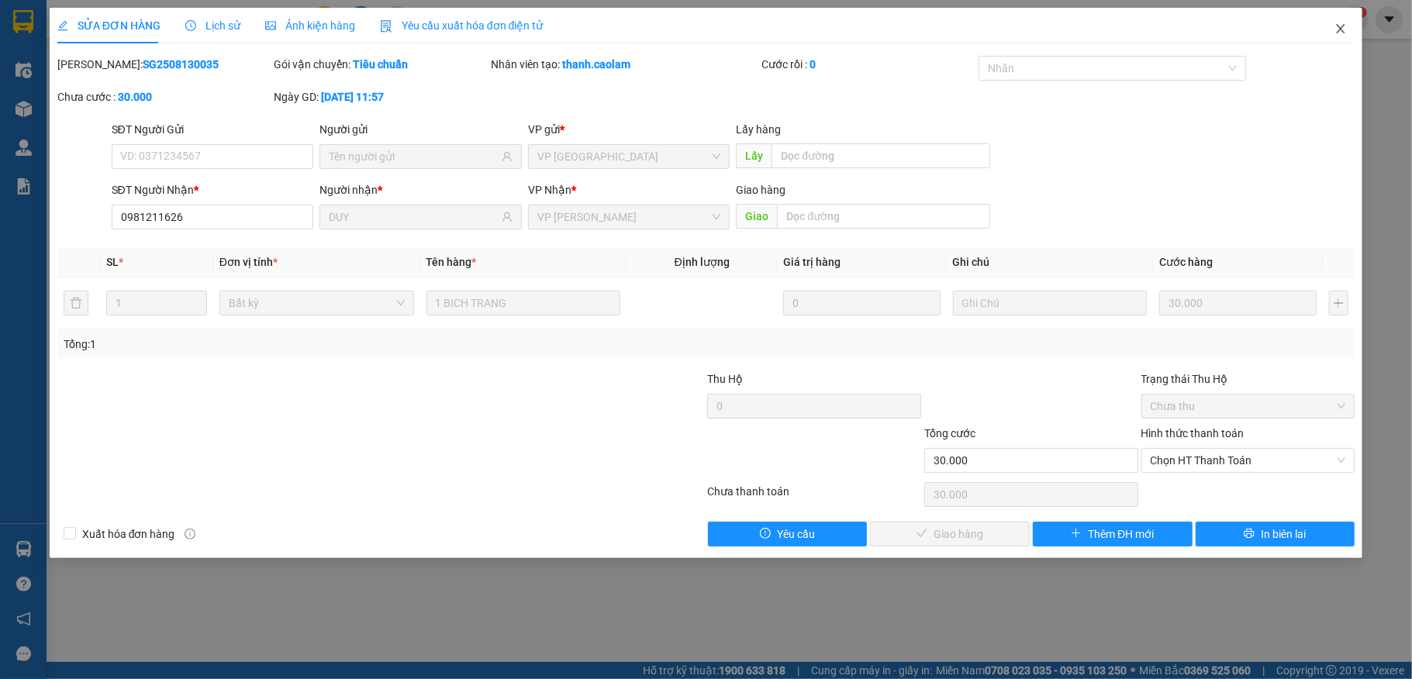
click at [1338, 40] on span "Close" at bounding box center [1340, 29] width 43 height 43
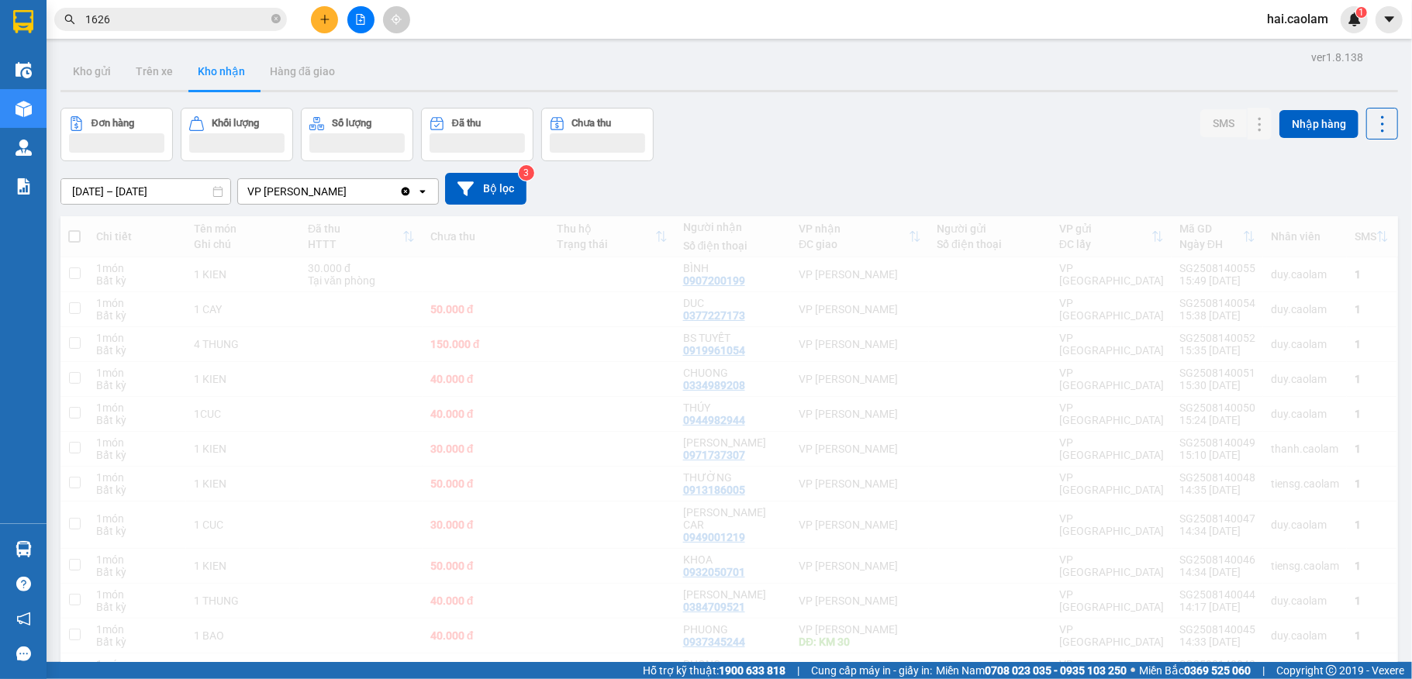
click at [159, 16] on input "1626" at bounding box center [176, 19] width 183 height 17
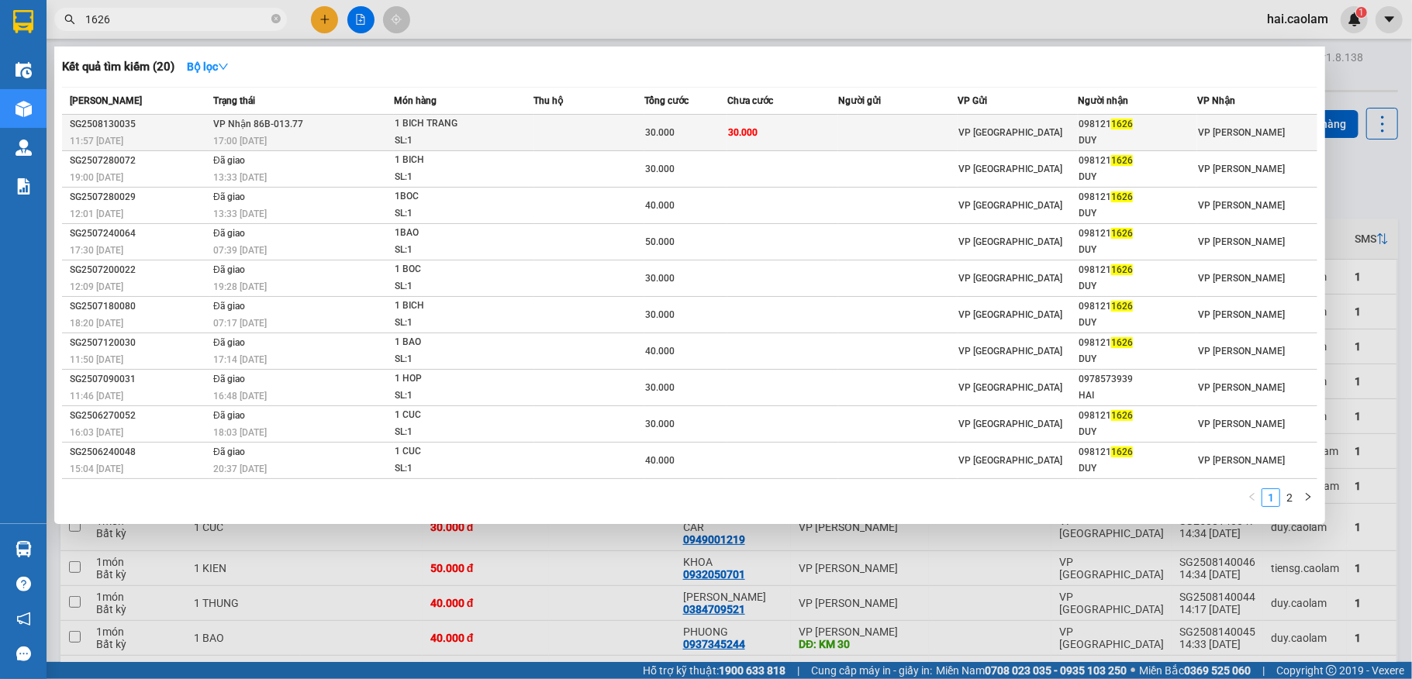
click at [888, 126] on td at bounding box center [898, 133] width 120 height 36
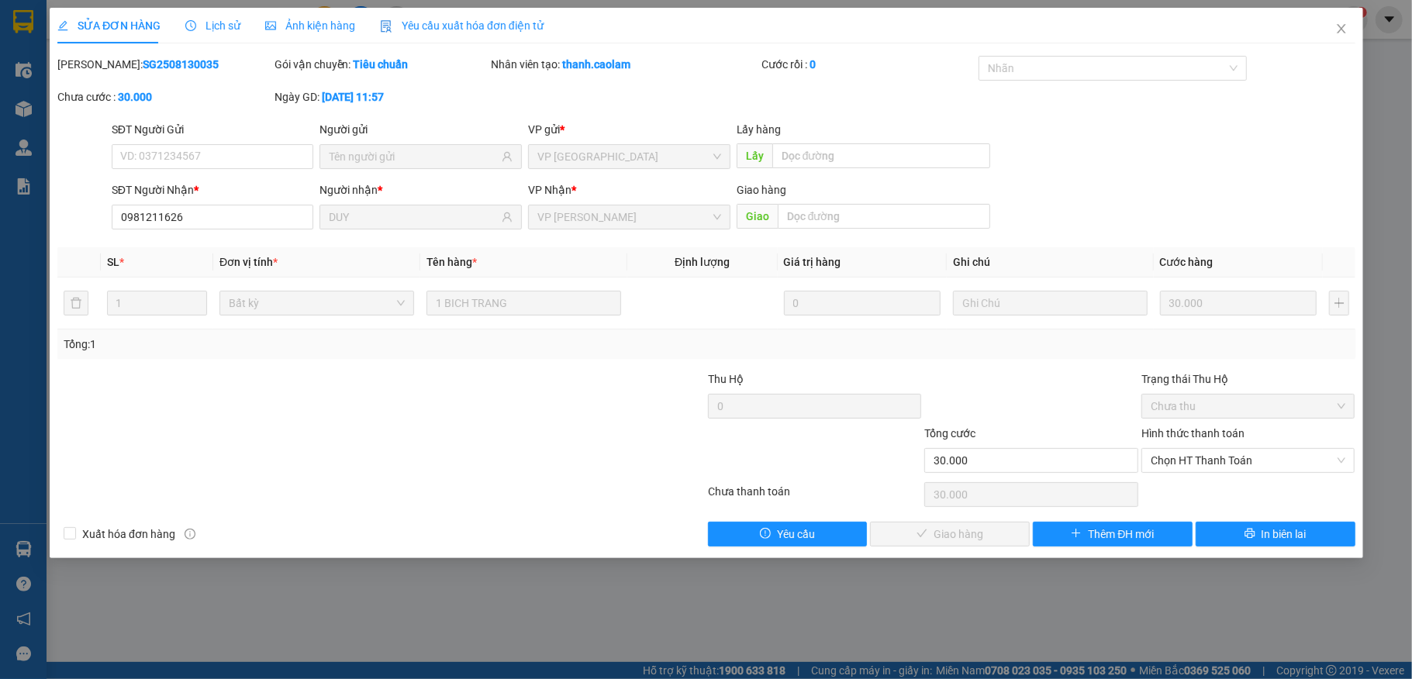
type input "0981211626"
type input "DUY"
type input "30.000"
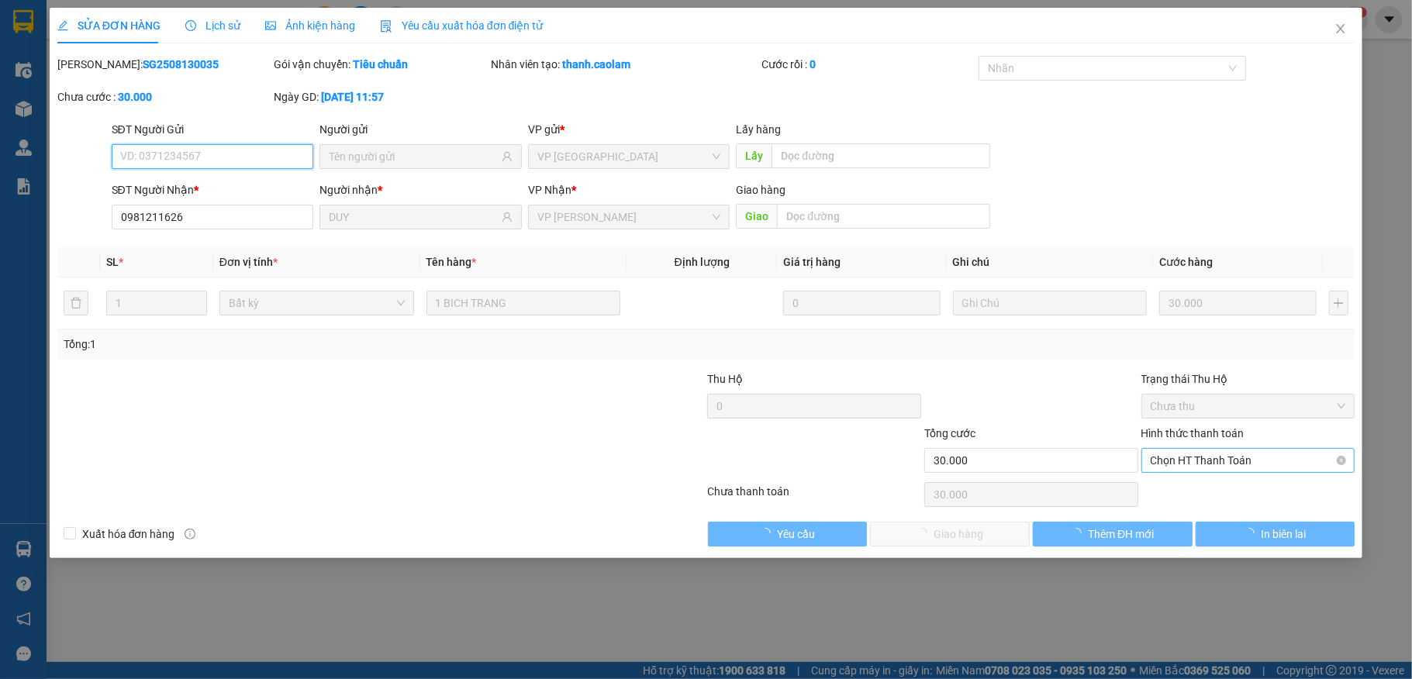
click at [1214, 466] on span "Chọn HT Thanh Toán" at bounding box center [1248, 460] width 195 height 23
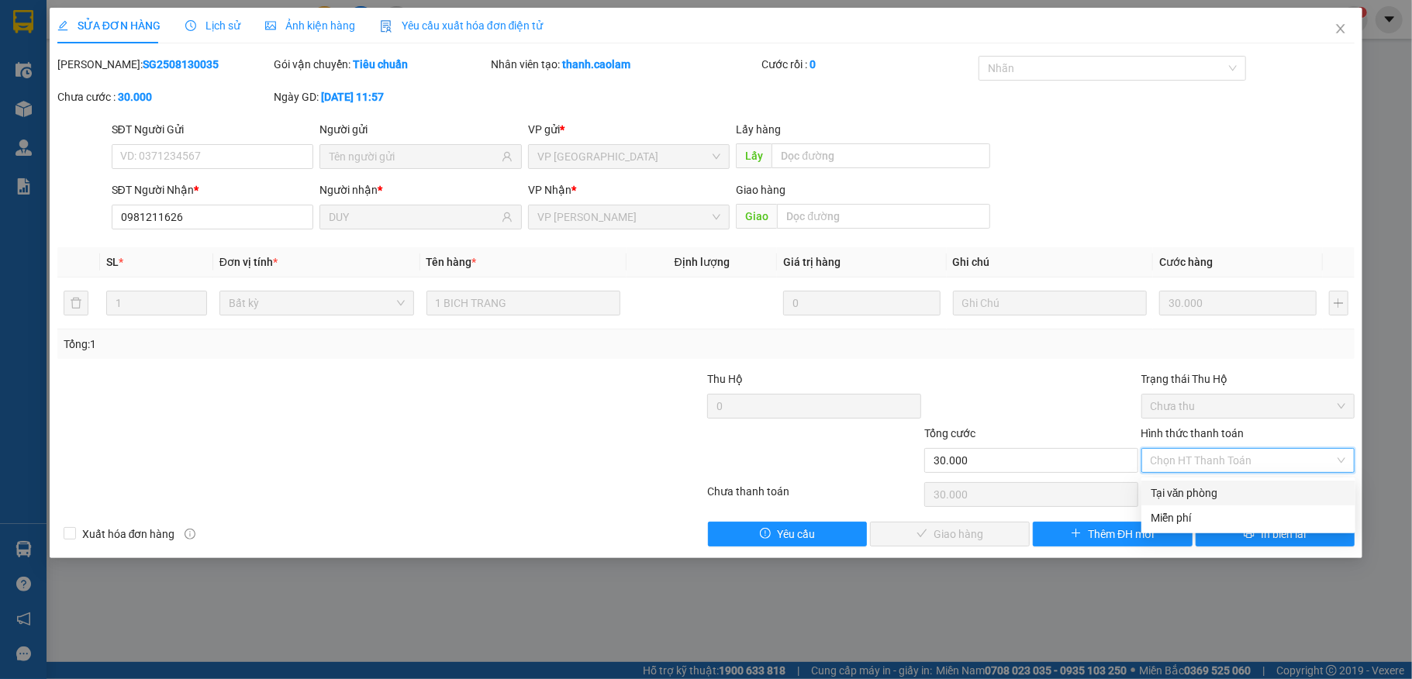
click at [1195, 496] on div "Tại văn phòng" at bounding box center [1248, 493] width 195 height 17
type input "0"
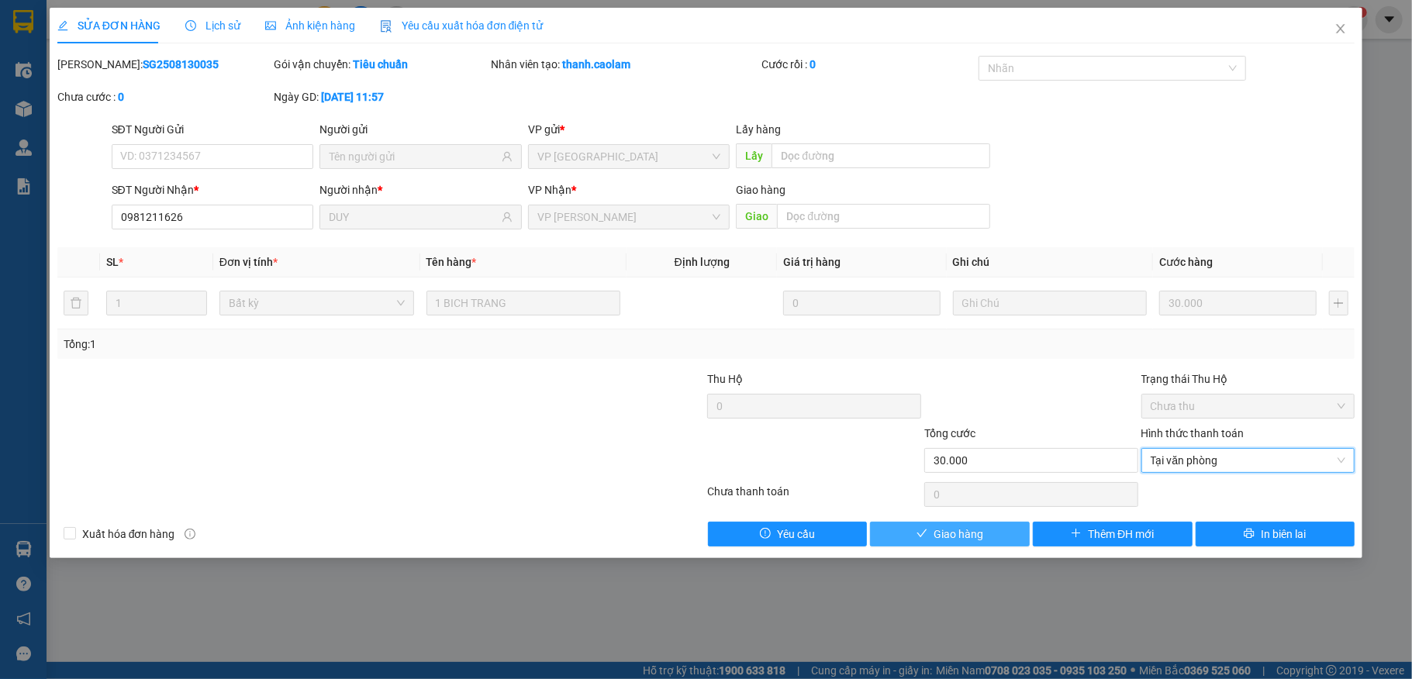
click at [931, 528] on button "Giao hàng" at bounding box center [950, 534] width 160 height 25
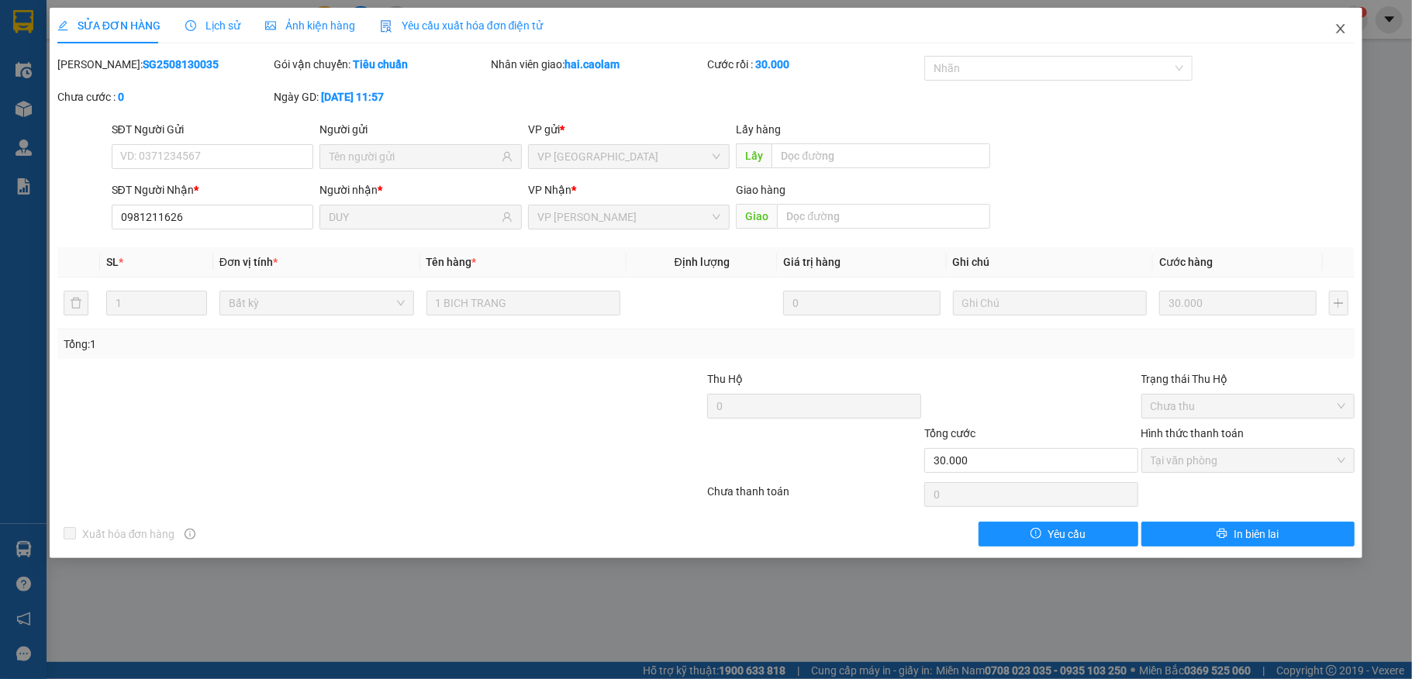
click at [1341, 43] on span "Close" at bounding box center [1340, 29] width 43 height 43
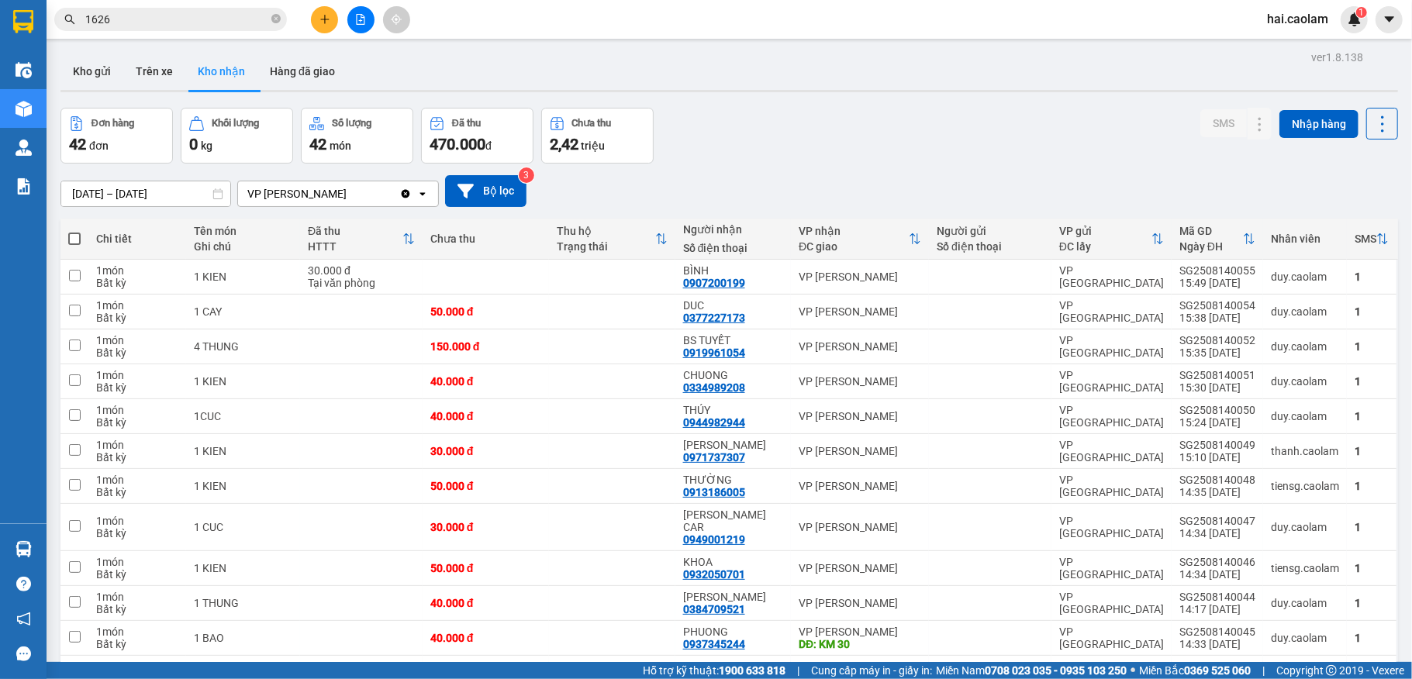
click at [848, 129] on div "Đơn hàng 42 đơn Khối lượng 0 kg Số lượng 42 món Đã thu 470.000 đ Chưa thu 2,42 …" at bounding box center [729, 136] width 1338 height 56
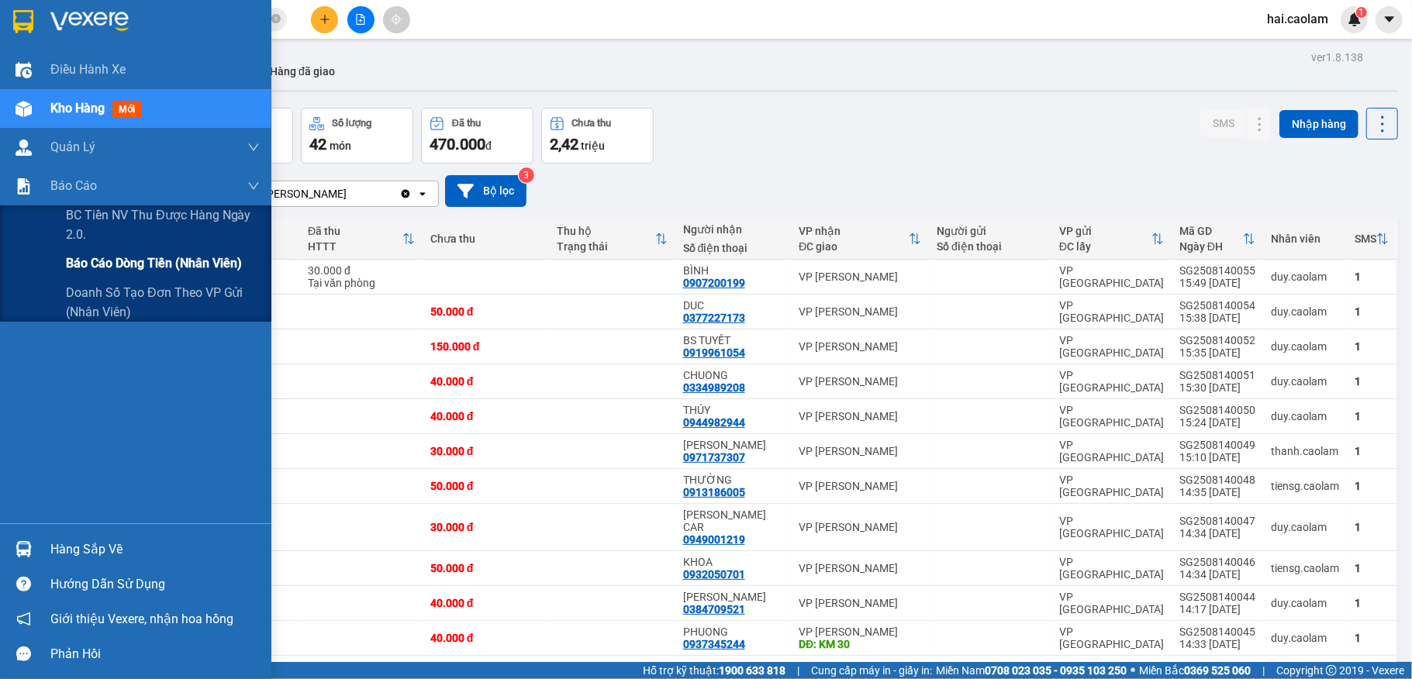
click at [138, 268] on span "Báo cáo dòng tiền (nhân viên)" at bounding box center [154, 263] width 176 height 19
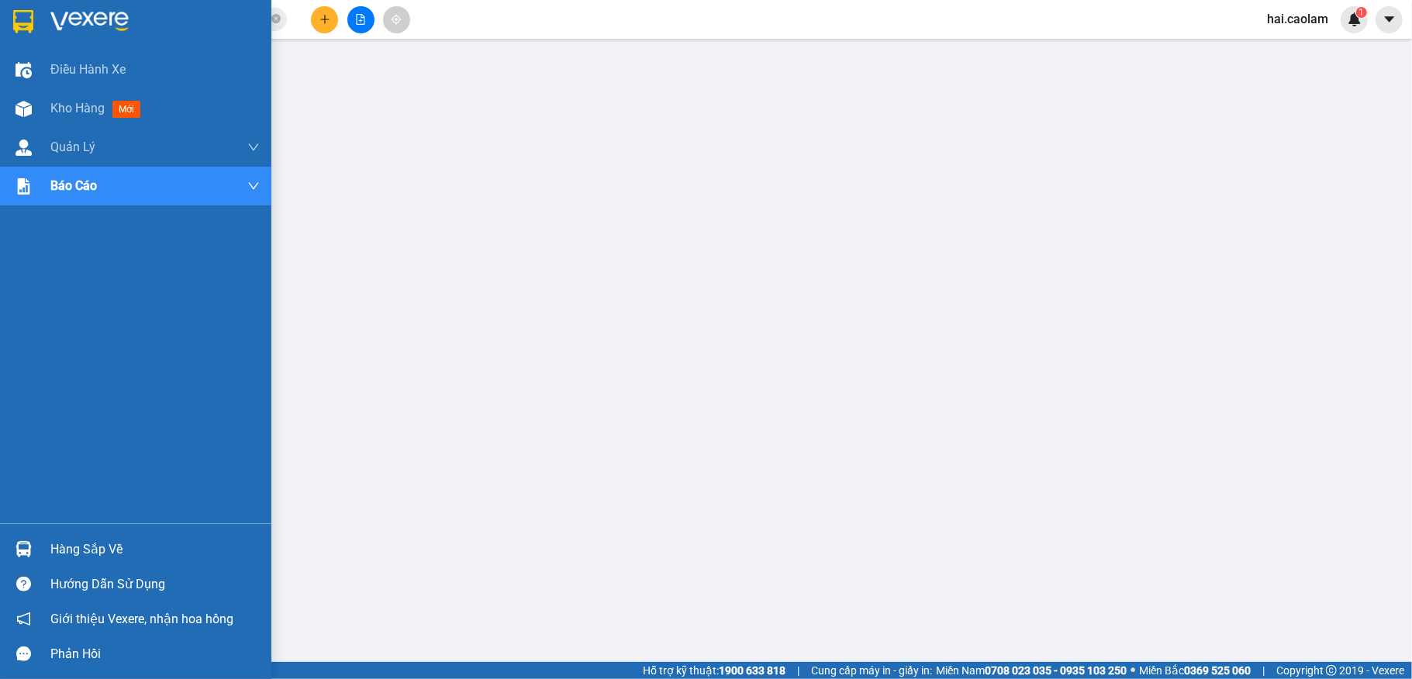
drag, startPoint x: 82, startPoint y: 543, endPoint x: 100, endPoint y: 543, distance: 17.8
click at [85, 544] on div "Hàng sắp về" at bounding box center [154, 549] width 209 height 23
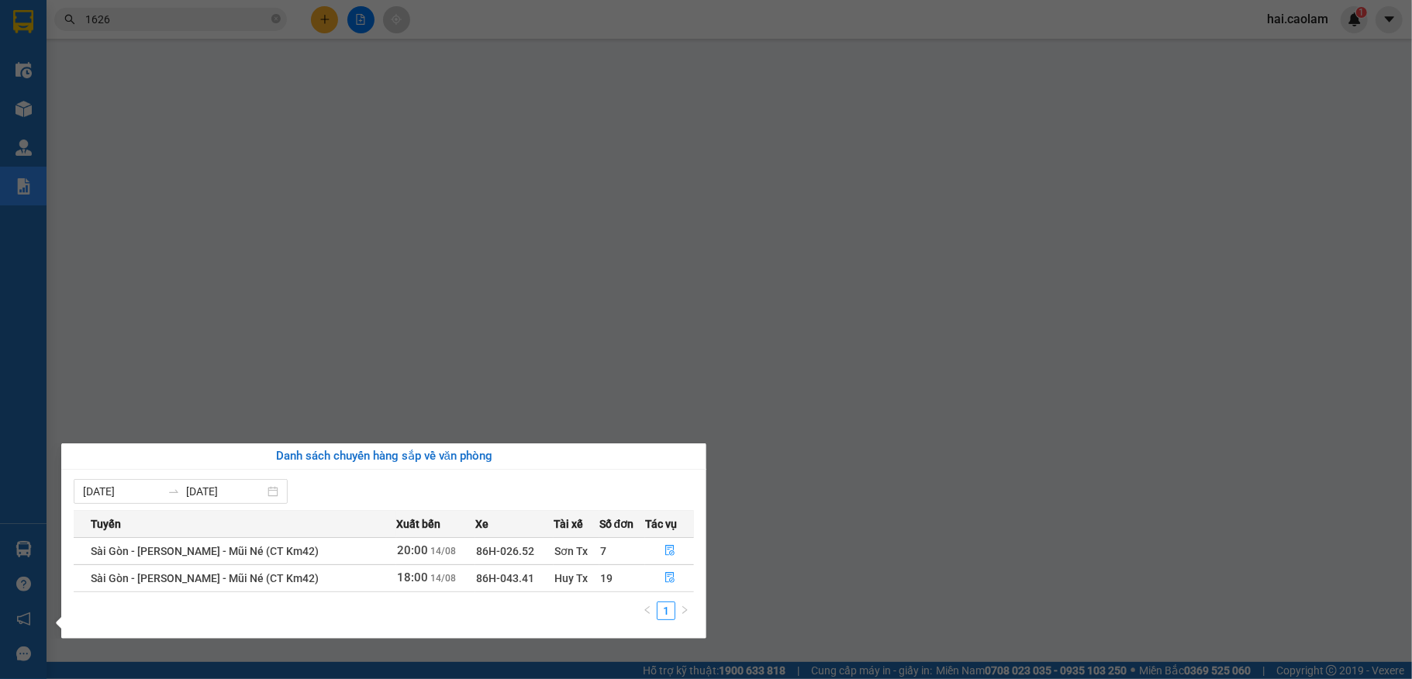
click at [476, 545] on span "86H-026.52" at bounding box center [505, 551] width 58 height 12
click at [671, 551] on icon "file-done" at bounding box center [670, 550] width 11 height 11
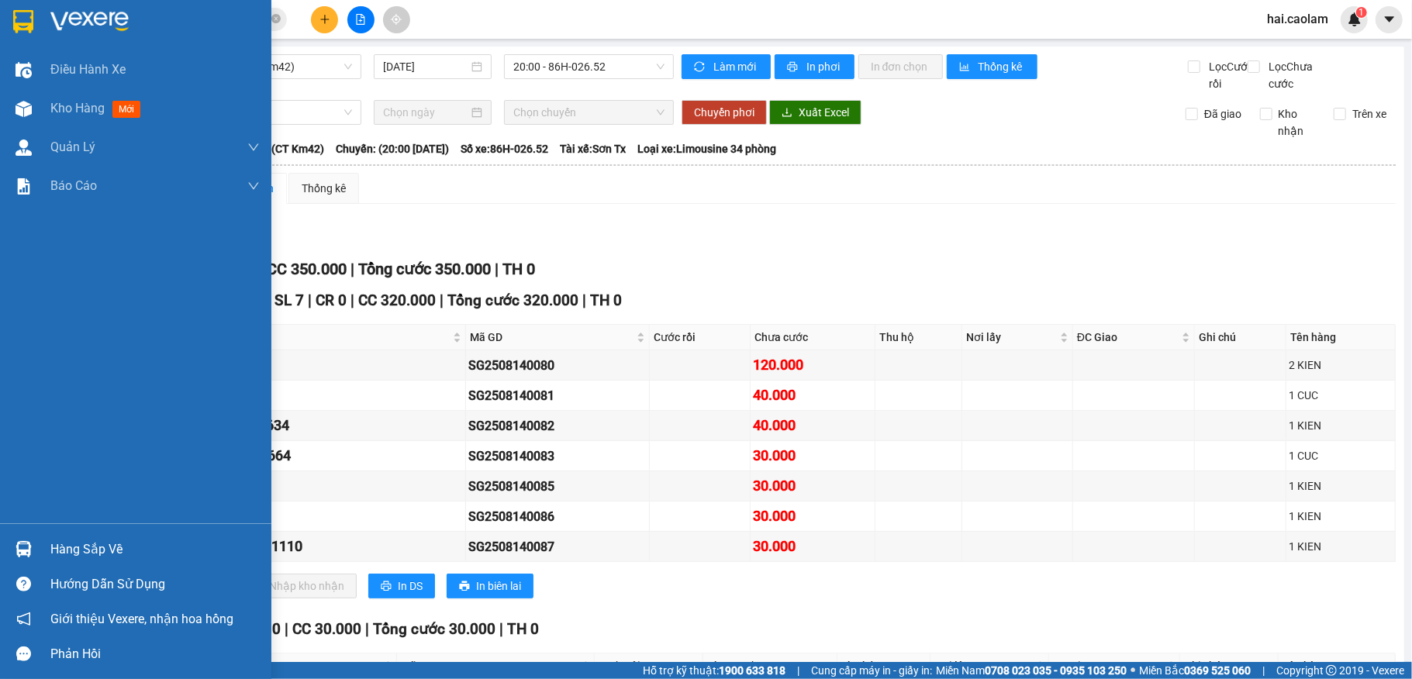
click at [26, 551] on img at bounding box center [24, 549] width 16 height 16
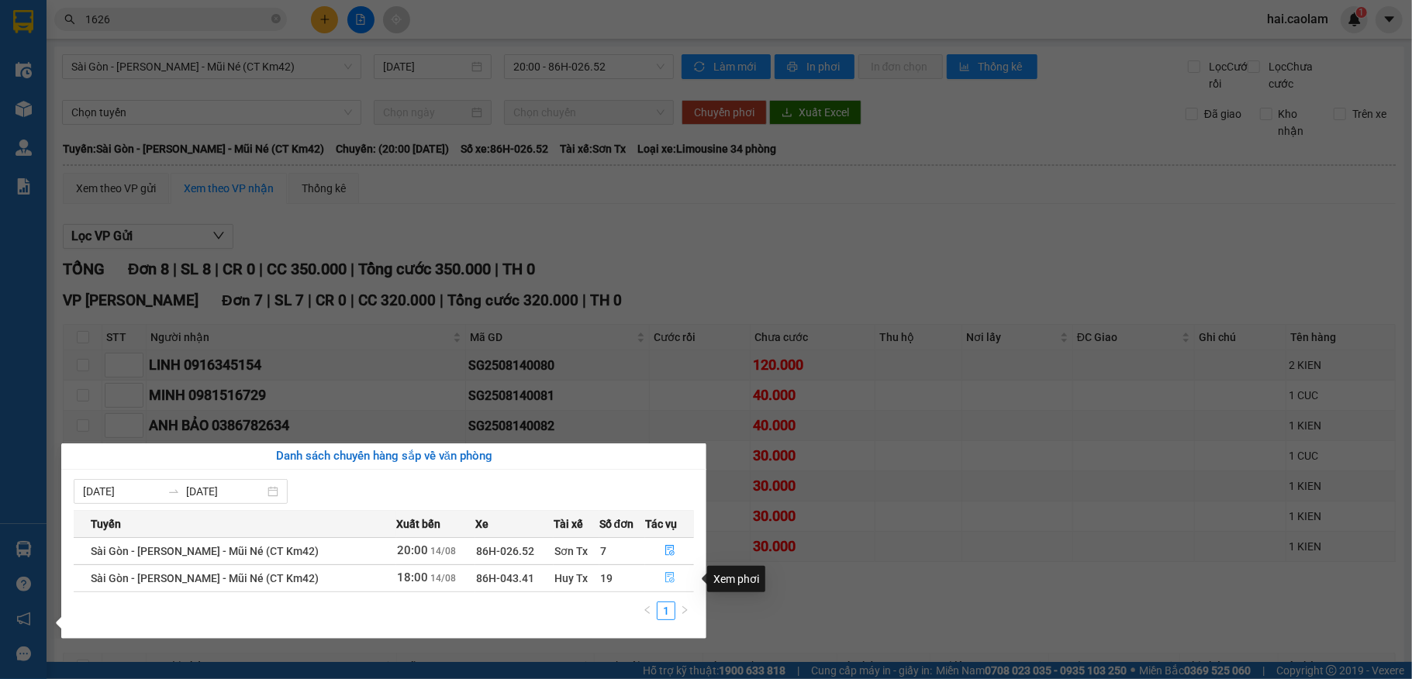
drag, startPoint x: 665, startPoint y: 578, endPoint x: 652, endPoint y: 568, distance: 16.6
click at [667, 578] on icon "file-done" at bounding box center [670, 577] width 11 height 11
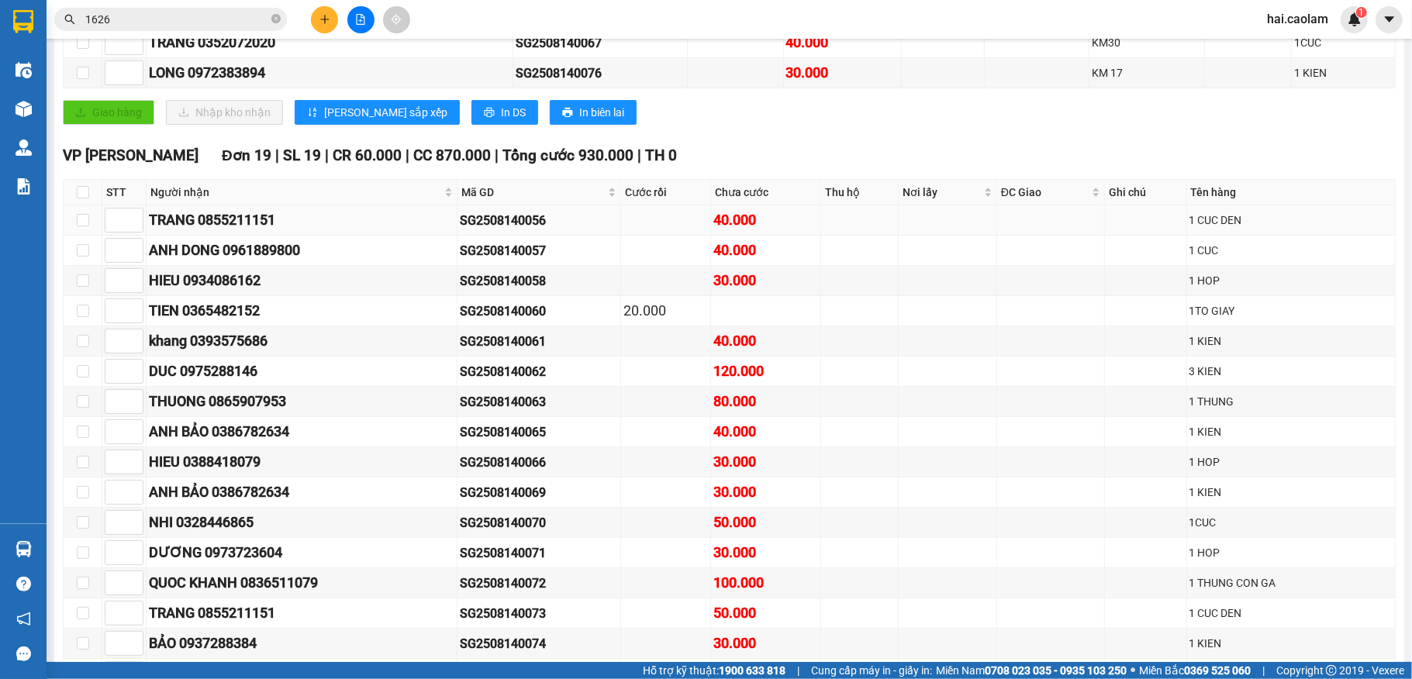
scroll to position [620, 0]
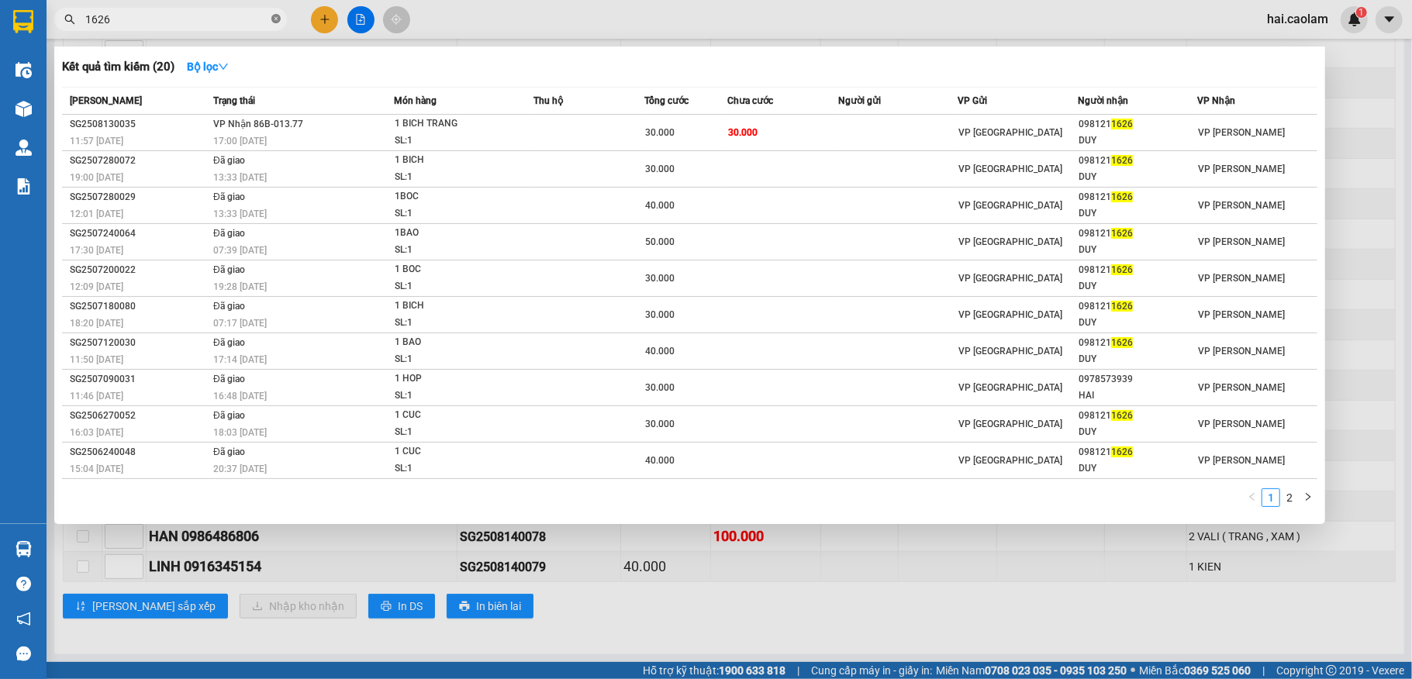
click at [275, 17] on icon "close-circle" at bounding box center [275, 18] width 9 height 9
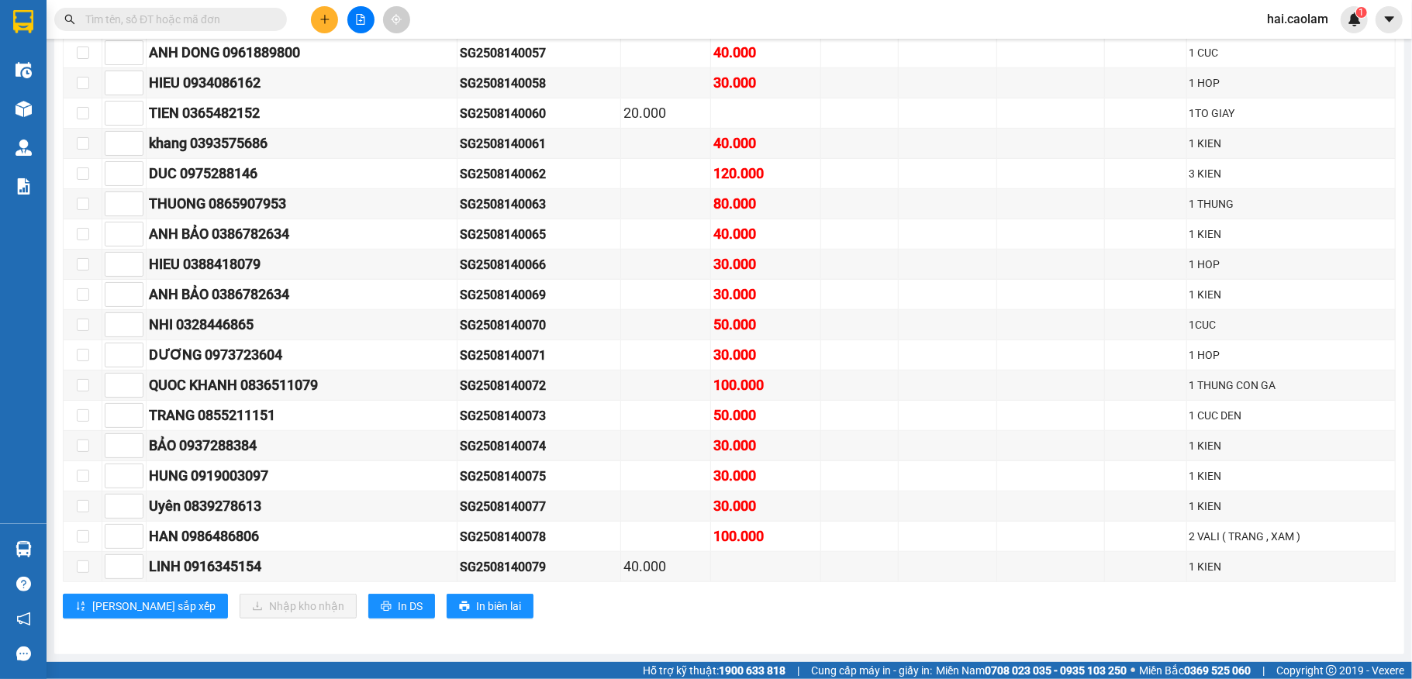
scroll to position [206, 0]
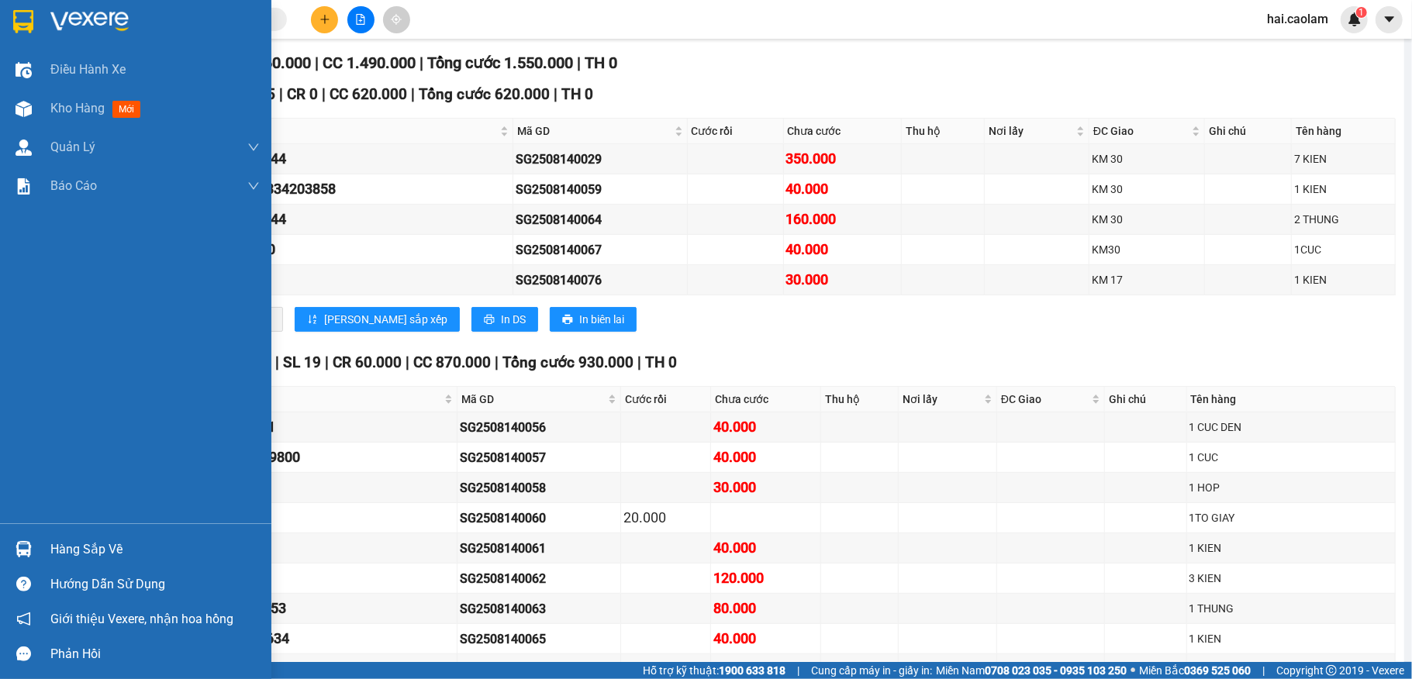
drag, startPoint x: 98, startPoint y: 552, endPoint x: 123, endPoint y: 540, distance: 27.4
click at [102, 550] on div "Hàng sắp về" at bounding box center [154, 549] width 209 height 23
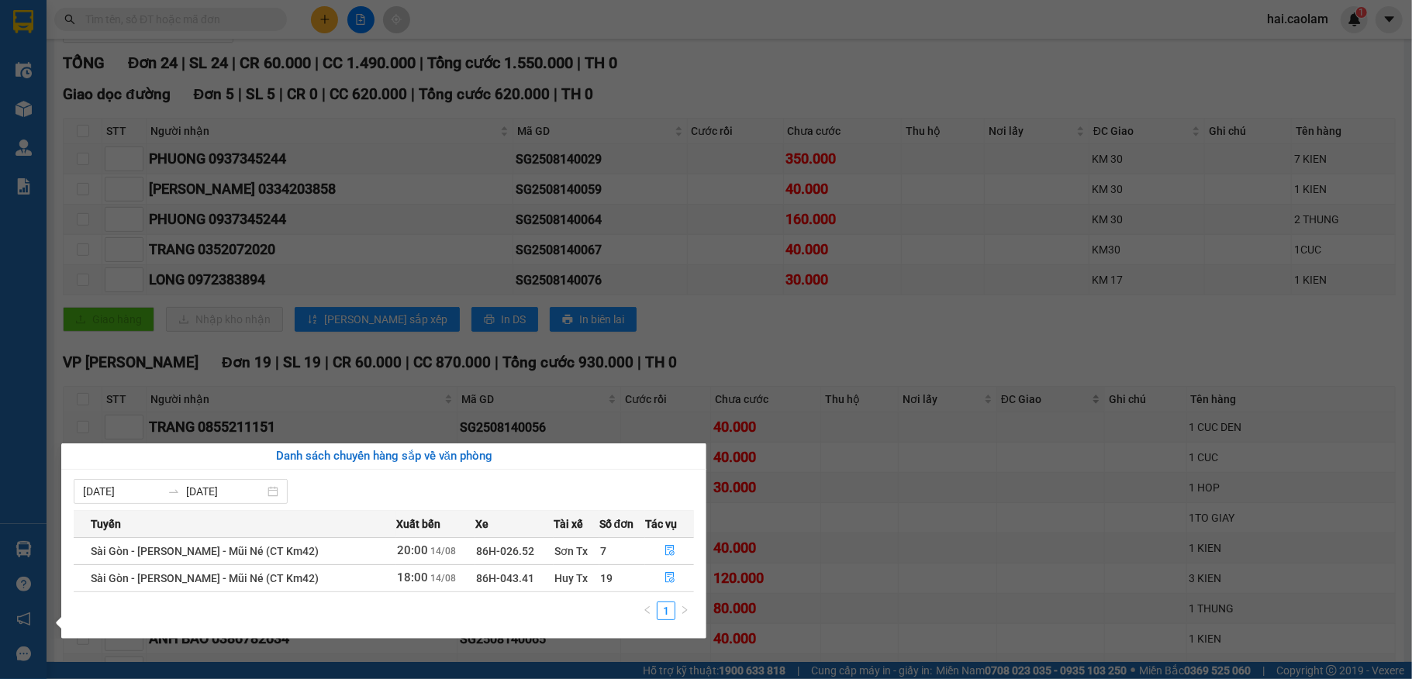
click at [1024, 420] on section "Kết quả tìm kiếm ( 20 ) Bộ lọc Mã ĐH Trạng thái Món hàng Thu hộ Tổng cước Chưa …" at bounding box center [706, 339] width 1412 height 679
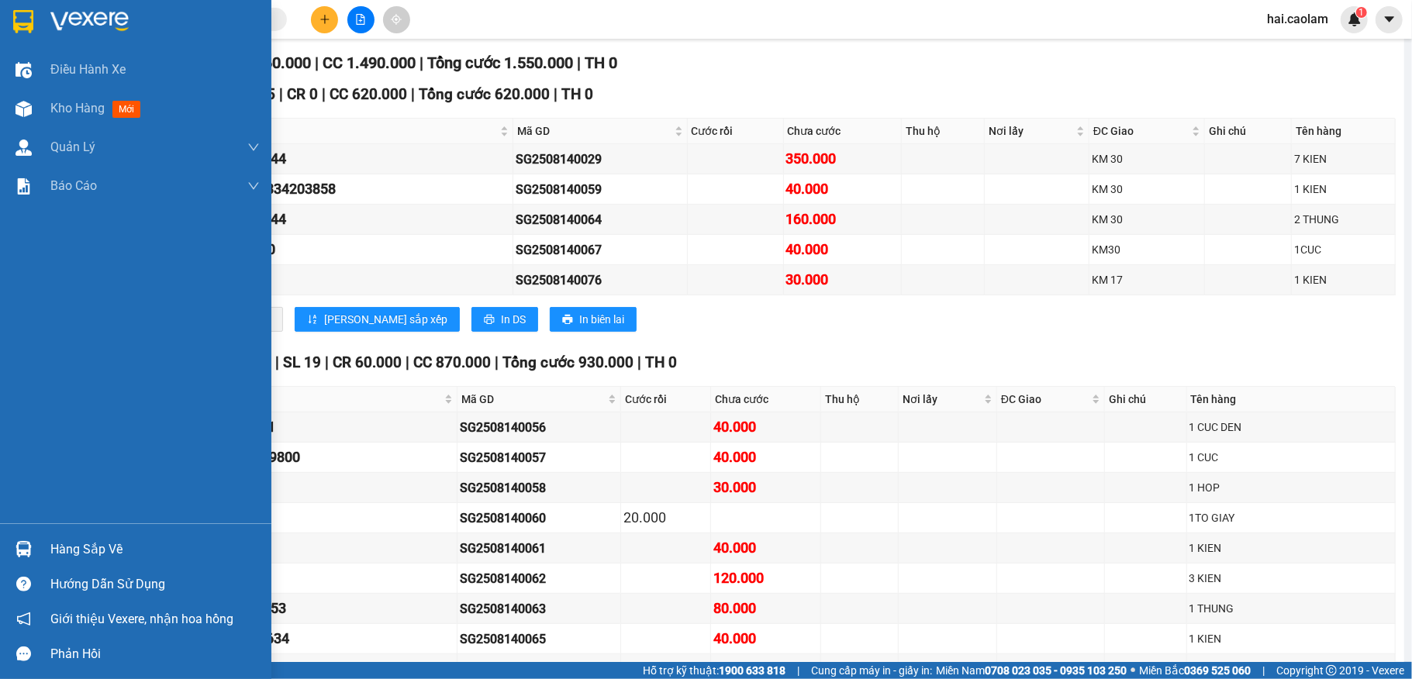
click at [19, 530] on div "Hàng sắp về Hướng dẫn sử dụng Giới thiệu Vexere, nhận hoa hồng Phản hồi" at bounding box center [135, 597] width 271 height 148
click at [23, 552] on img at bounding box center [24, 549] width 16 height 16
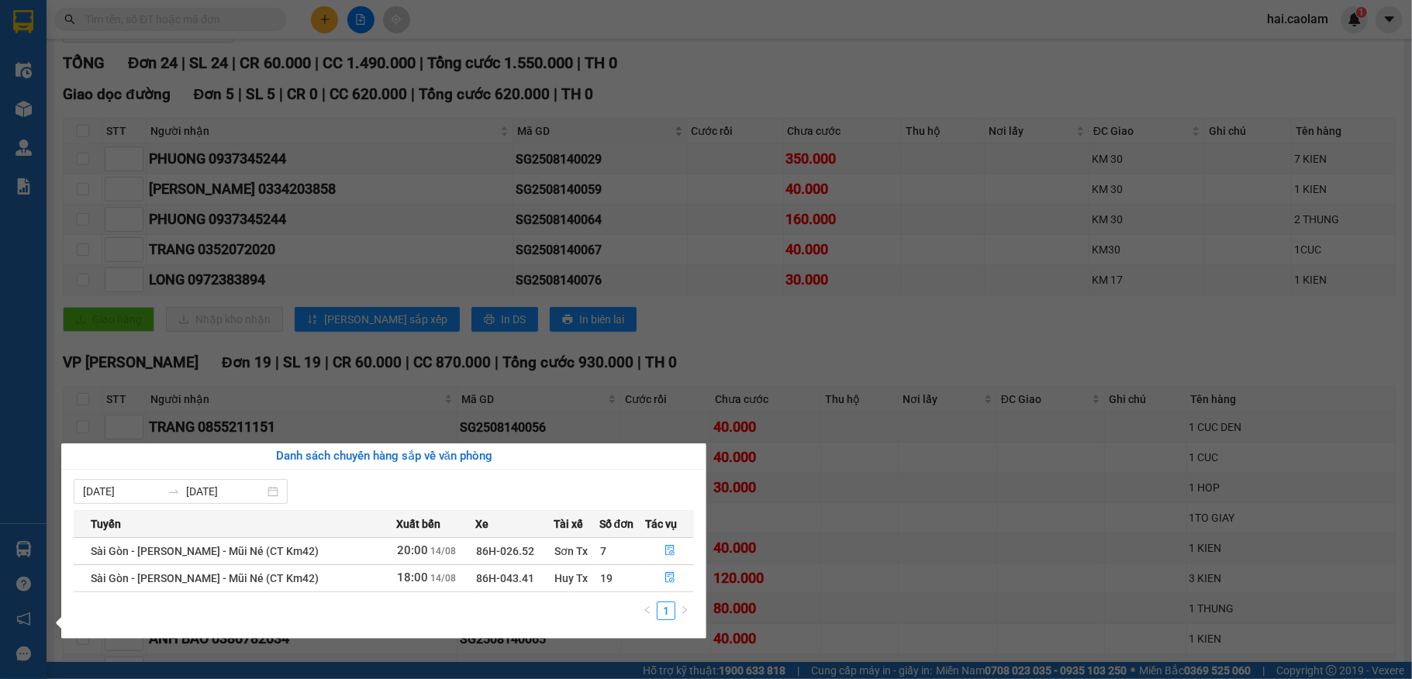
click at [603, 156] on section "Kết quả tìm kiếm ( 20 ) Bộ lọc Mã ĐH Trạng thái Món hàng Thu hộ Tổng cước Chưa …" at bounding box center [706, 339] width 1412 height 679
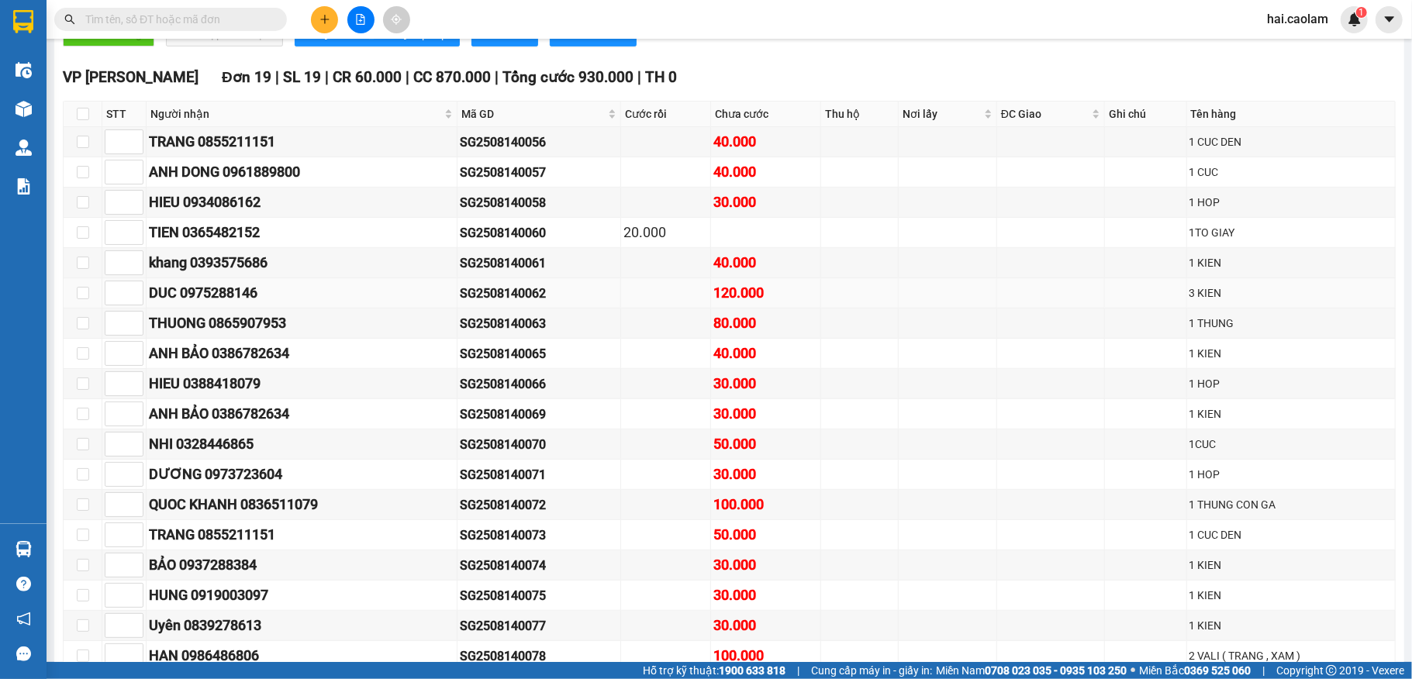
scroll to position [442, 0]
